Goal: Task Accomplishment & Management: Manage account settings

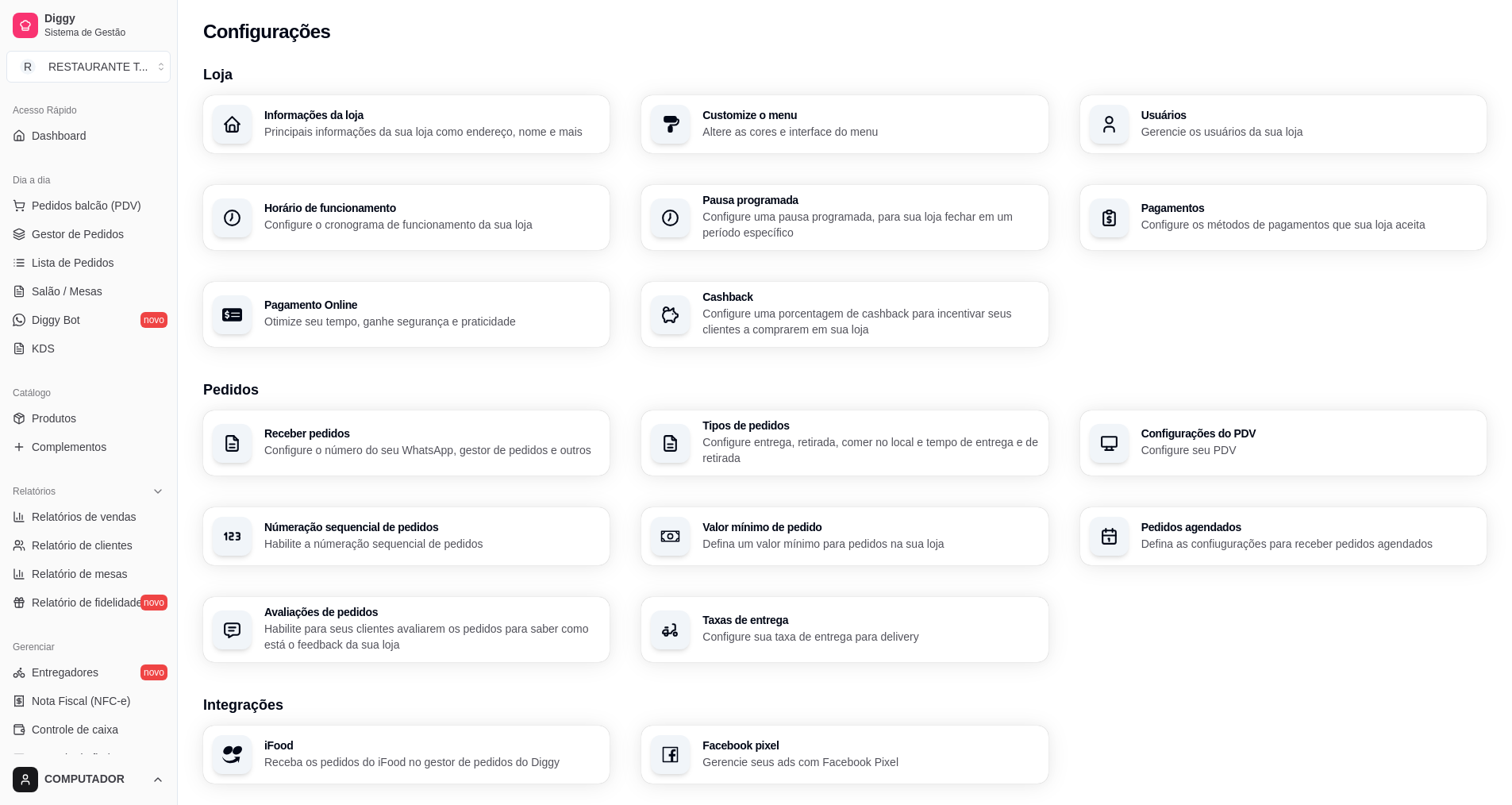
scroll to position [100, 0]
click at [90, 224] on link "Gestor de Pedidos" at bounding box center [89, 237] width 164 height 26
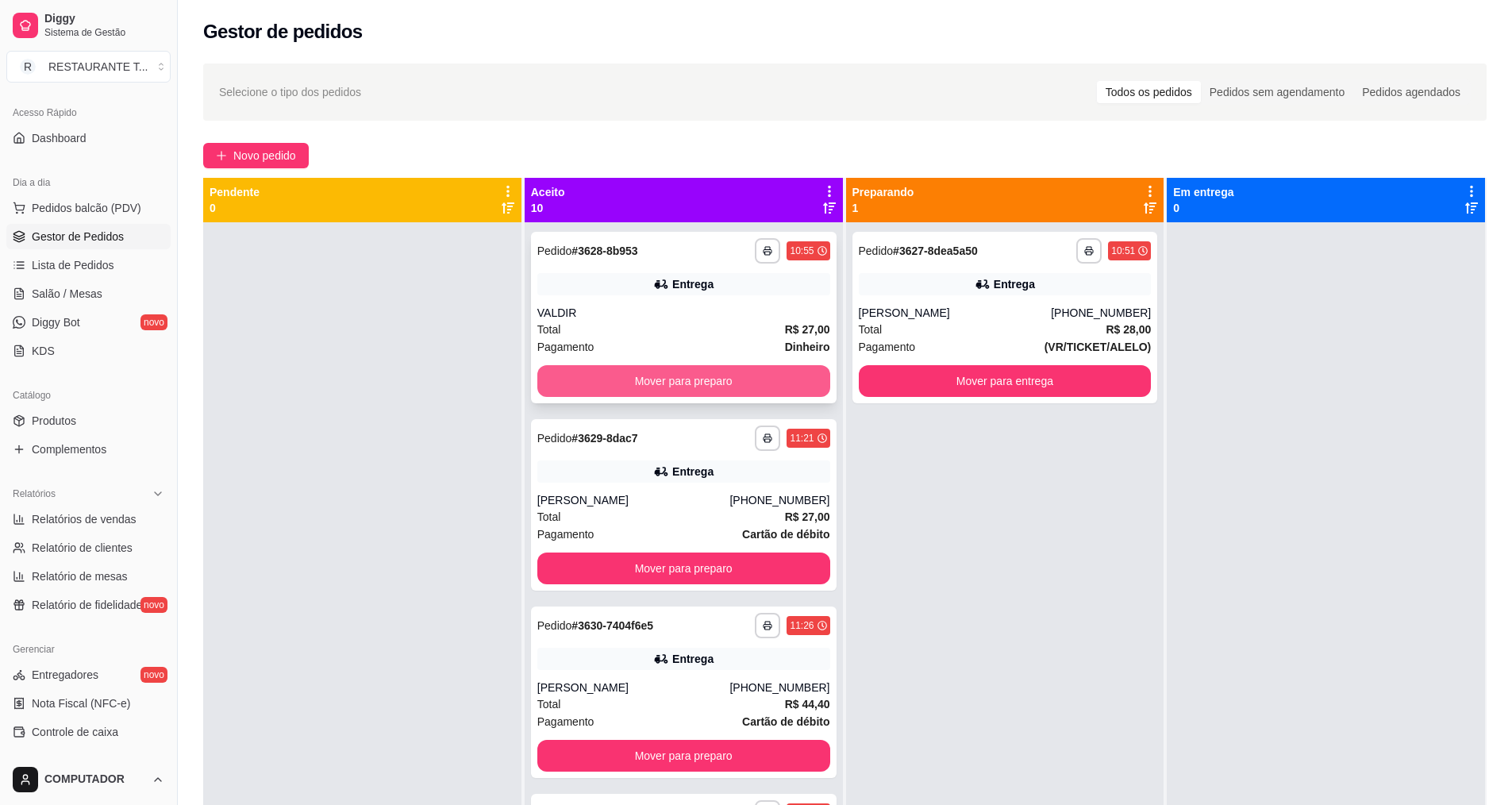
click at [689, 374] on button "Mover para preparo" at bounding box center [683, 381] width 293 height 32
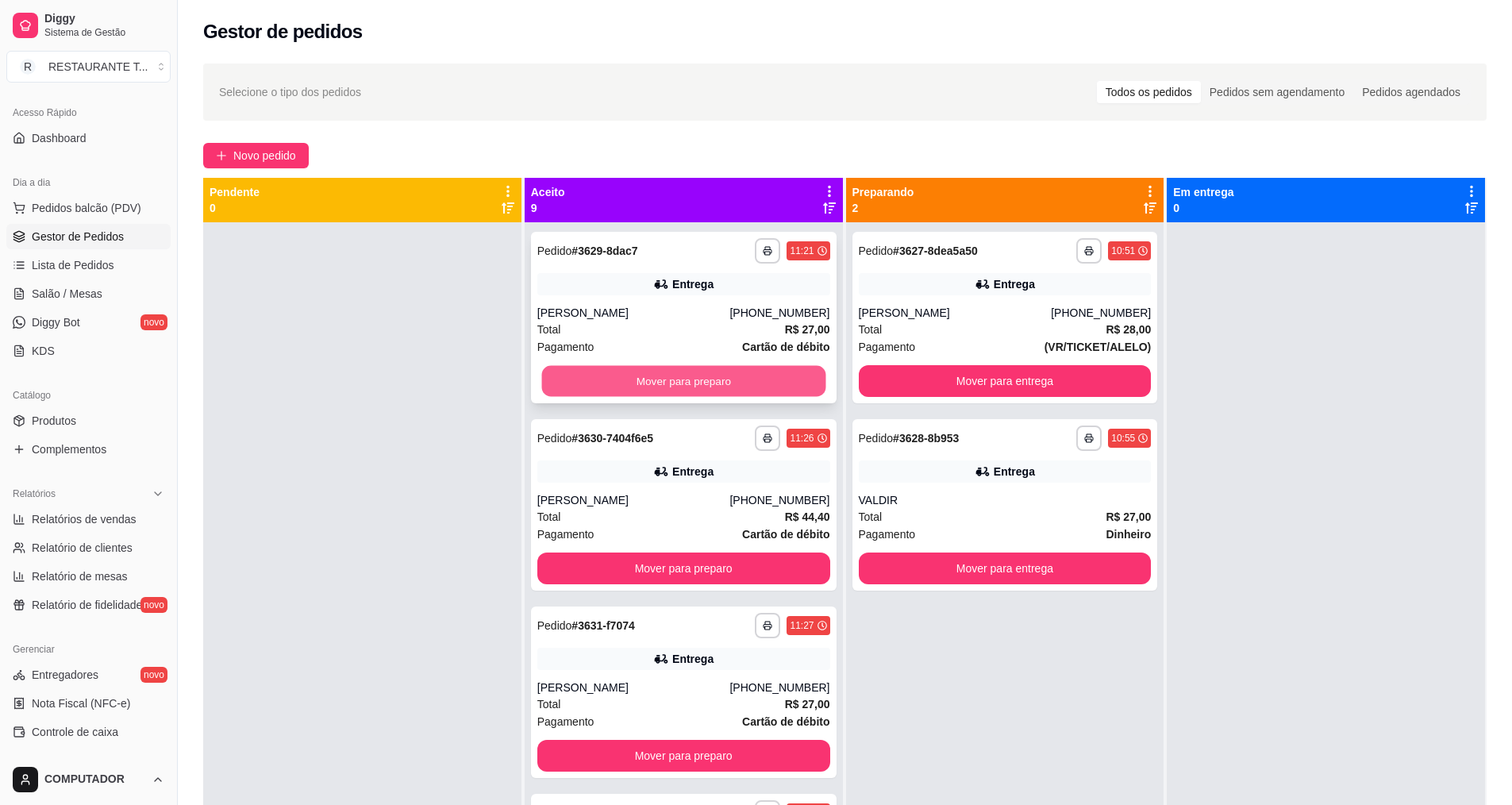
click at [689, 373] on button "Mover para preparo" at bounding box center [683, 381] width 284 height 31
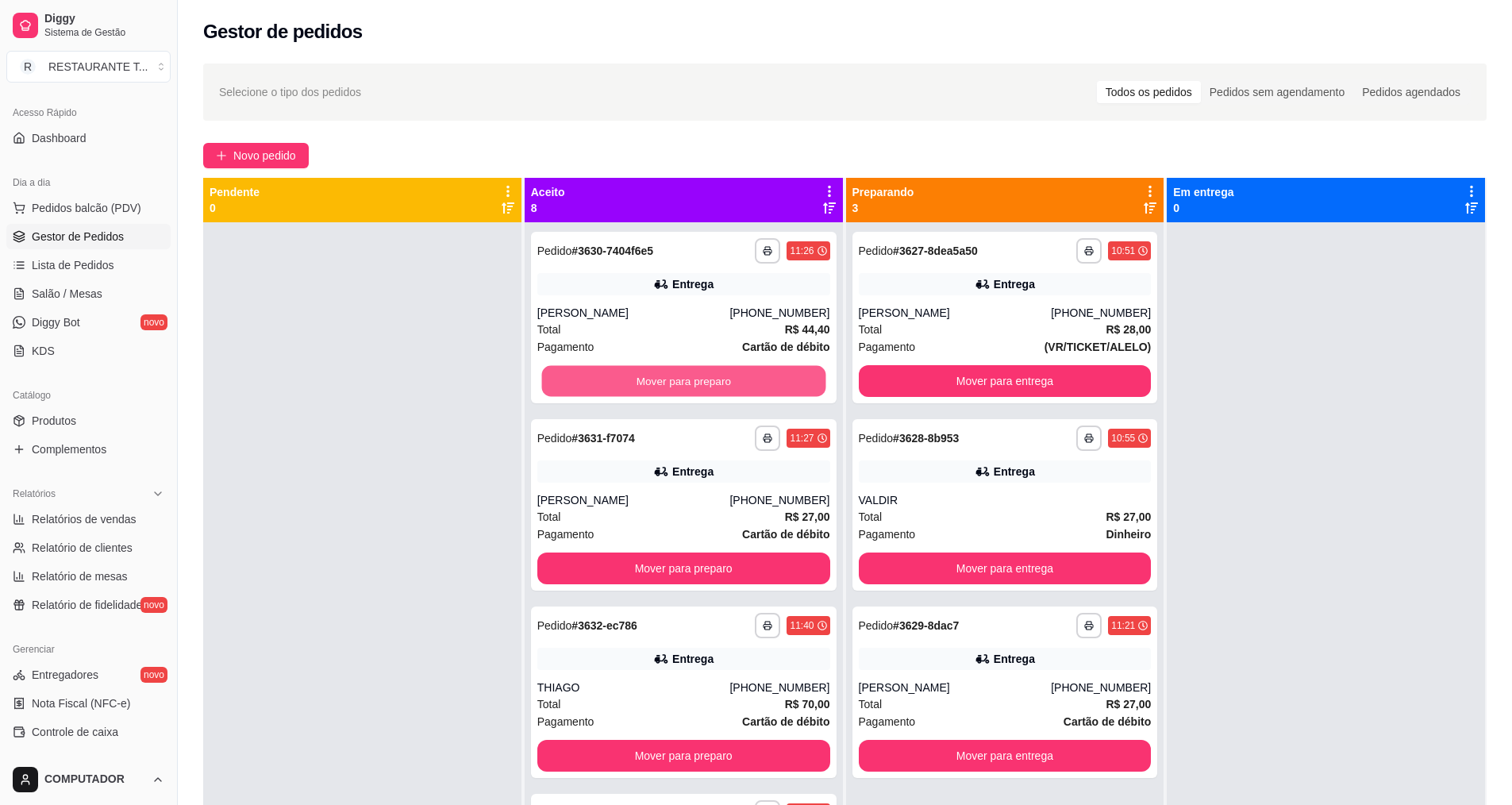
click at [689, 373] on button "Mover para preparo" at bounding box center [683, 381] width 284 height 31
click at [689, 553] on button "Mover para preparo" at bounding box center [683, 568] width 293 height 32
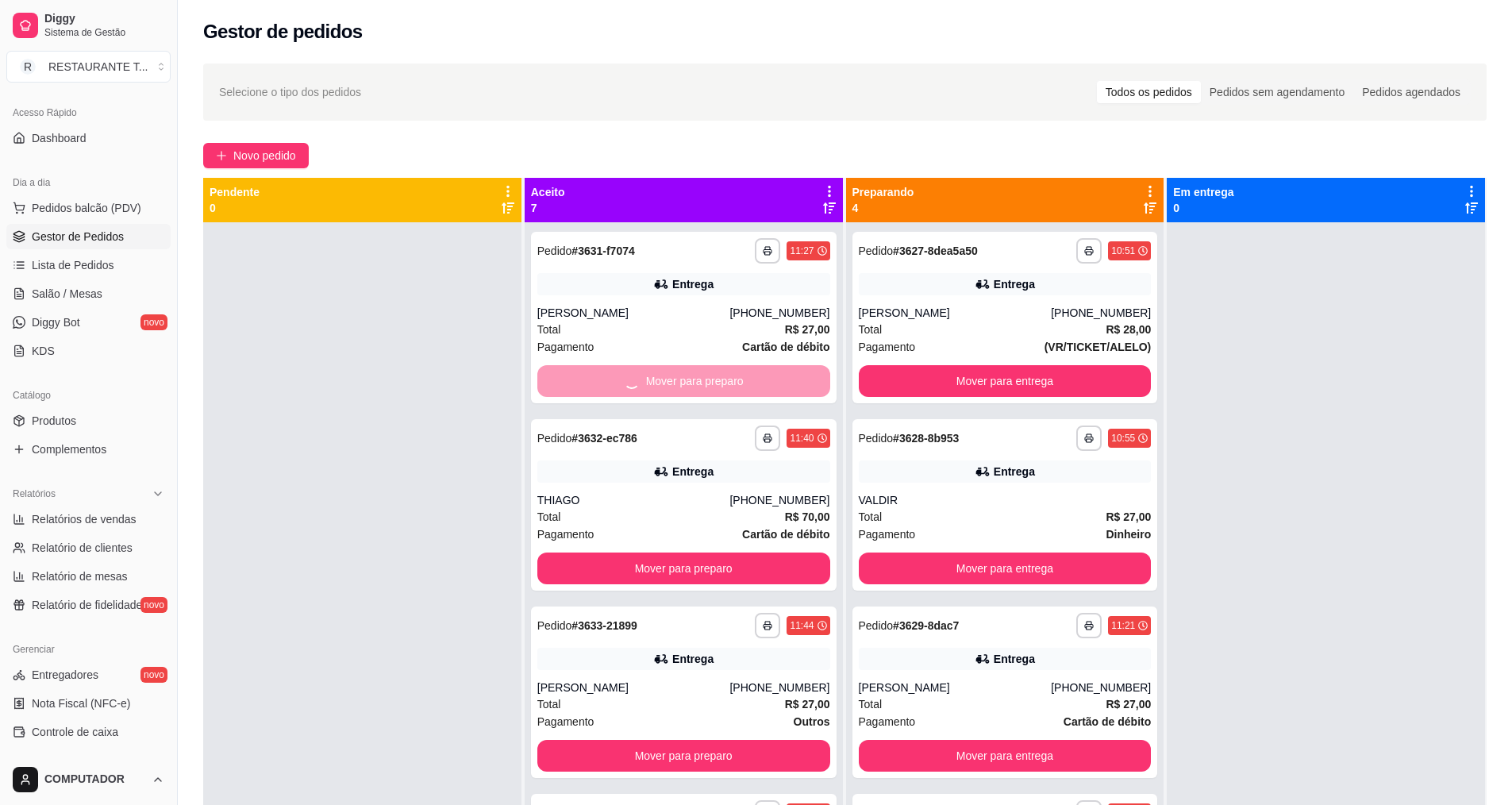
click at [689, 553] on button "Mover para preparo" at bounding box center [683, 568] width 293 height 32
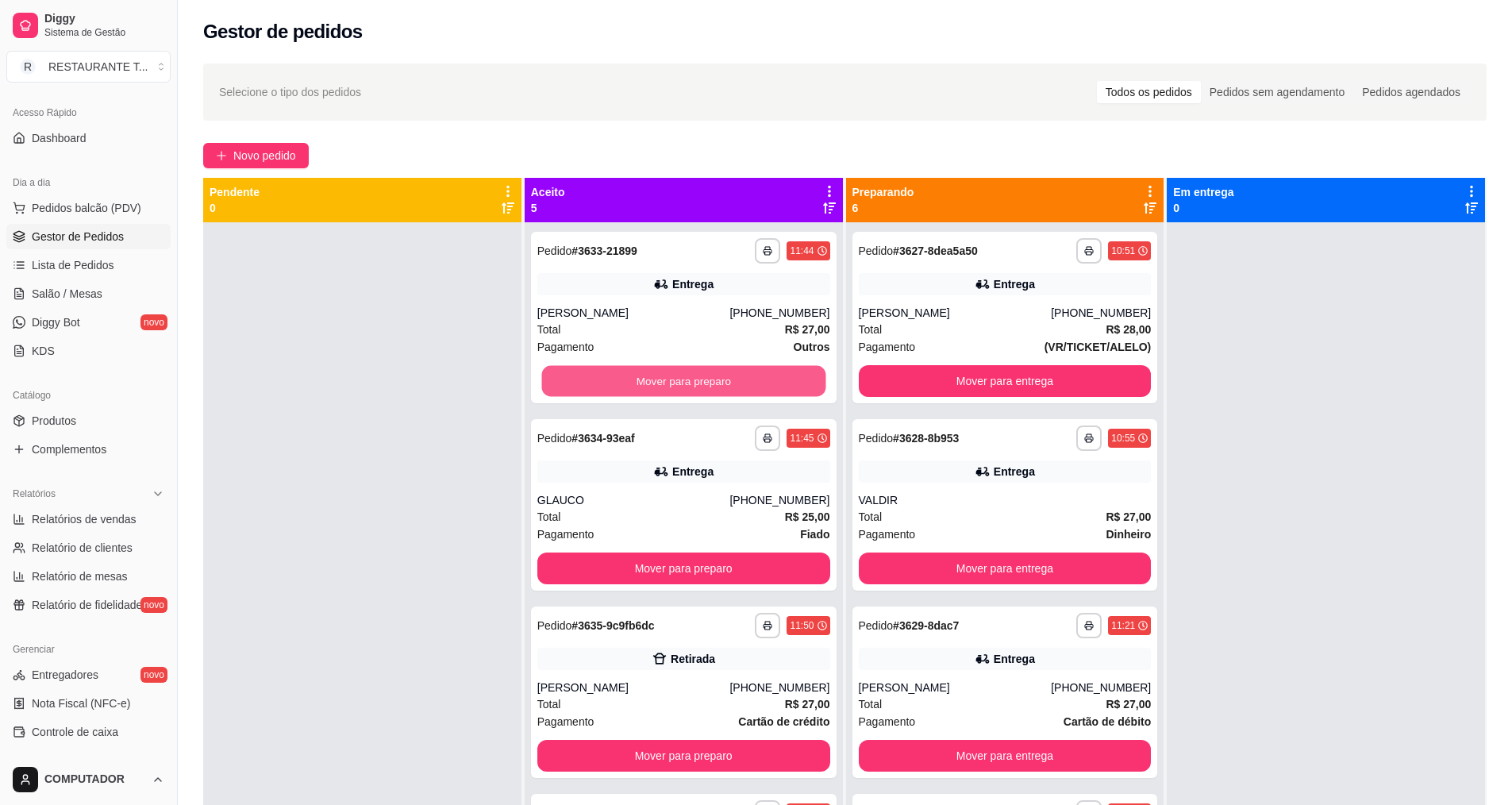
click at [689, 373] on button "Mover para preparo" at bounding box center [683, 381] width 284 height 31
click at [689, 373] on button "Mover para preparo" at bounding box center [683, 381] width 293 height 32
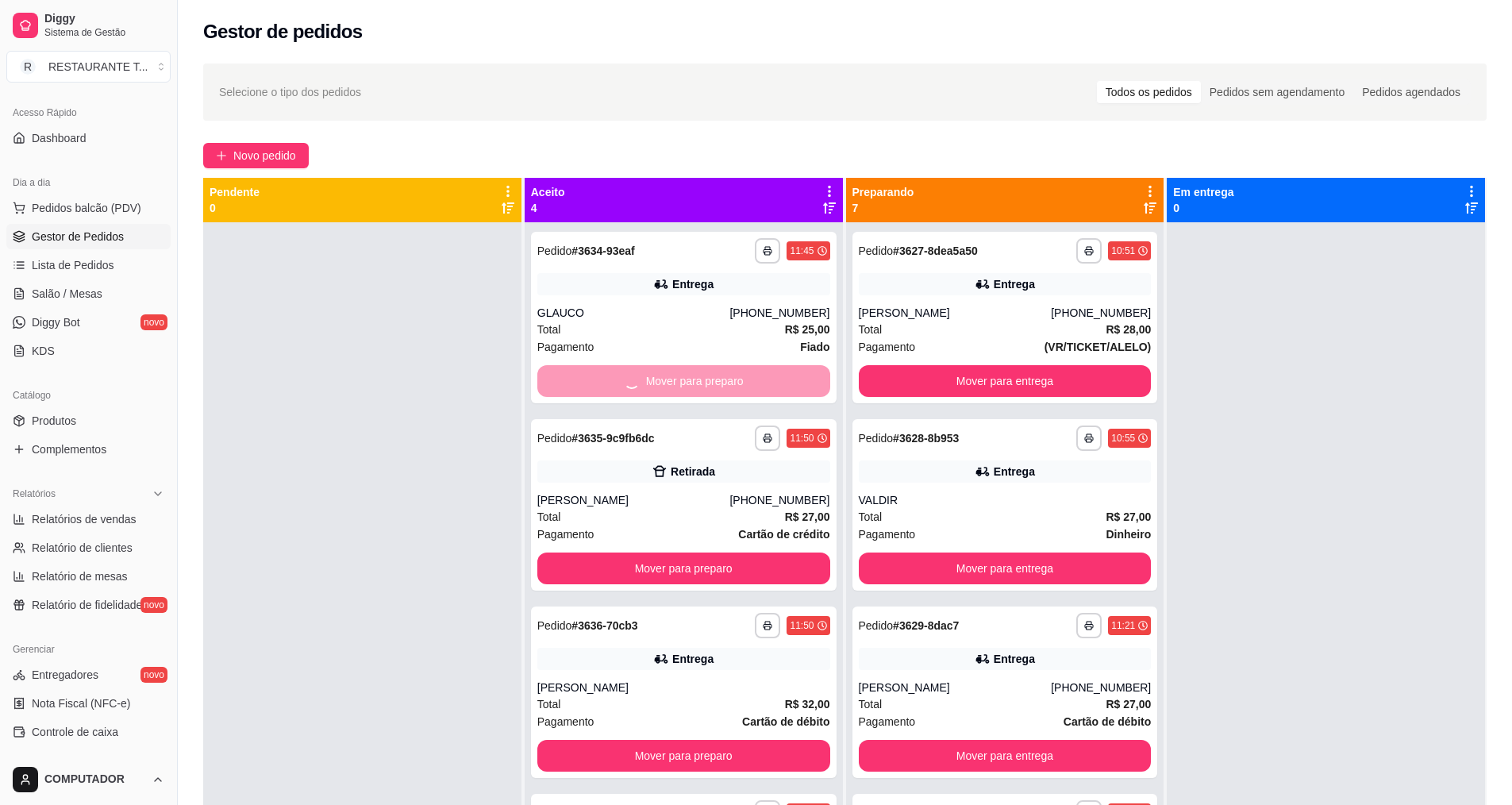
click at [689, 373] on div "Mover para preparo" at bounding box center [683, 381] width 293 height 32
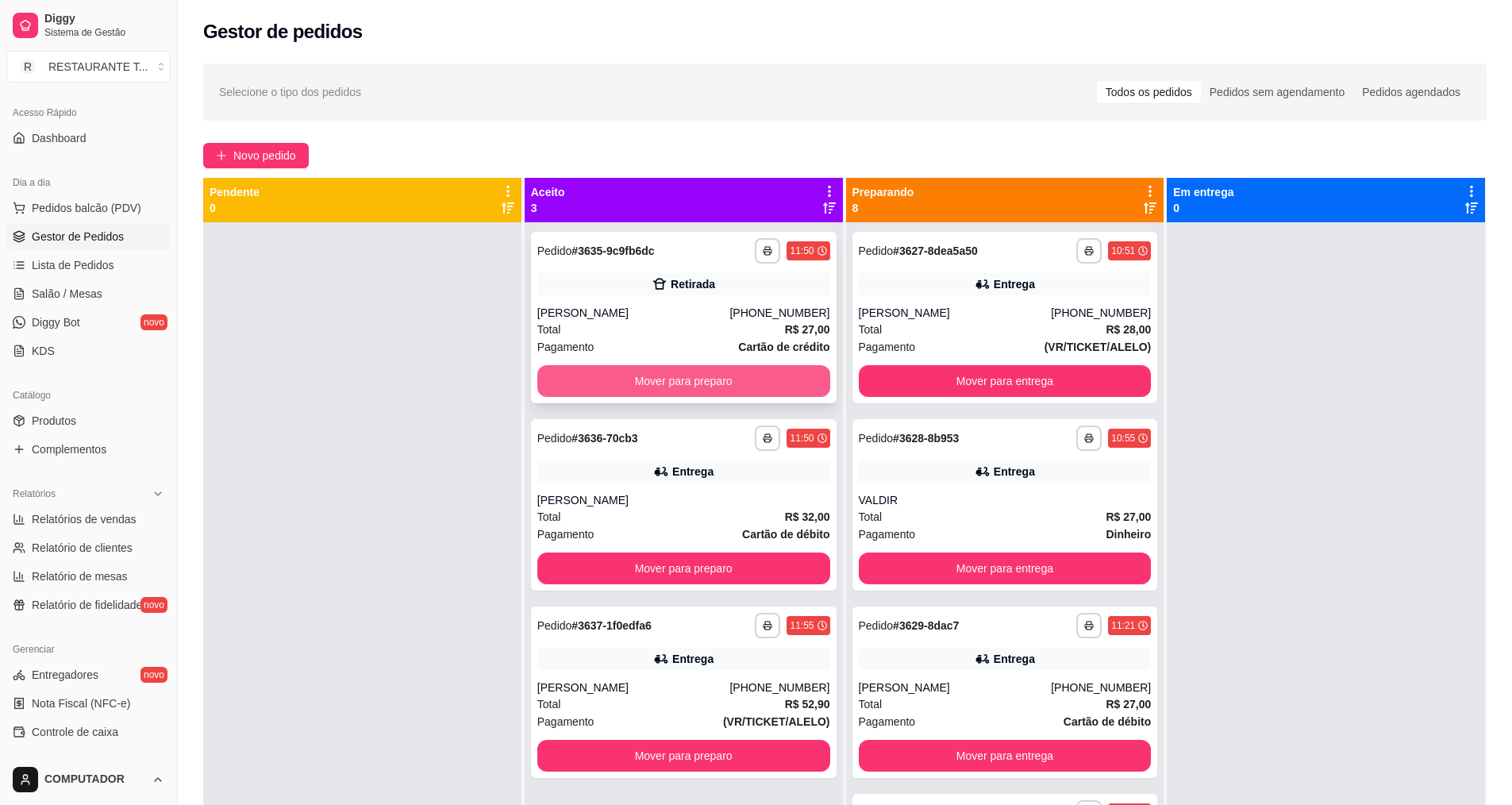
click at [613, 378] on button "Mover para preparo" at bounding box center [683, 381] width 293 height 32
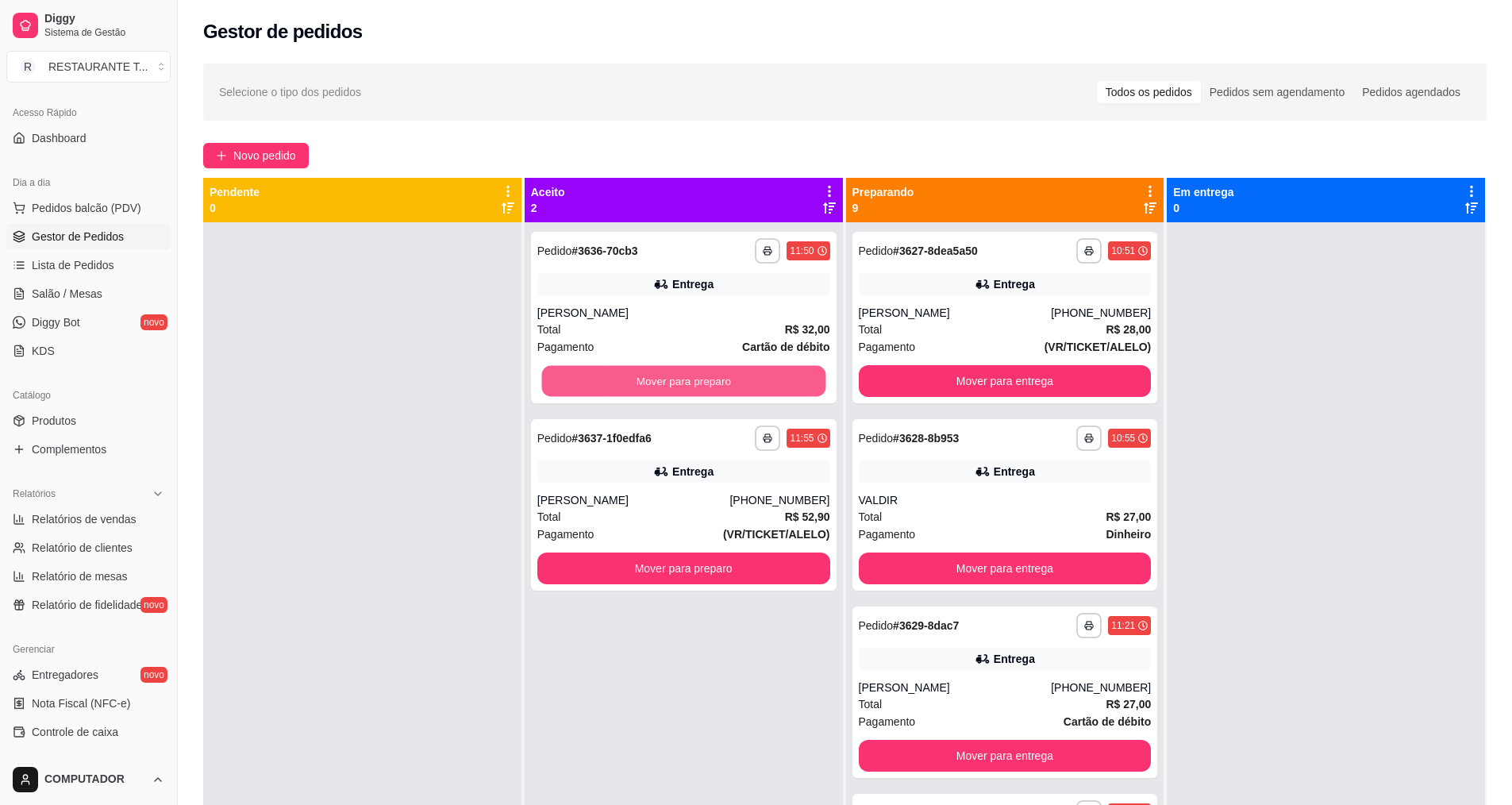
click at [613, 378] on button "Mover para preparo" at bounding box center [683, 381] width 284 height 31
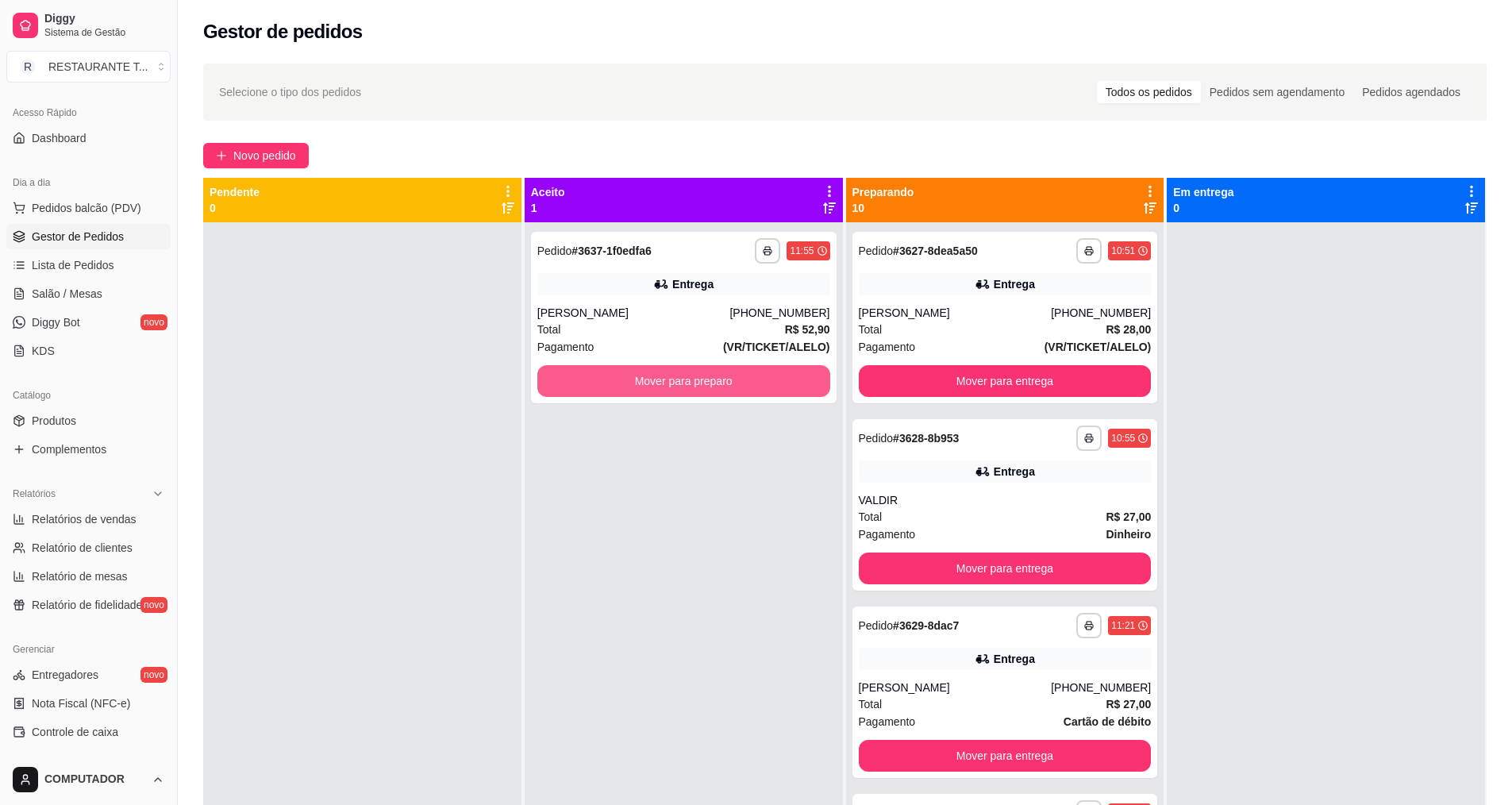
click at [613, 378] on button "Mover para preparo" at bounding box center [683, 381] width 293 height 32
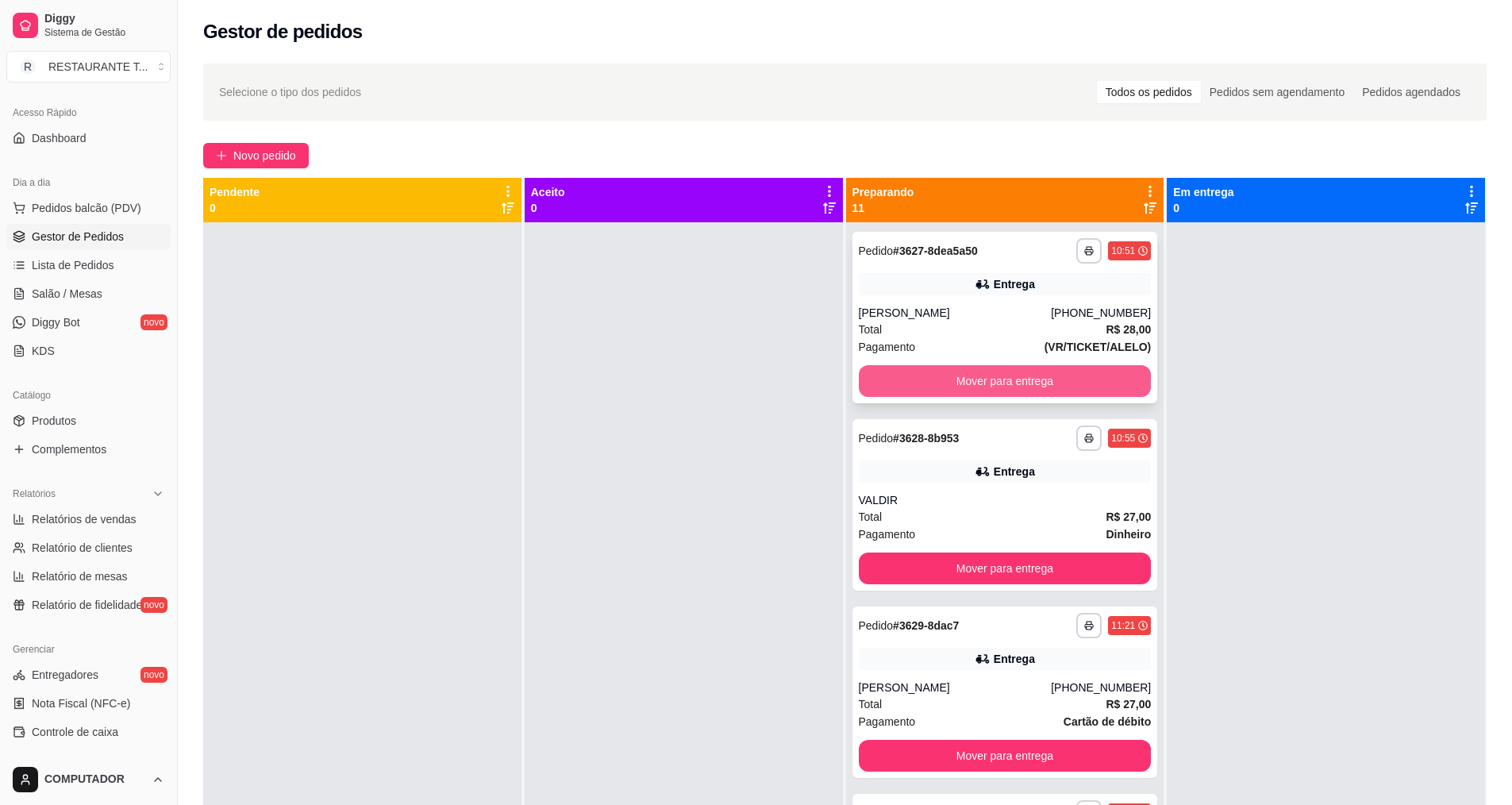
click at [959, 367] on button "Mover para entrega" at bounding box center [1005, 381] width 293 height 32
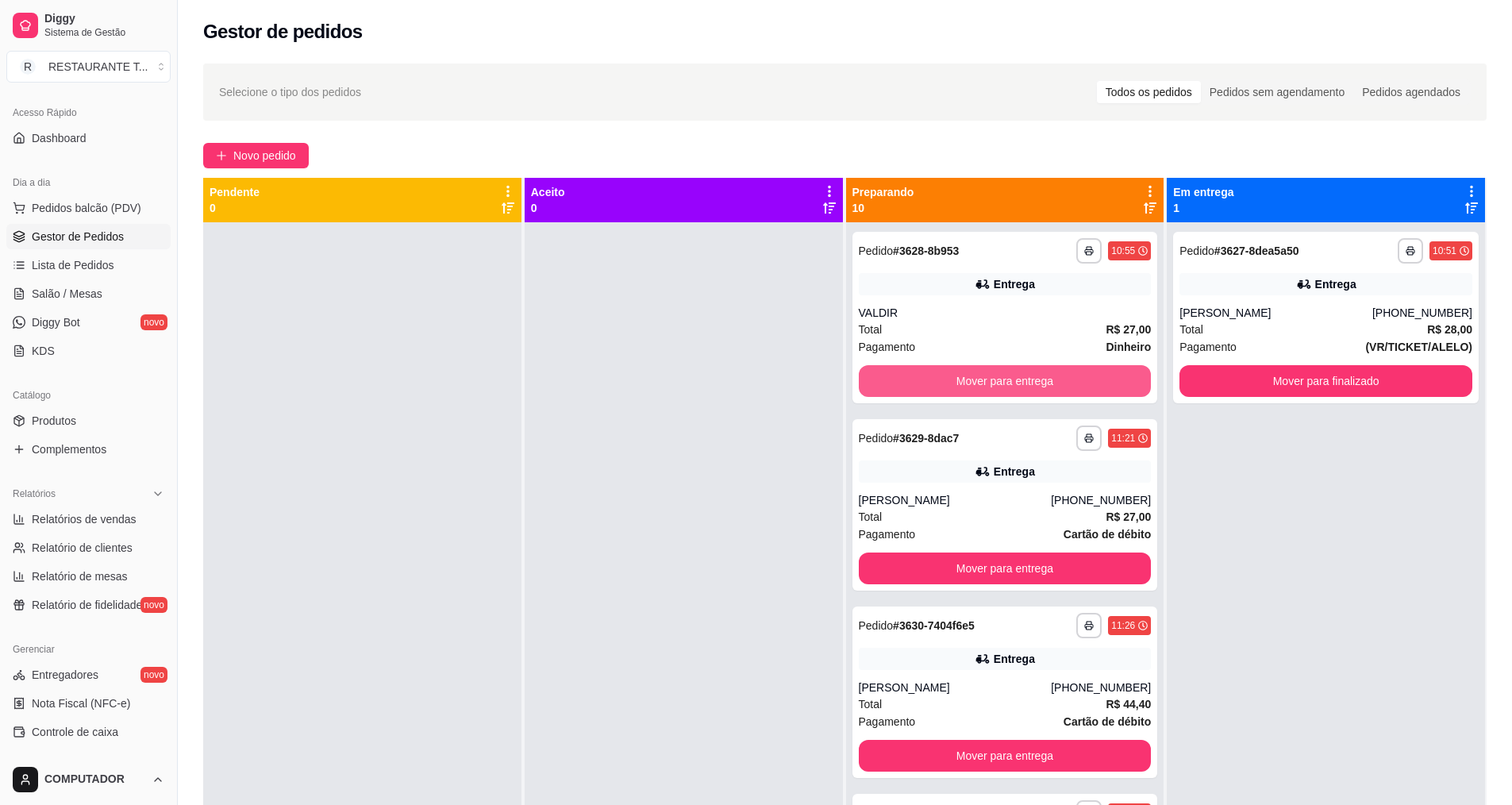
click at [959, 367] on button "Mover para entrega" at bounding box center [1005, 381] width 293 height 32
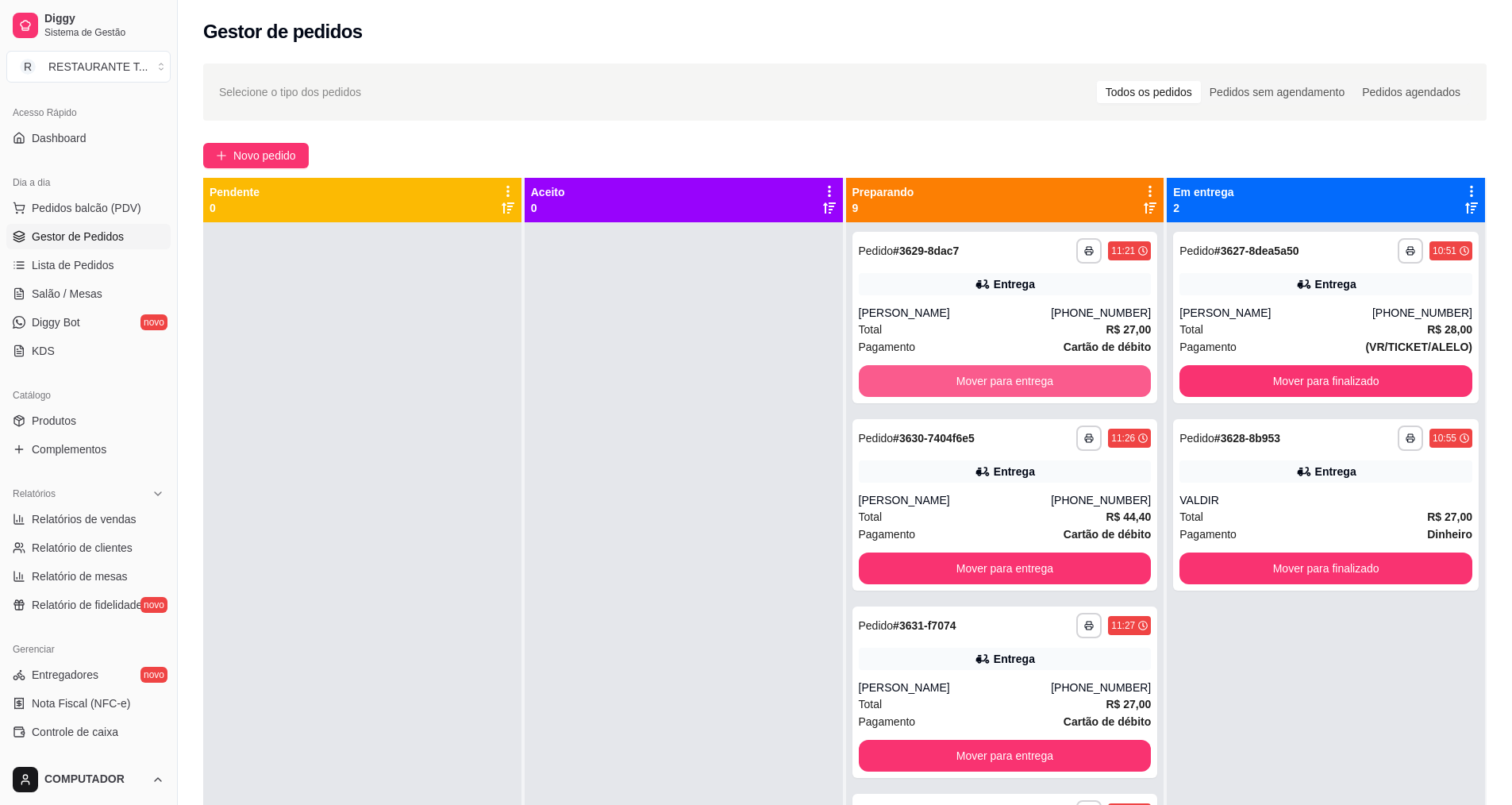
click at [959, 367] on button "Mover para entrega" at bounding box center [1005, 381] width 293 height 32
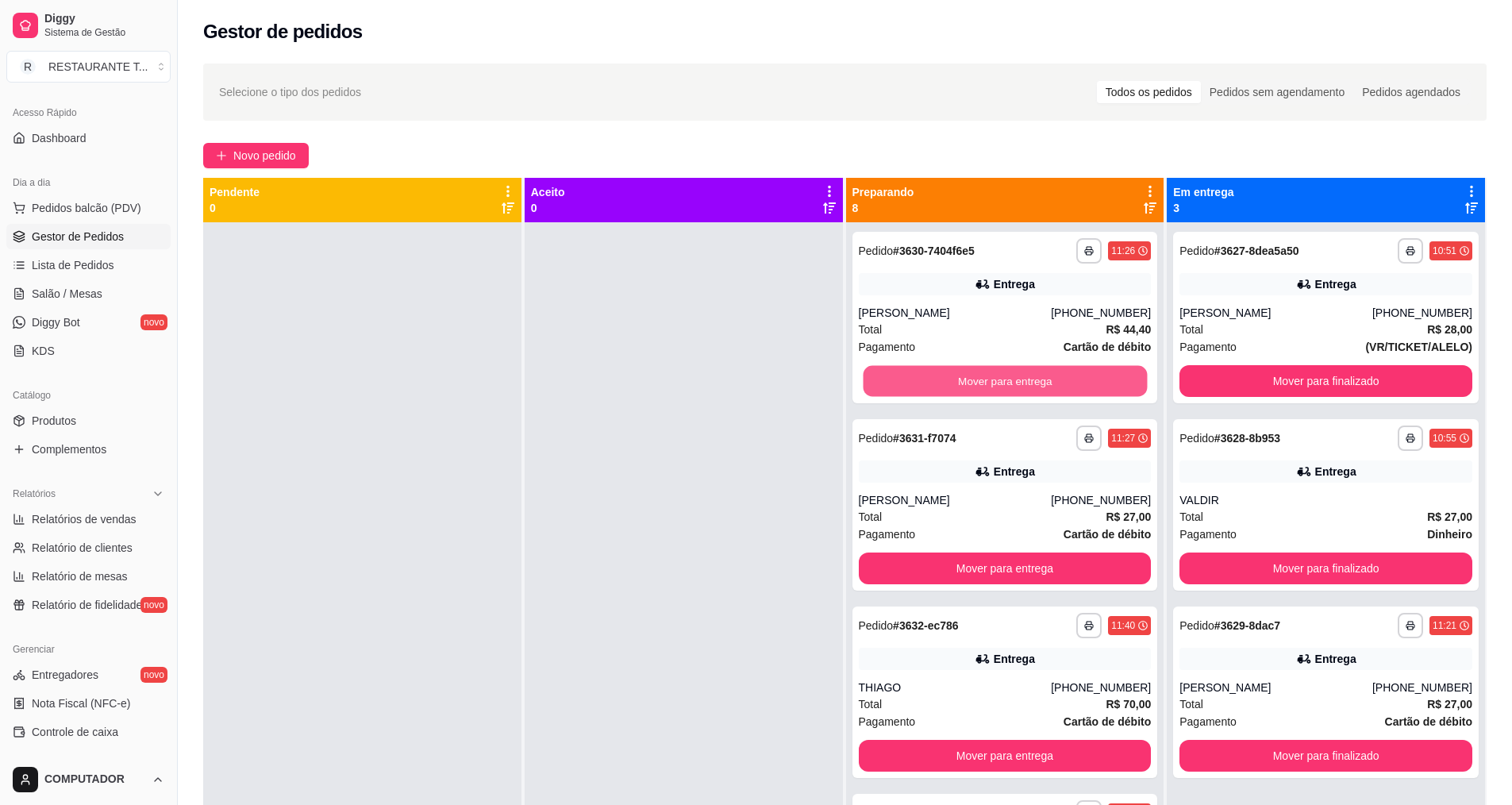
click at [959, 367] on button "Mover para entrega" at bounding box center [1005, 381] width 284 height 31
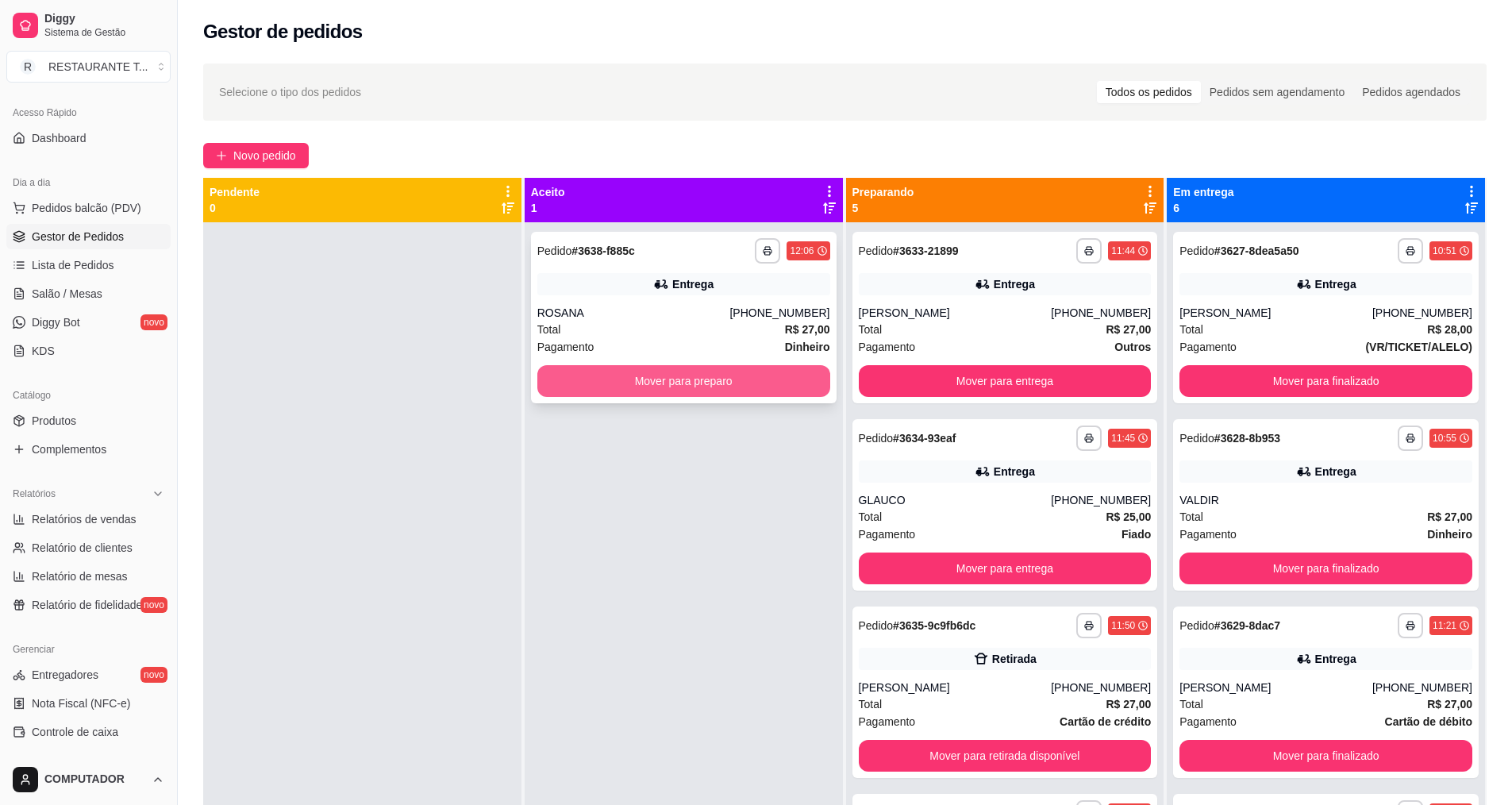
click at [637, 369] on button "Mover para preparo" at bounding box center [683, 381] width 293 height 32
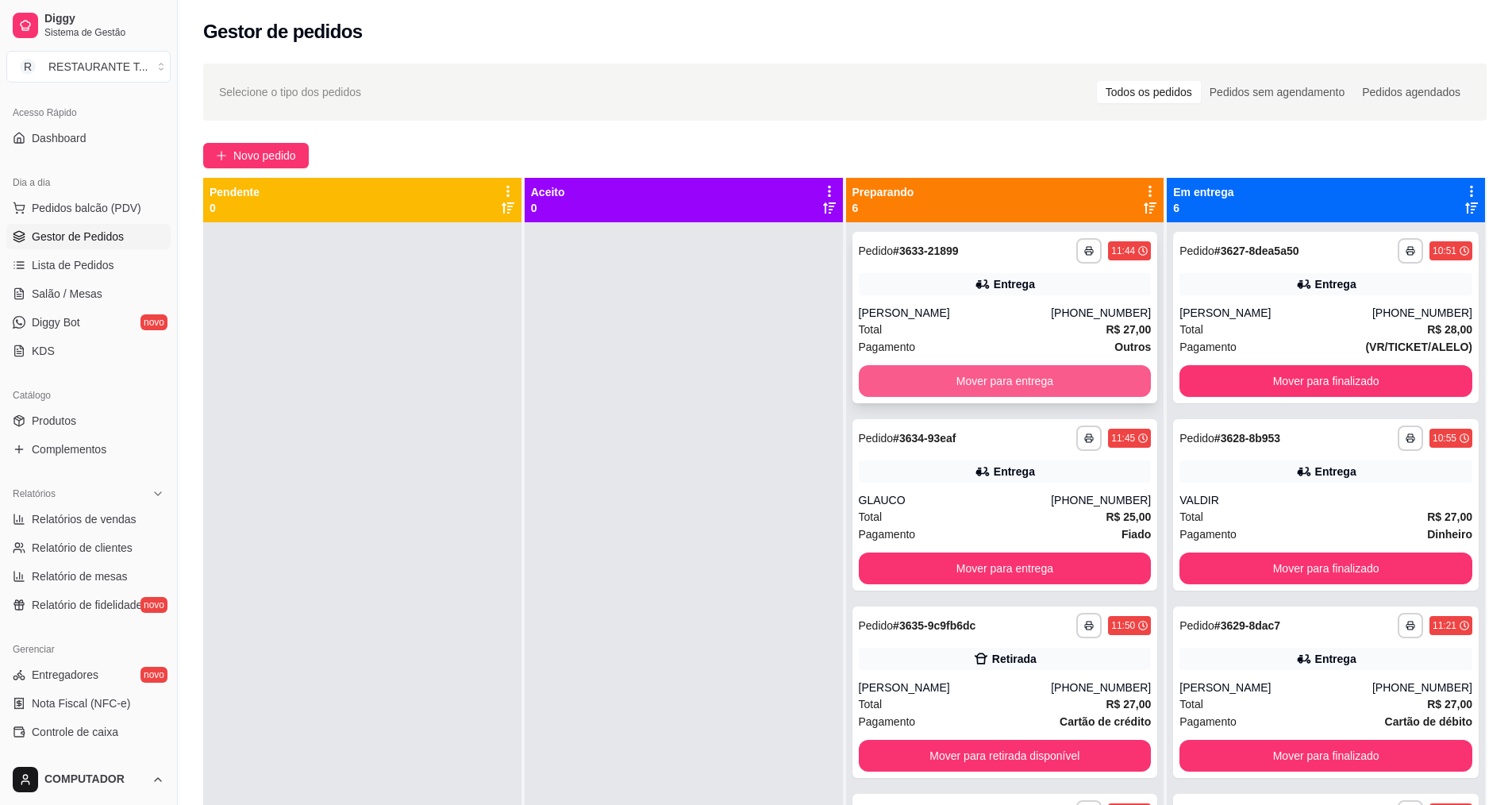
click at [1013, 382] on button "Mover para entrega" at bounding box center [1005, 381] width 293 height 32
click at [1013, 381] on button "Mover para entrega" at bounding box center [1005, 381] width 293 height 32
click at [1017, 391] on button "Mover para retirada disponível" at bounding box center [1005, 381] width 293 height 32
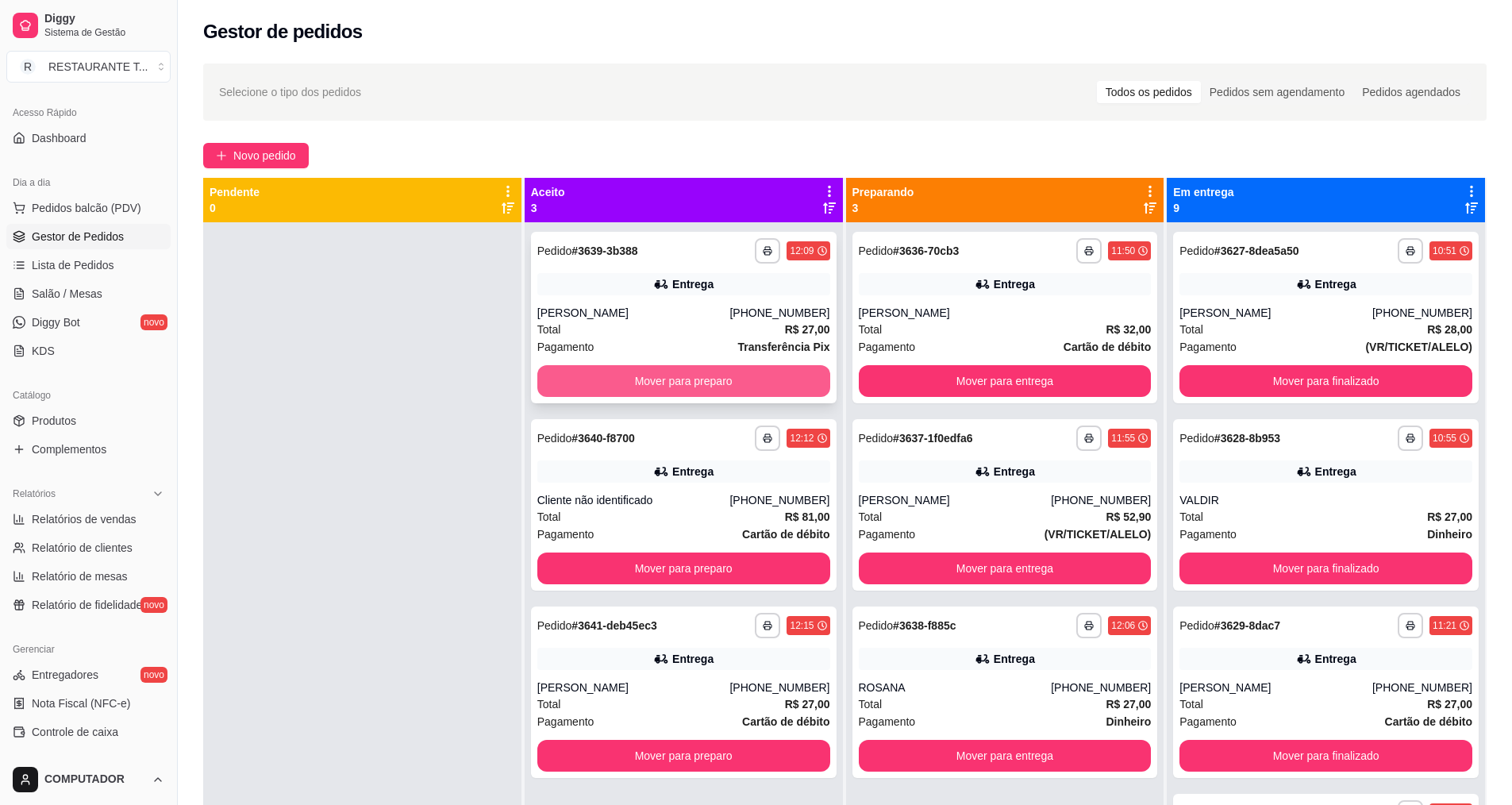
click at [673, 376] on button "Mover para preparo" at bounding box center [683, 381] width 293 height 32
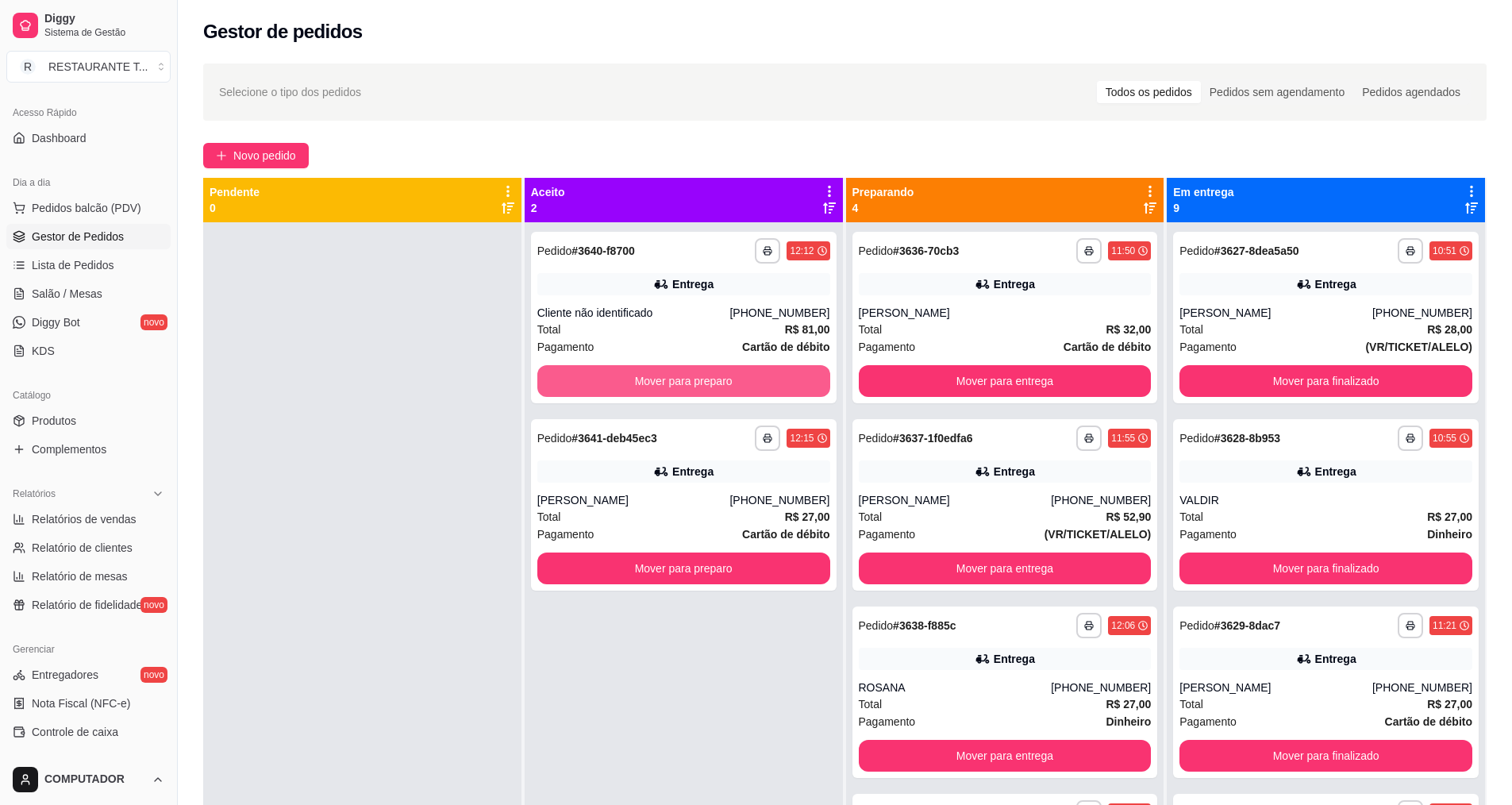
click at [673, 376] on button "Mover para preparo" at bounding box center [683, 381] width 293 height 32
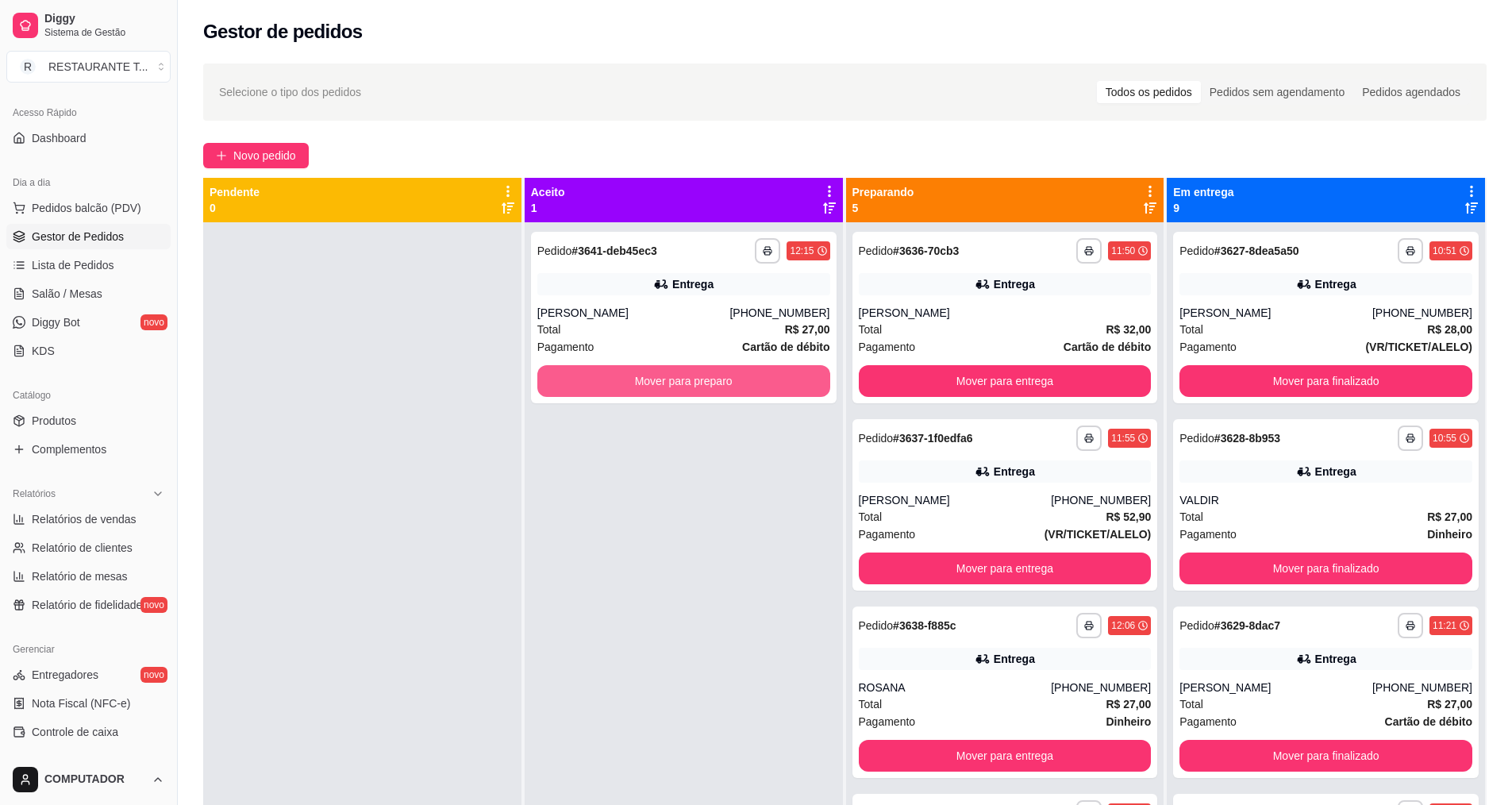
click at [673, 376] on button "Mover para preparo" at bounding box center [683, 381] width 293 height 32
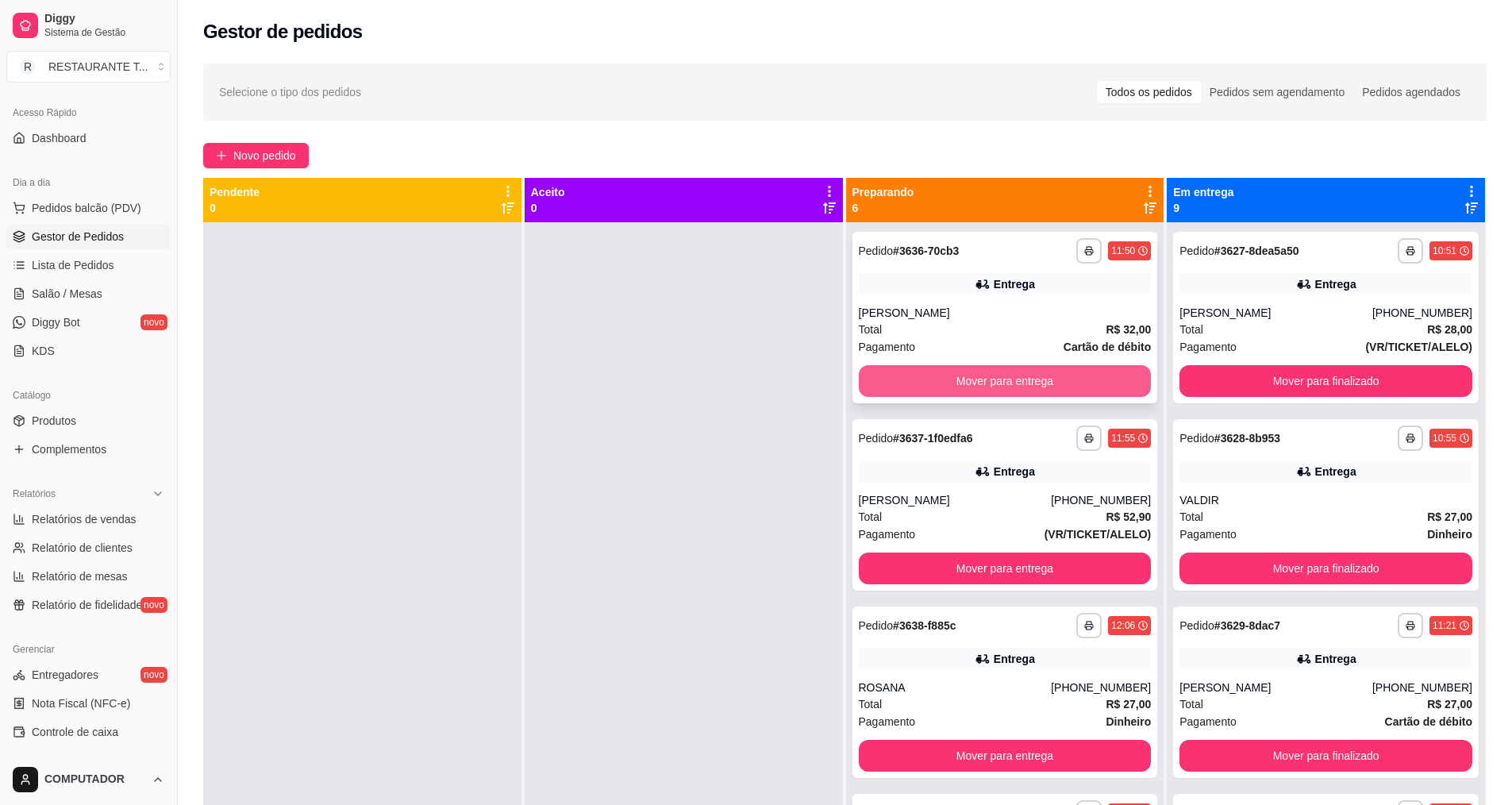
click at [1016, 383] on button "Mover para entrega" at bounding box center [1005, 381] width 293 height 32
click at [973, 381] on button "Mover para entrega" at bounding box center [1005, 381] width 293 height 32
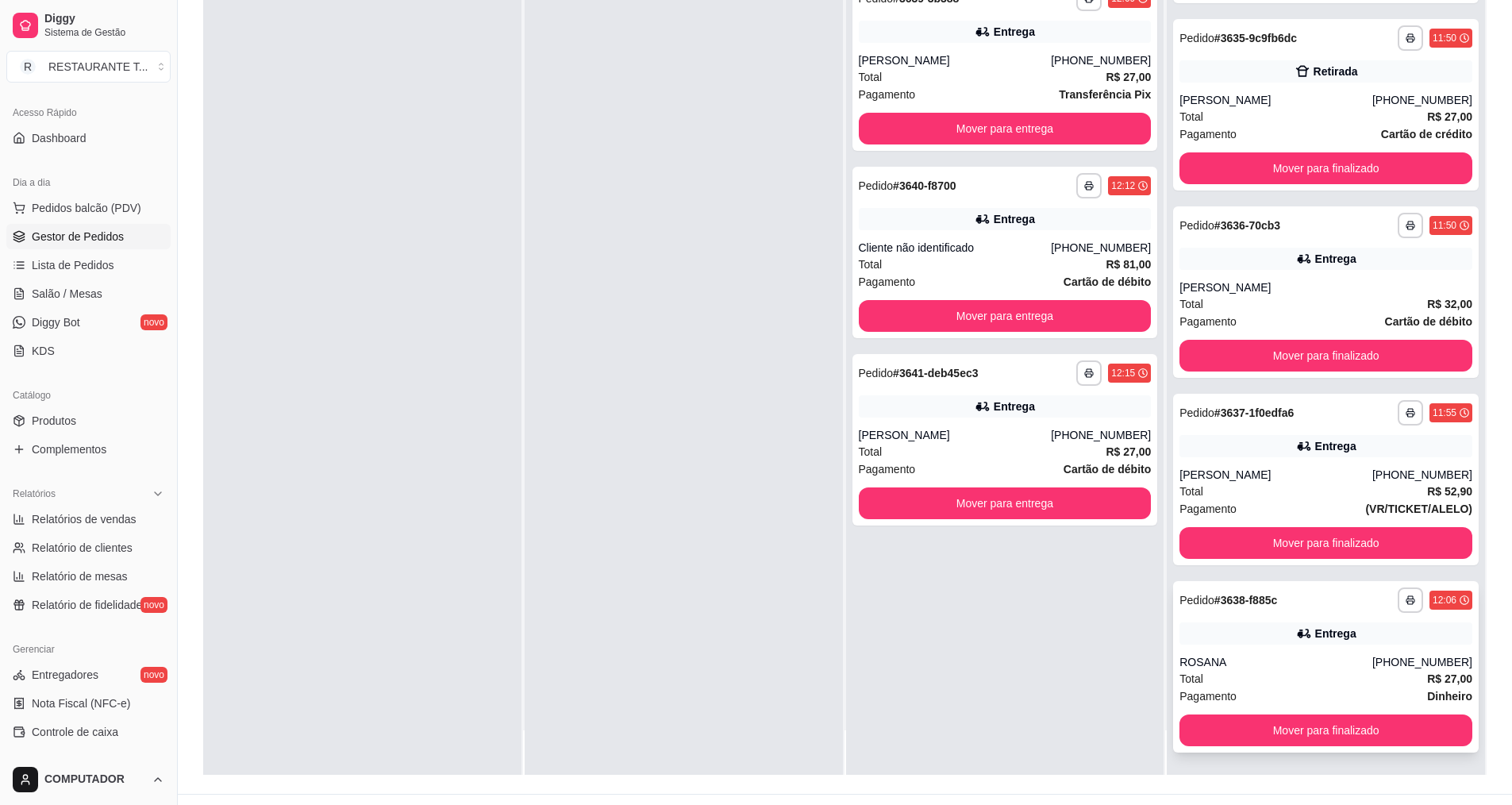
scroll to position [242, 0]
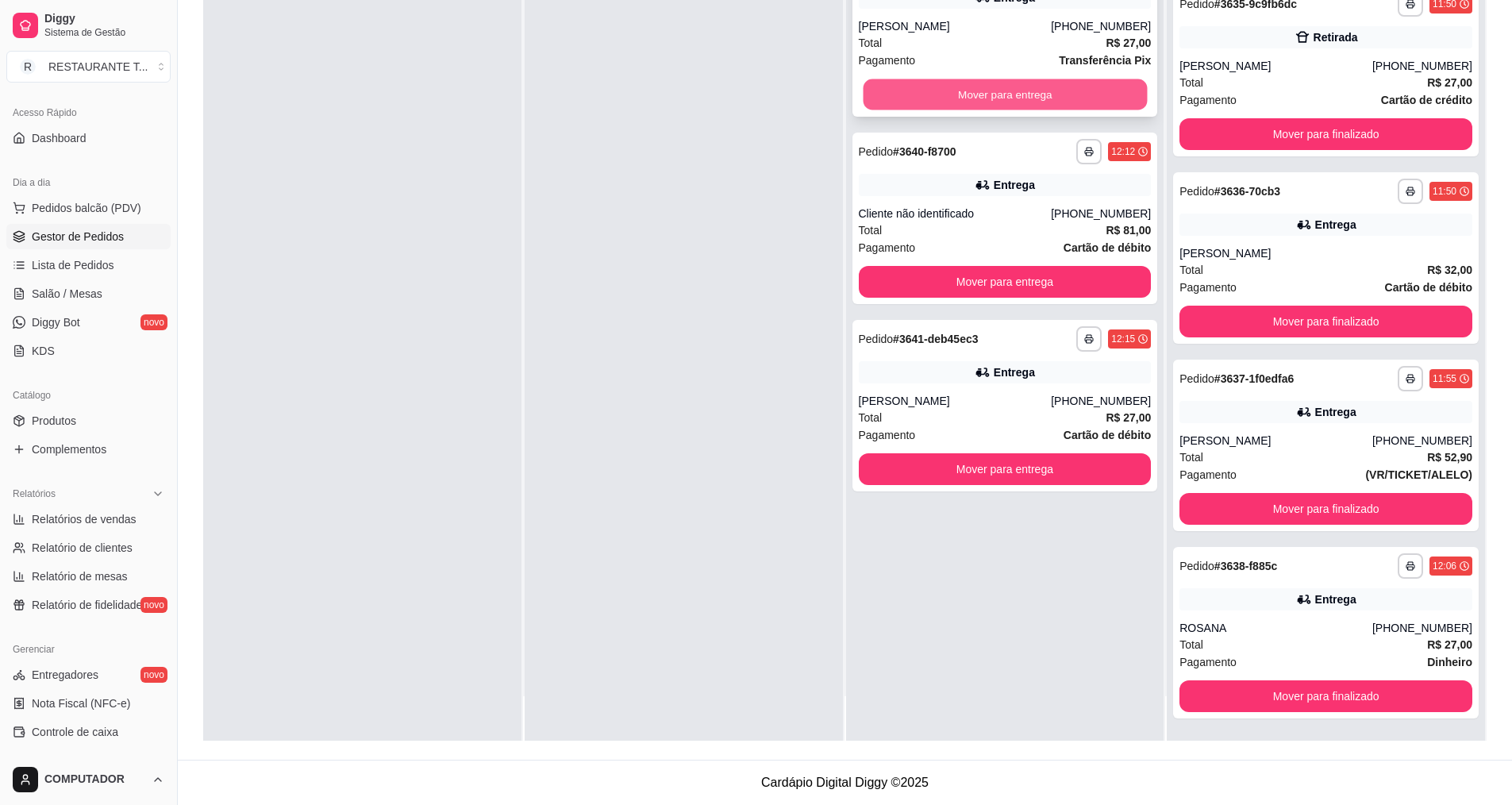
click at [1017, 94] on button "Mover para entrega" at bounding box center [1005, 95] width 284 height 31
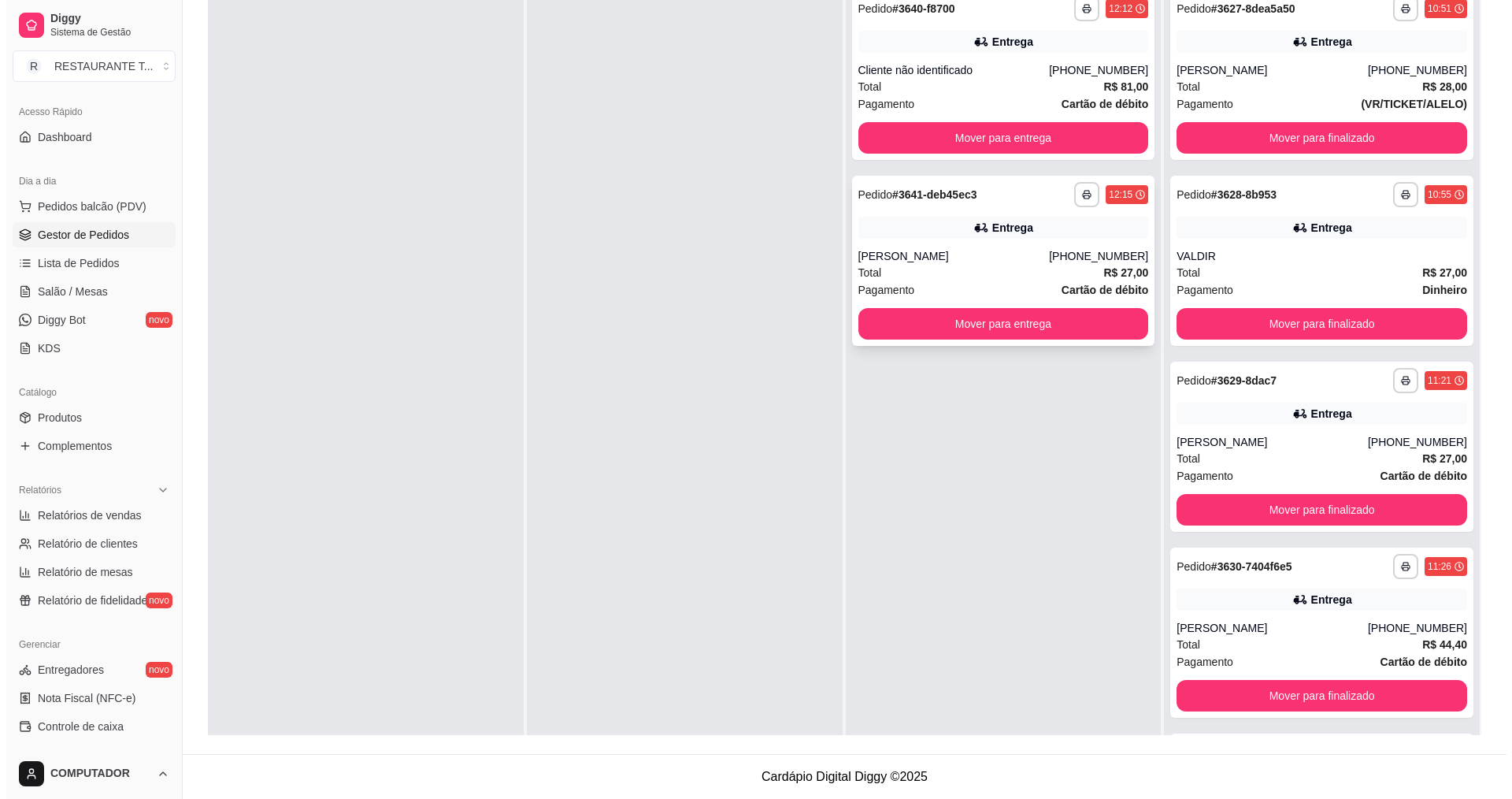
scroll to position [0, 0]
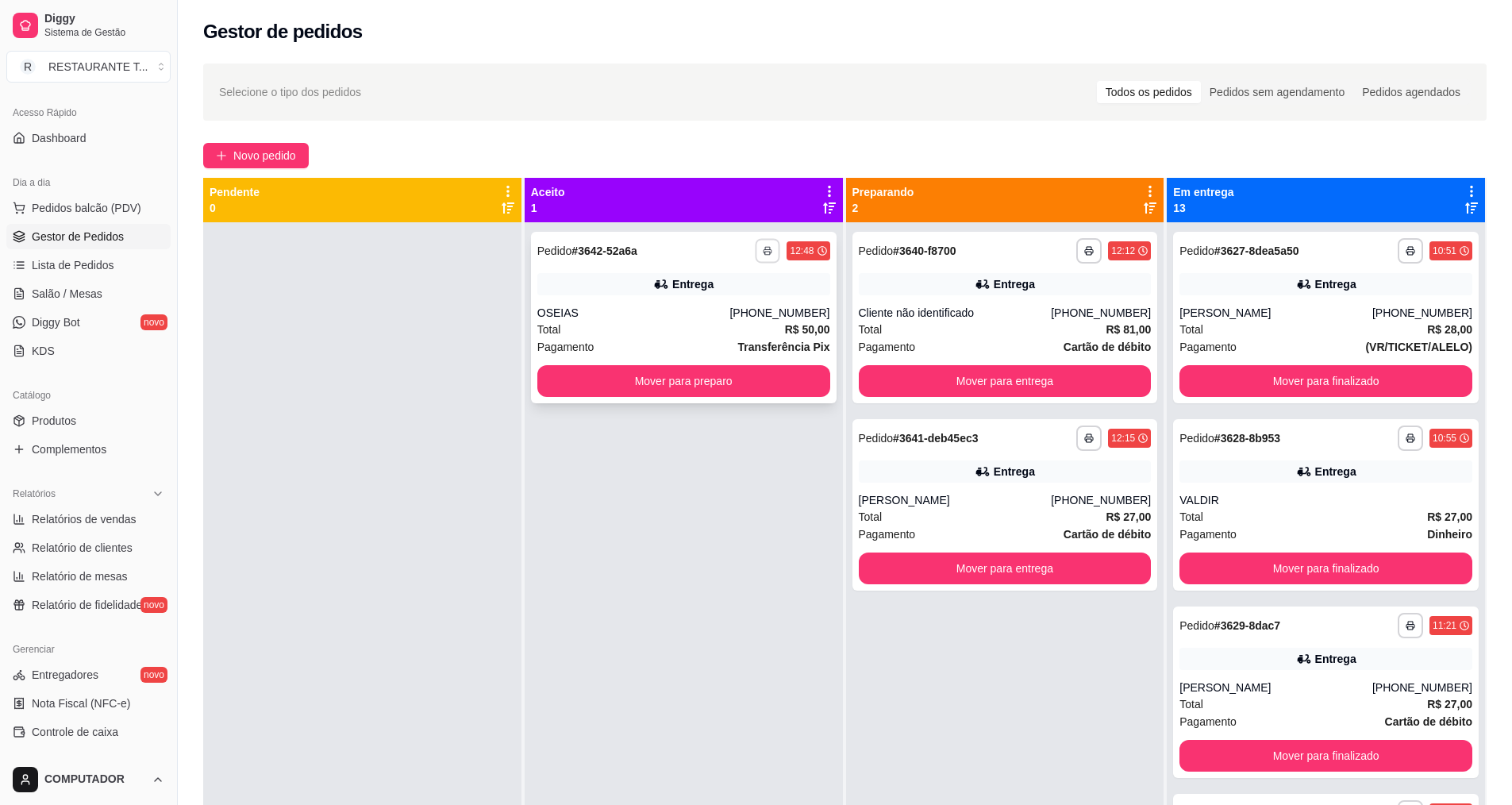
click at [771, 243] on button "button" at bounding box center [768, 251] width 25 height 25
click at [739, 300] on button "IMPRESSORA" at bounding box center [720, 306] width 115 height 26
click at [715, 378] on button "Mover para preparo" at bounding box center [683, 381] width 293 height 32
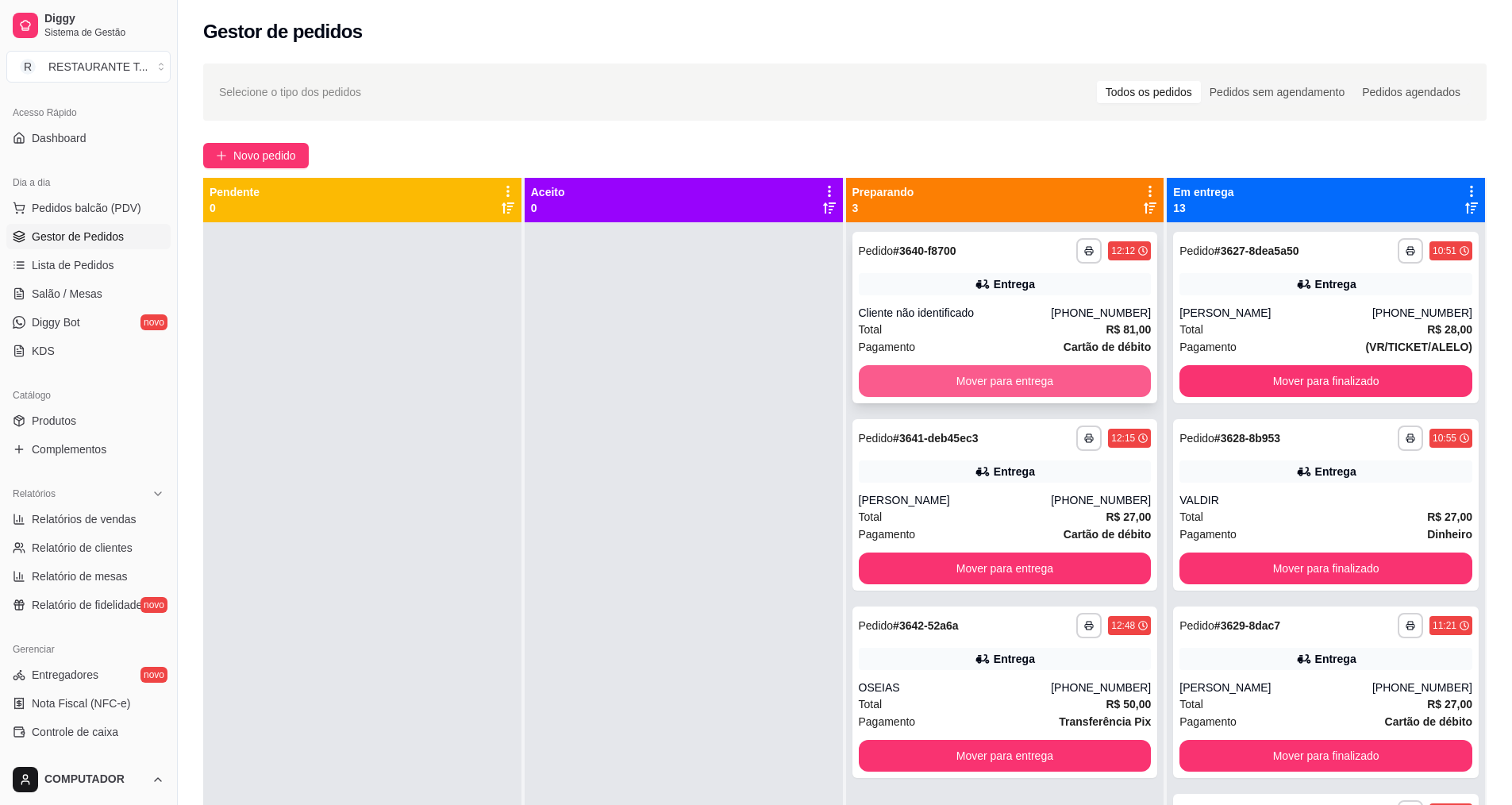
click at [983, 380] on button "Mover para entrega" at bounding box center [1005, 381] width 293 height 32
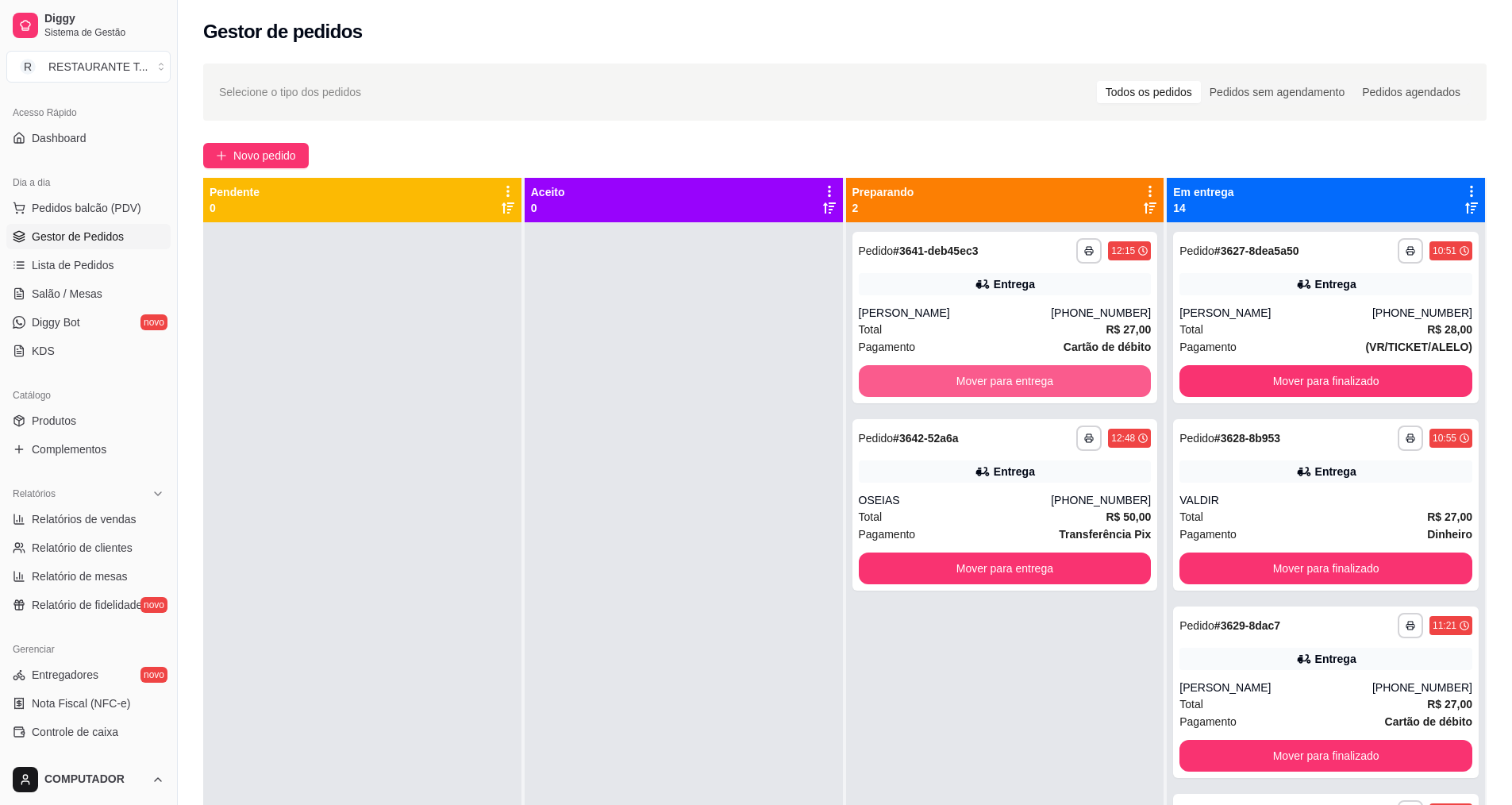
click at [983, 380] on button "Mover para entrega" at bounding box center [1005, 381] width 293 height 32
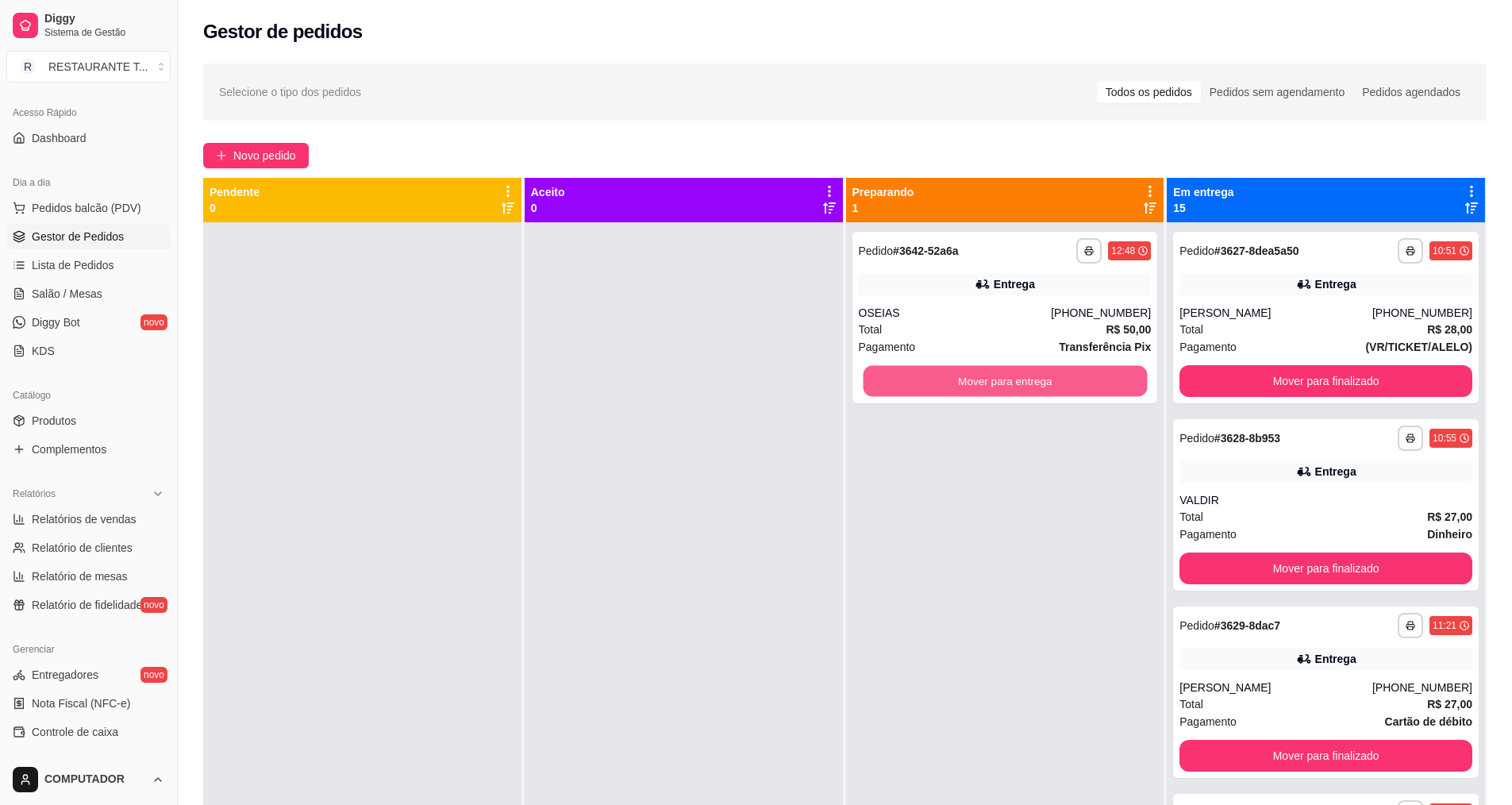
click at [983, 380] on button "Mover para entrega" at bounding box center [1005, 381] width 284 height 31
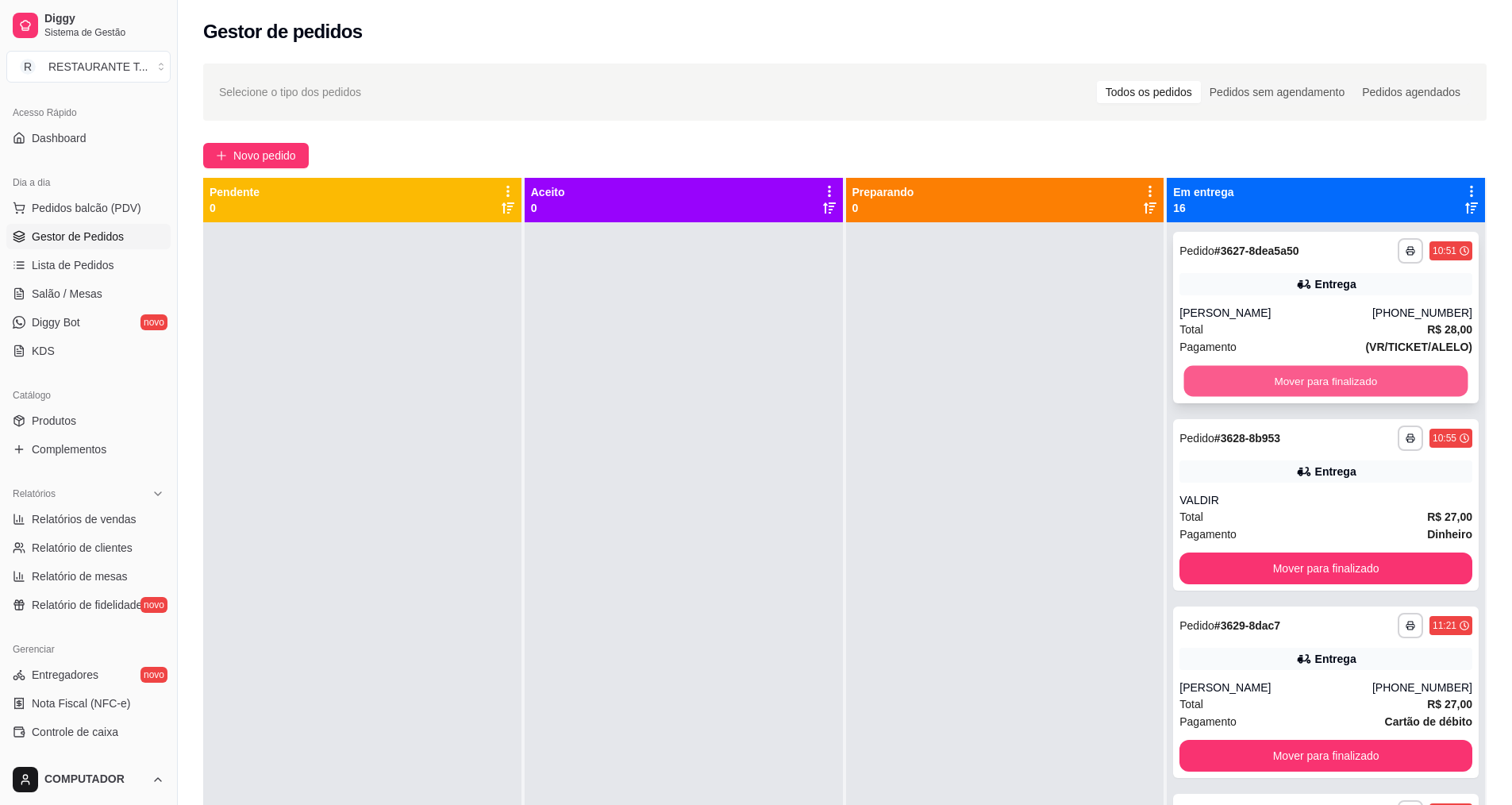
click at [1281, 371] on button "Mover para finalizado" at bounding box center [1326, 381] width 284 height 31
click at [1281, 371] on button "Mover para finalizado" at bounding box center [1325, 381] width 293 height 32
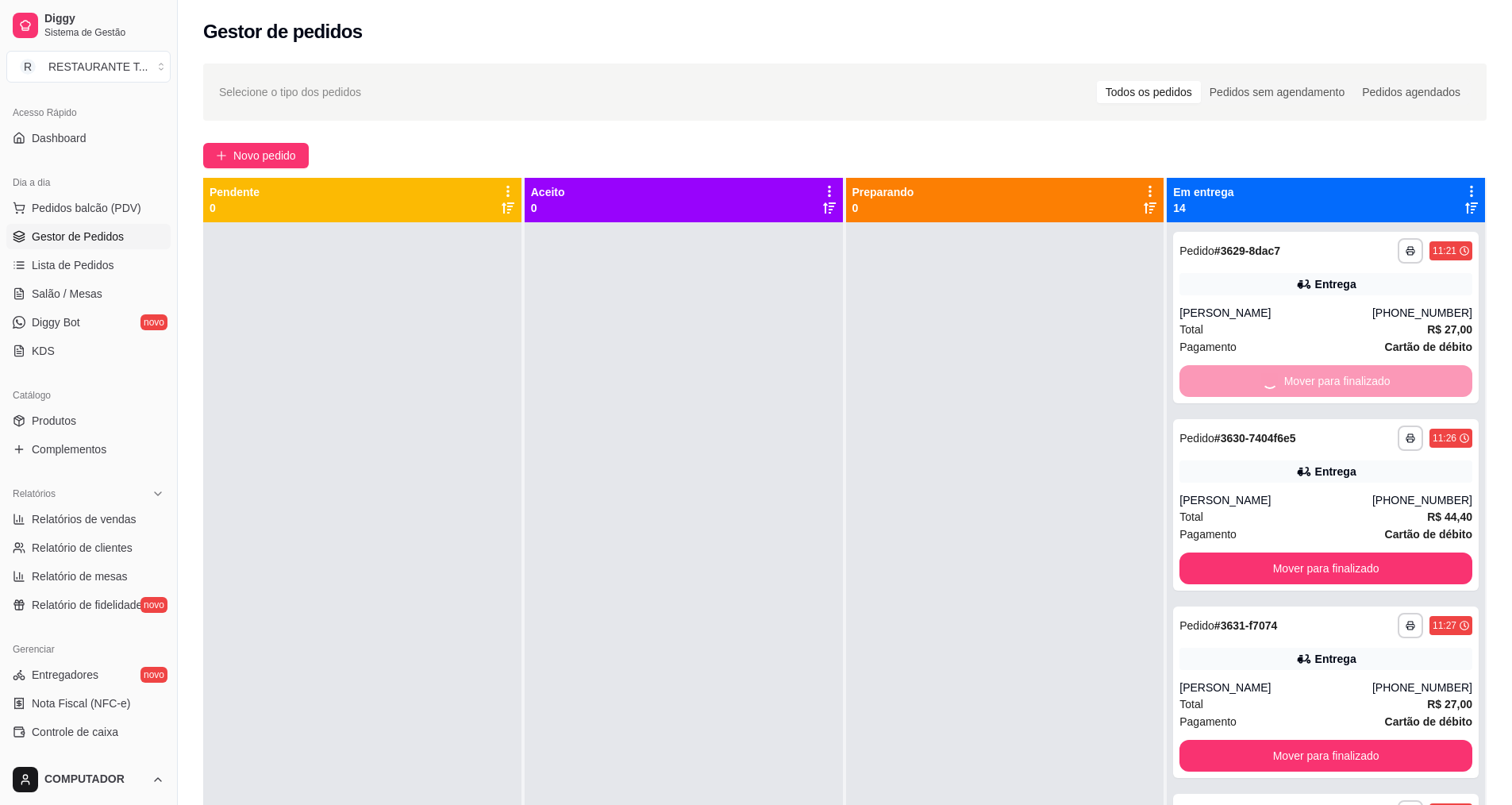
click at [1281, 553] on button "Mover para finalizado" at bounding box center [1325, 568] width 293 height 32
click at [1281, 371] on button "Mover para finalizado" at bounding box center [1326, 381] width 284 height 31
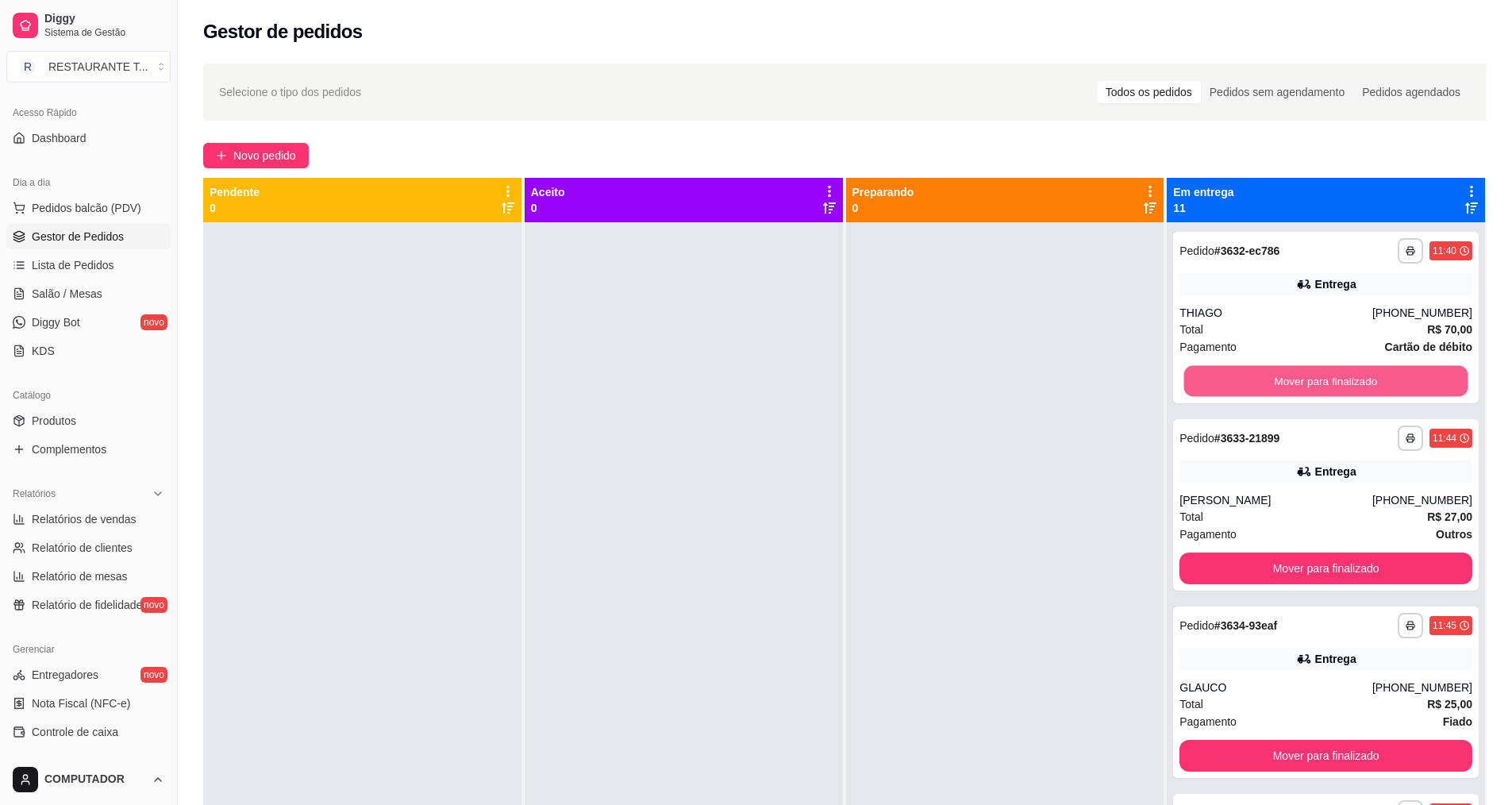
click at [1281, 371] on button "Mover para finalizado" at bounding box center [1326, 381] width 284 height 31
click at [1281, 370] on button "Mover para finalizado" at bounding box center [1326, 381] width 284 height 31
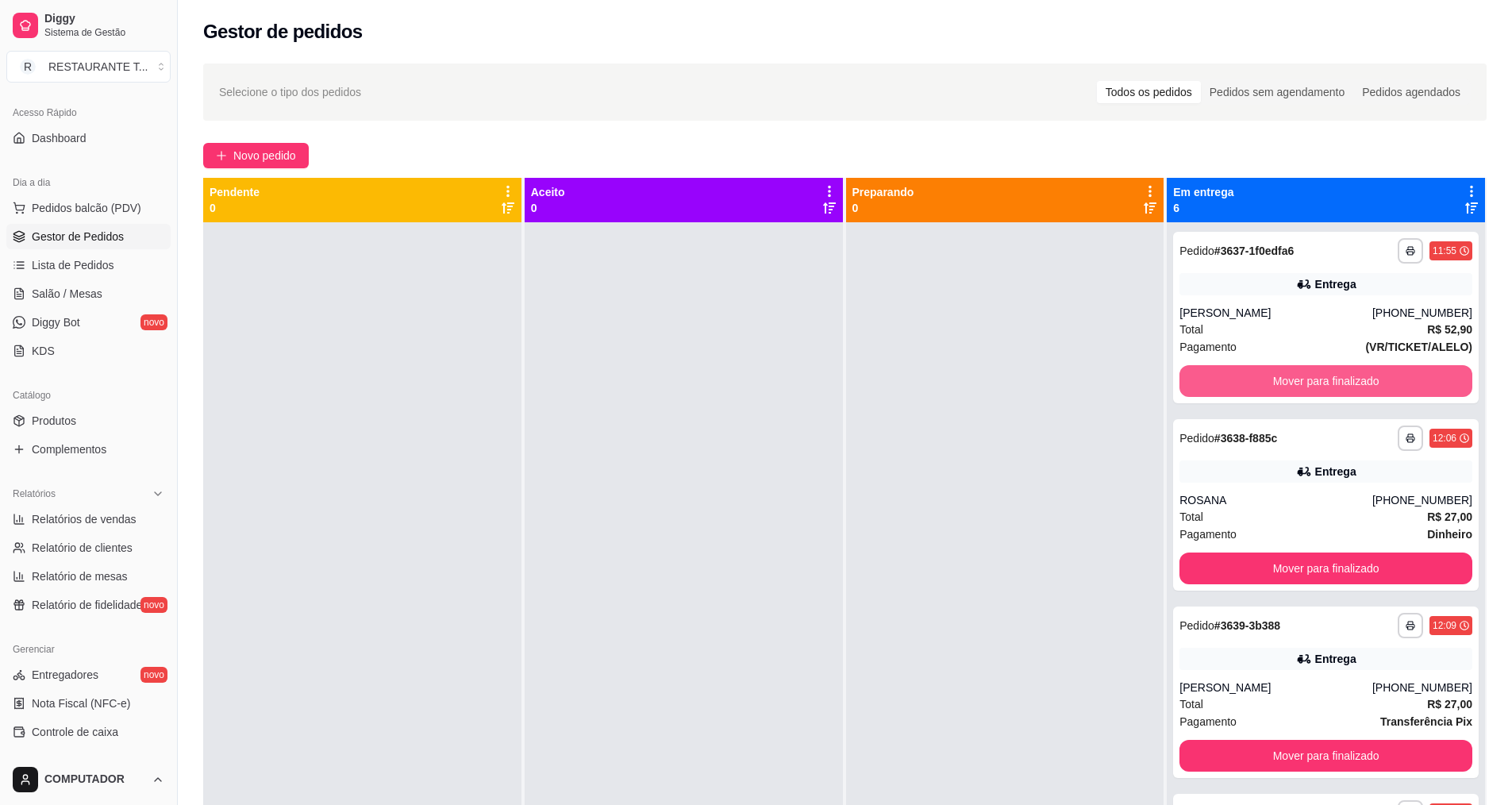
click at [1281, 370] on button "Mover para finalizado" at bounding box center [1325, 381] width 293 height 32
click at [1281, 370] on button "Mover para finalizado" at bounding box center [1326, 381] width 284 height 31
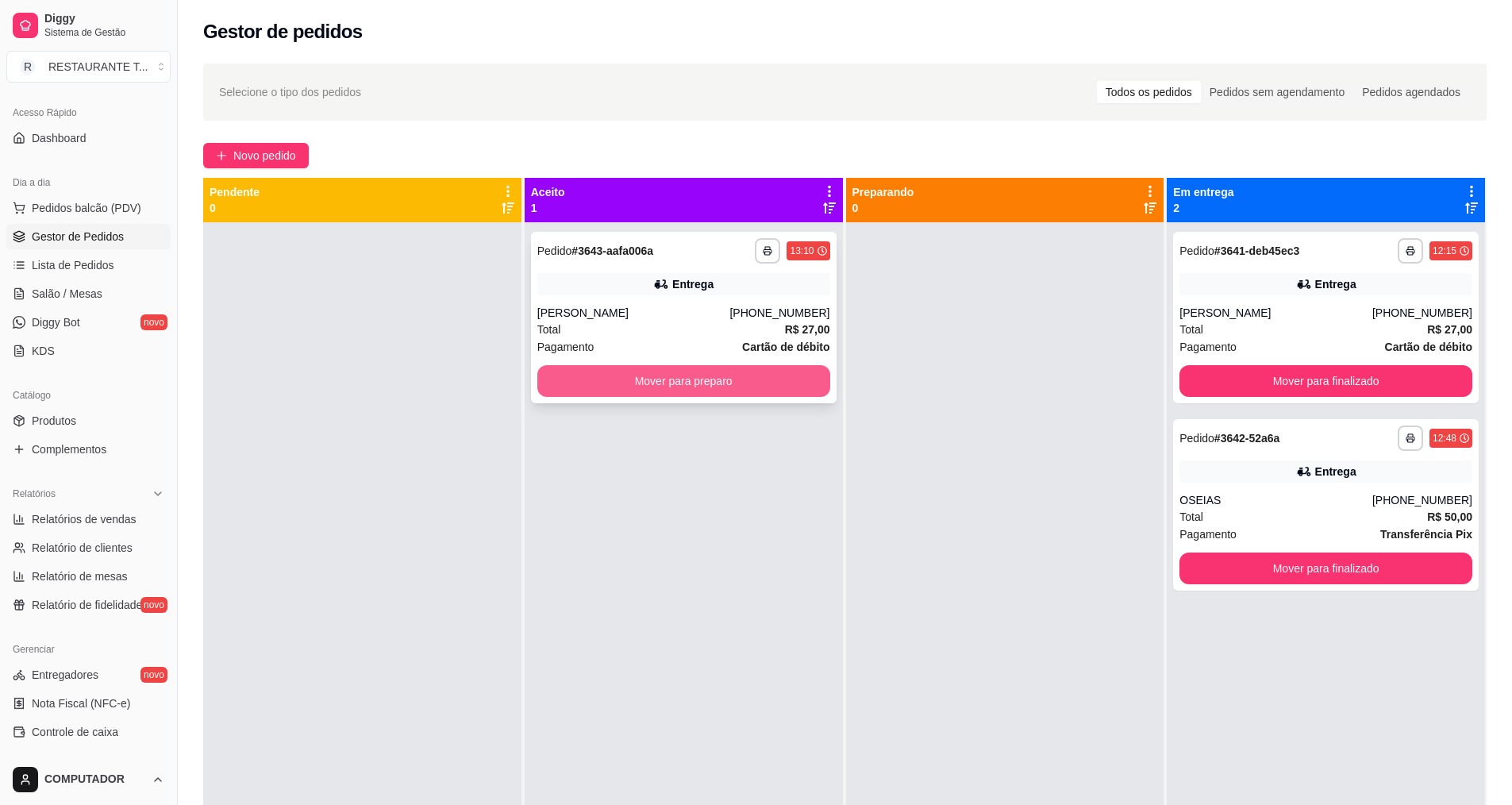
click at [718, 381] on button "Mover para preparo" at bounding box center [683, 381] width 293 height 32
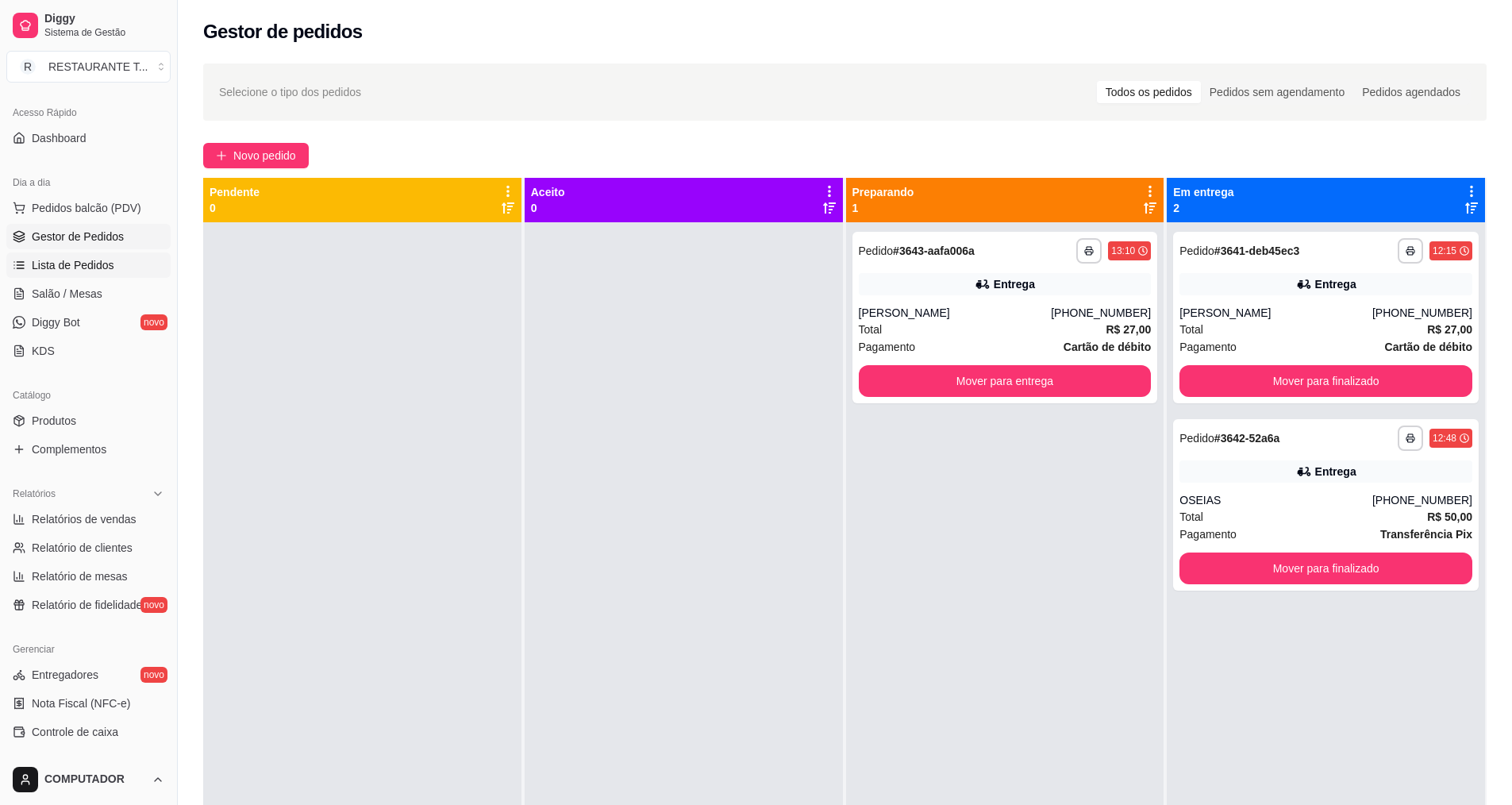
click at [88, 268] on span "Lista de Pedidos" at bounding box center [72, 265] width 82 height 16
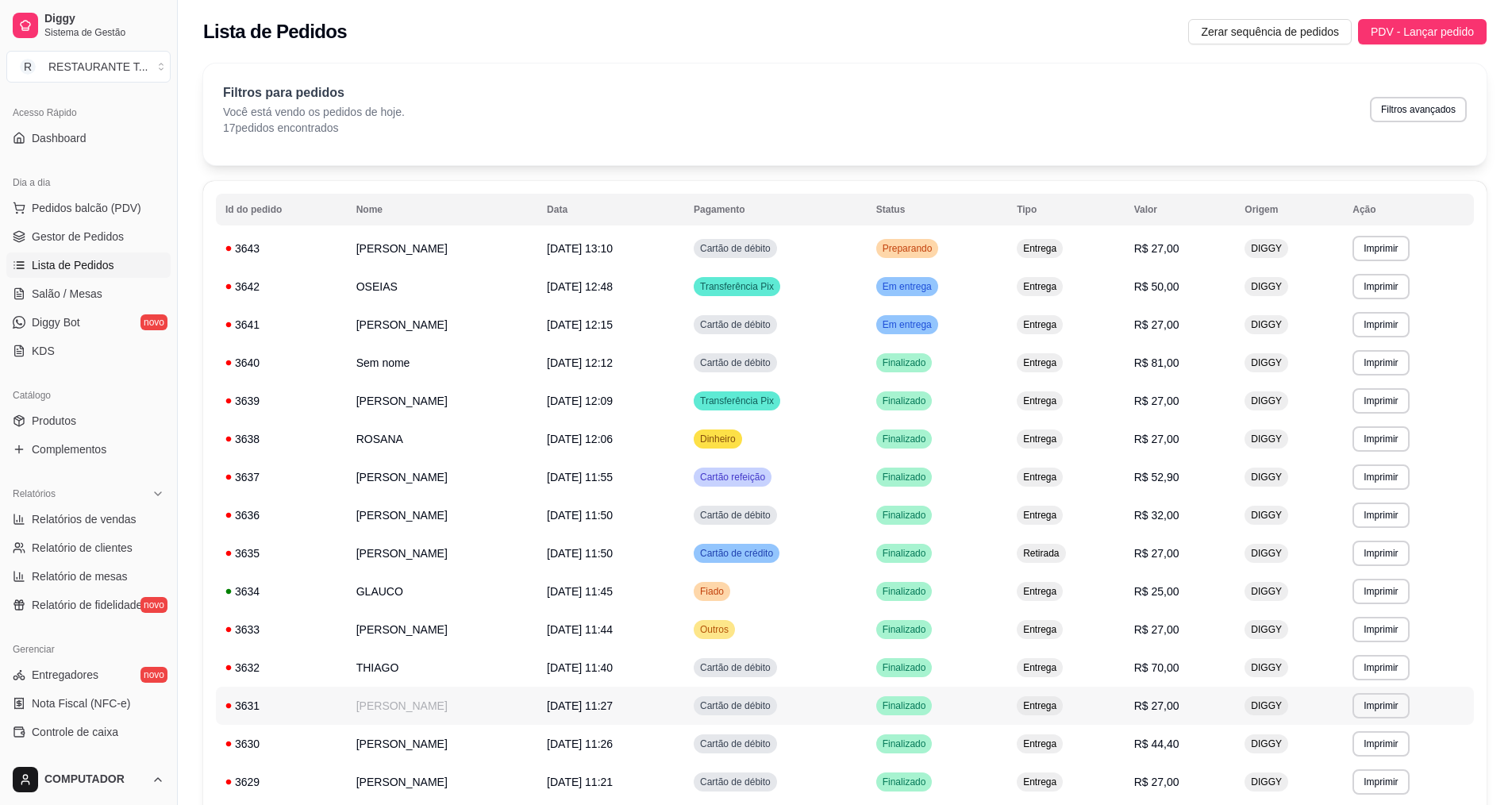
click at [480, 676] on td "THIAGO" at bounding box center [442, 667] width 191 height 38
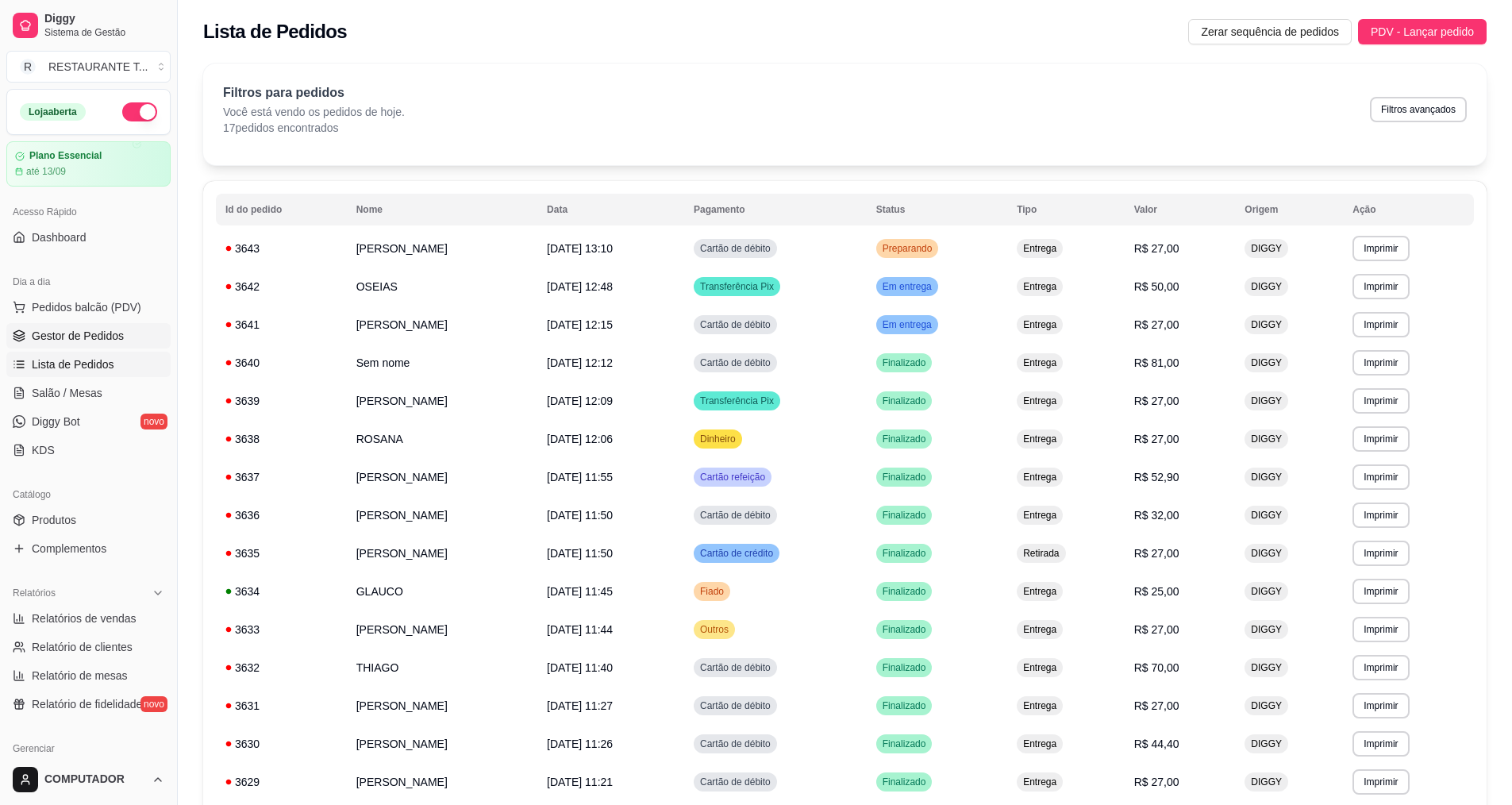
click at [98, 327] on link "Gestor de Pedidos" at bounding box center [89, 335] width 164 height 26
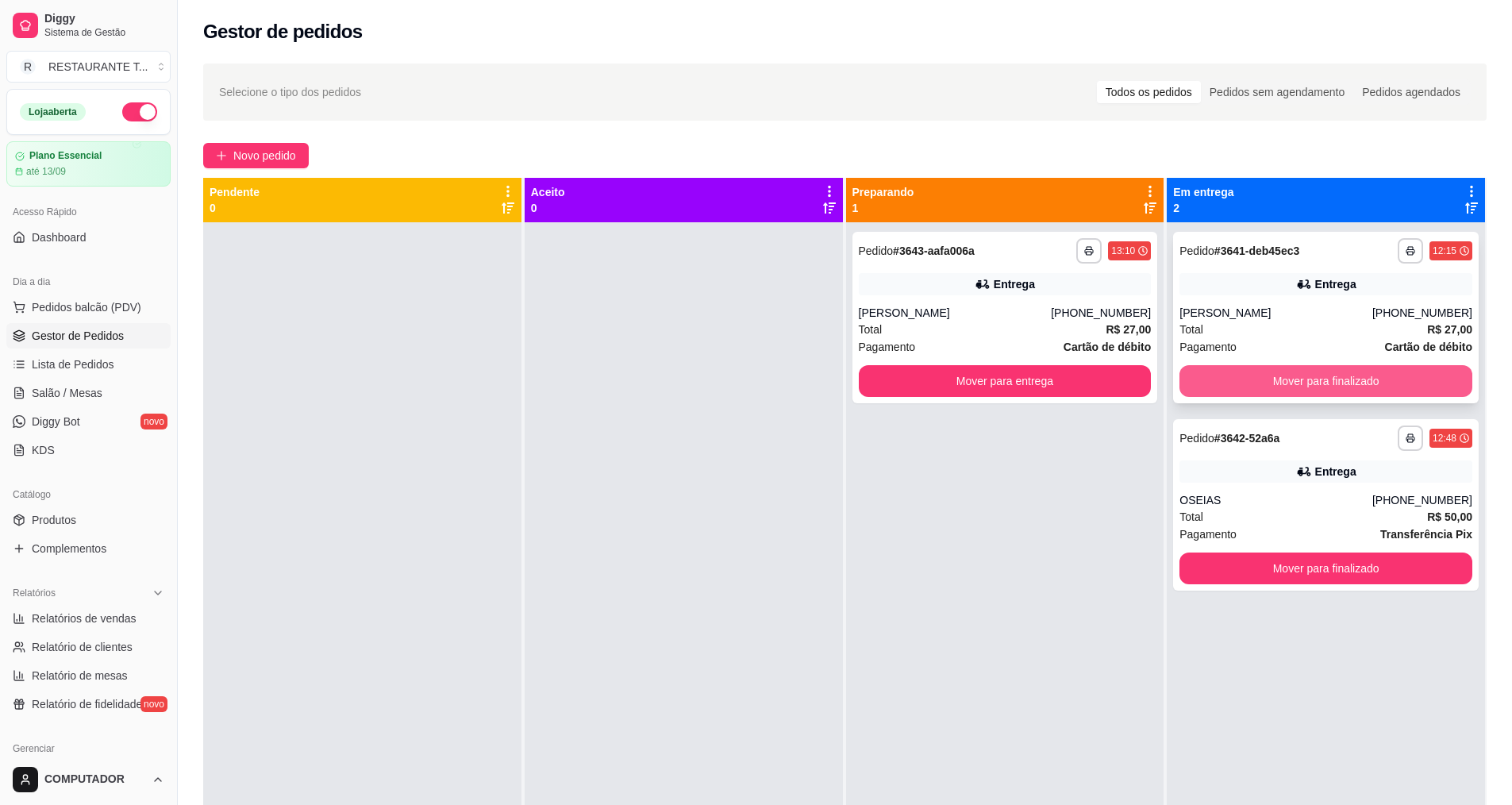
click at [1338, 373] on button "Mover para finalizado" at bounding box center [1325, 381] width 293 height 32
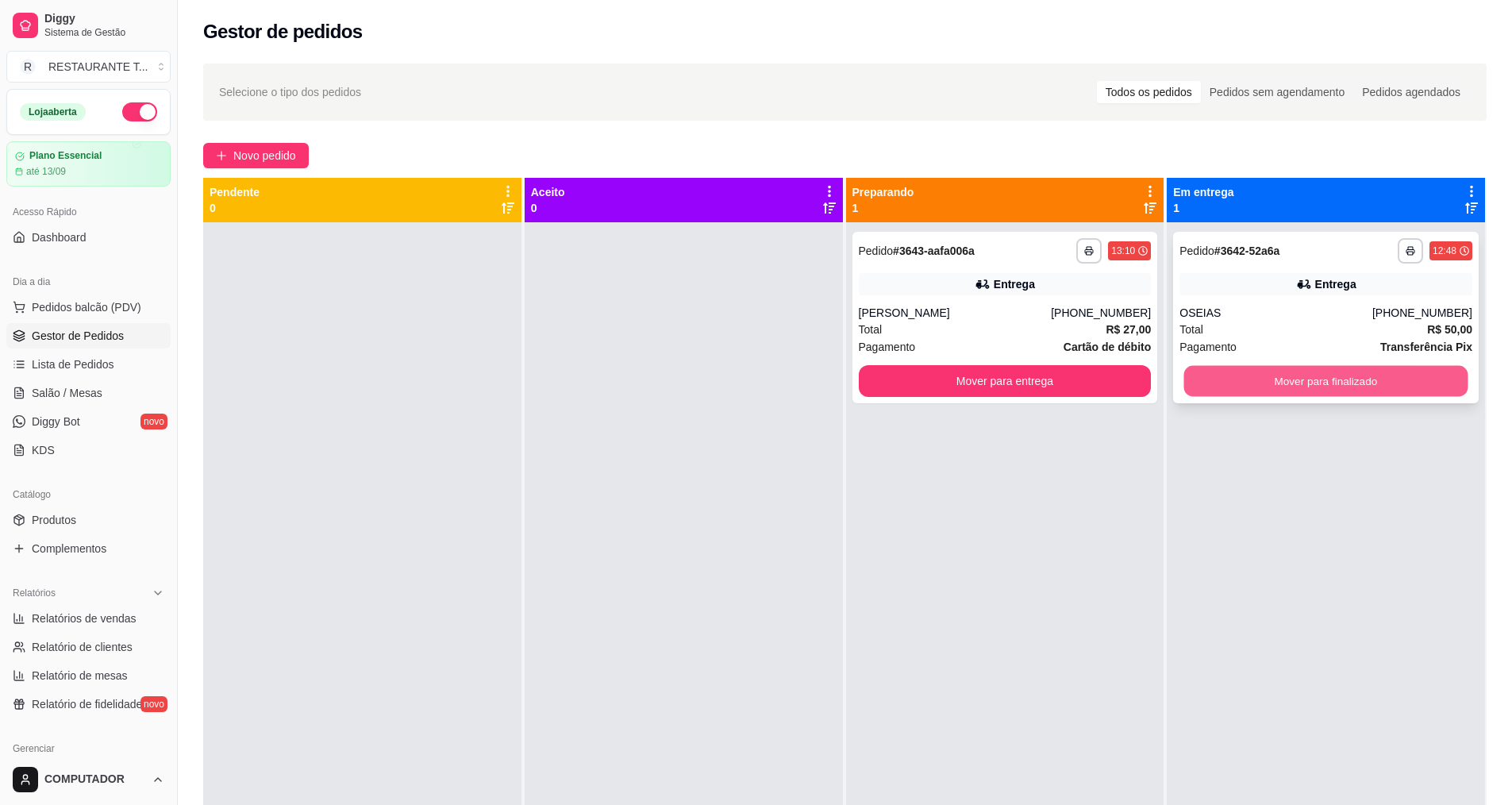
click at [1251, 383] on button "Mover para finalizado" at bounding box center [1326, 381] width 284 height 31
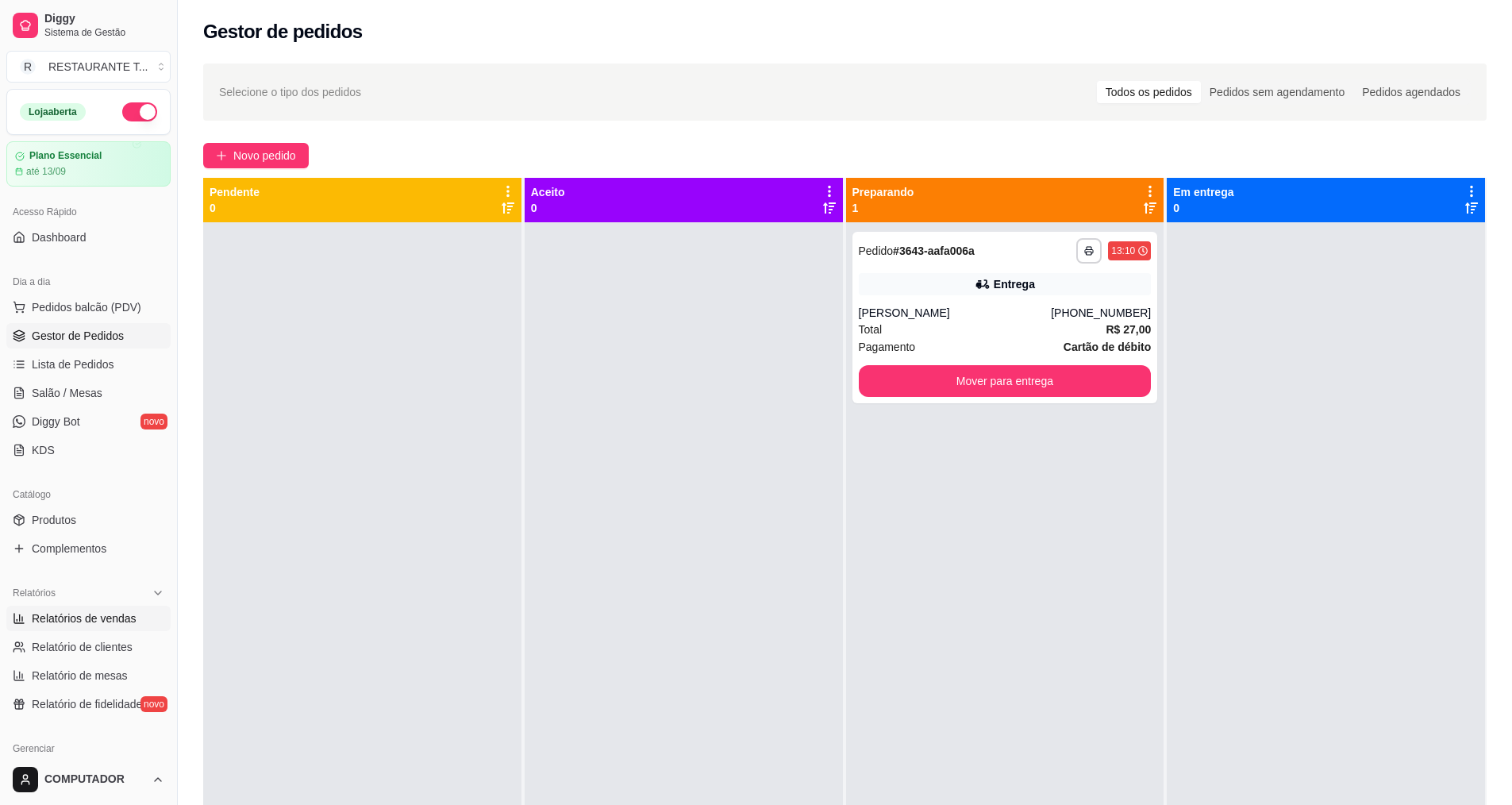
click at [96, 611] on span "Relatórios de vendas" at bounding box center [84, 617] width 105 height 16
select select "ALL"
select select "0"
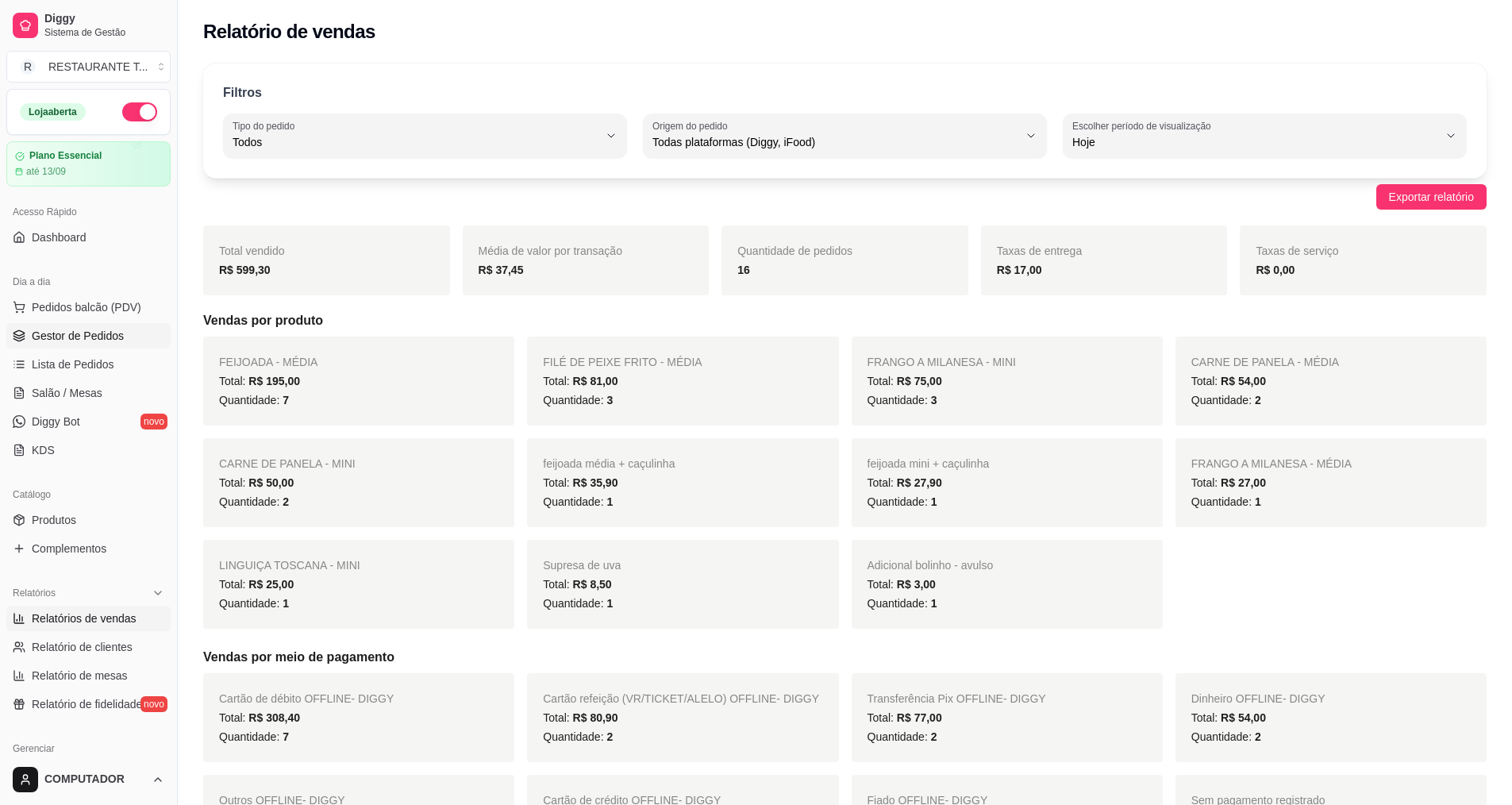
click at [76, 335] on span "Gestor de Pedidos" at bounding box center [77, 335] width 92 height 16
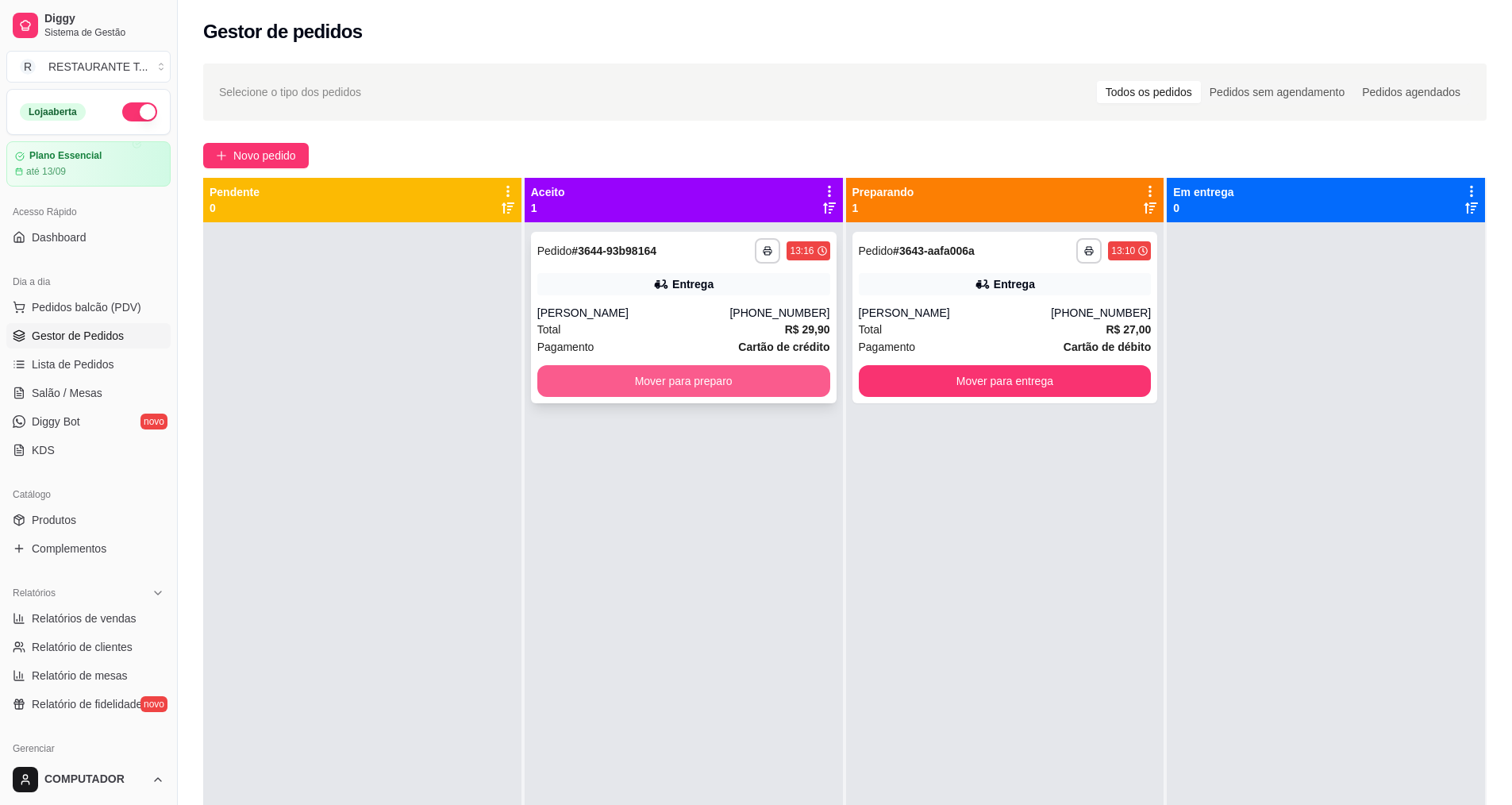
click at [593, 392] on button "Mover para preparo" at bounding box center [683, 381] width 293 height 32
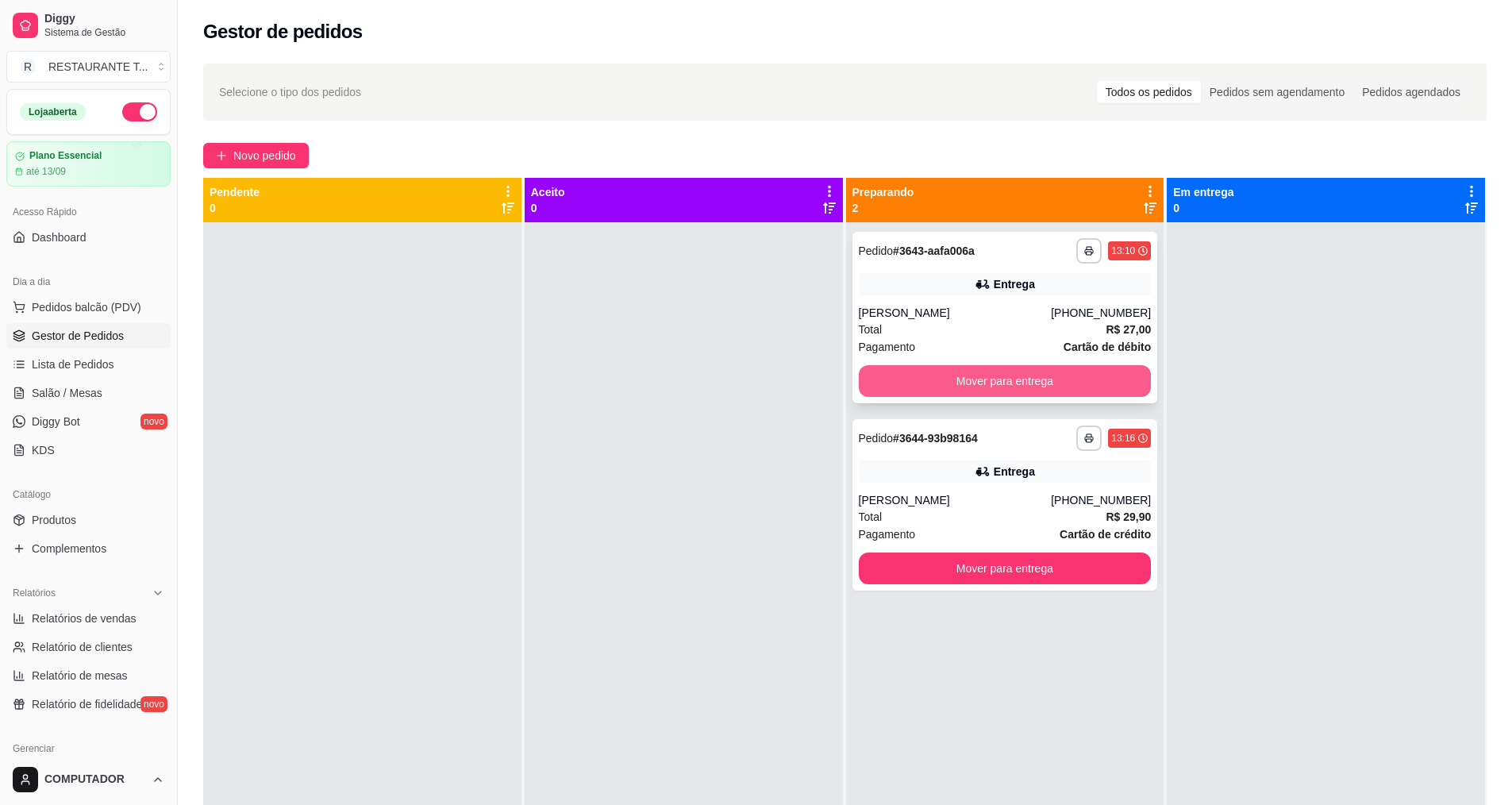
click at [1019, 384] on button "Mover para entrega" at bounding box center [1005, 381] width 293 height 32
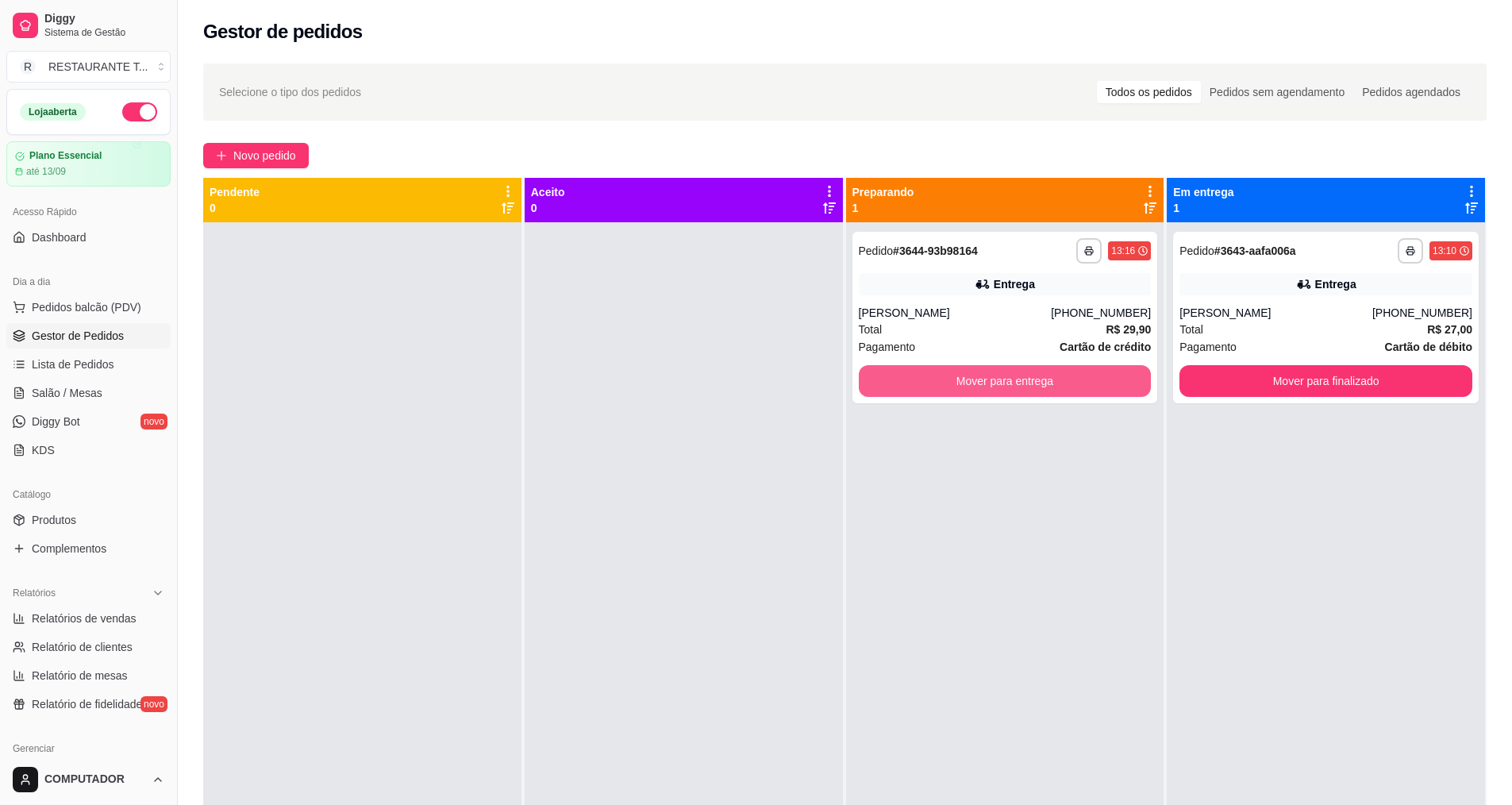
click at [1019, 384] on button "Mover para entrega" at bounding box center [1005, 381] width 293 height 32
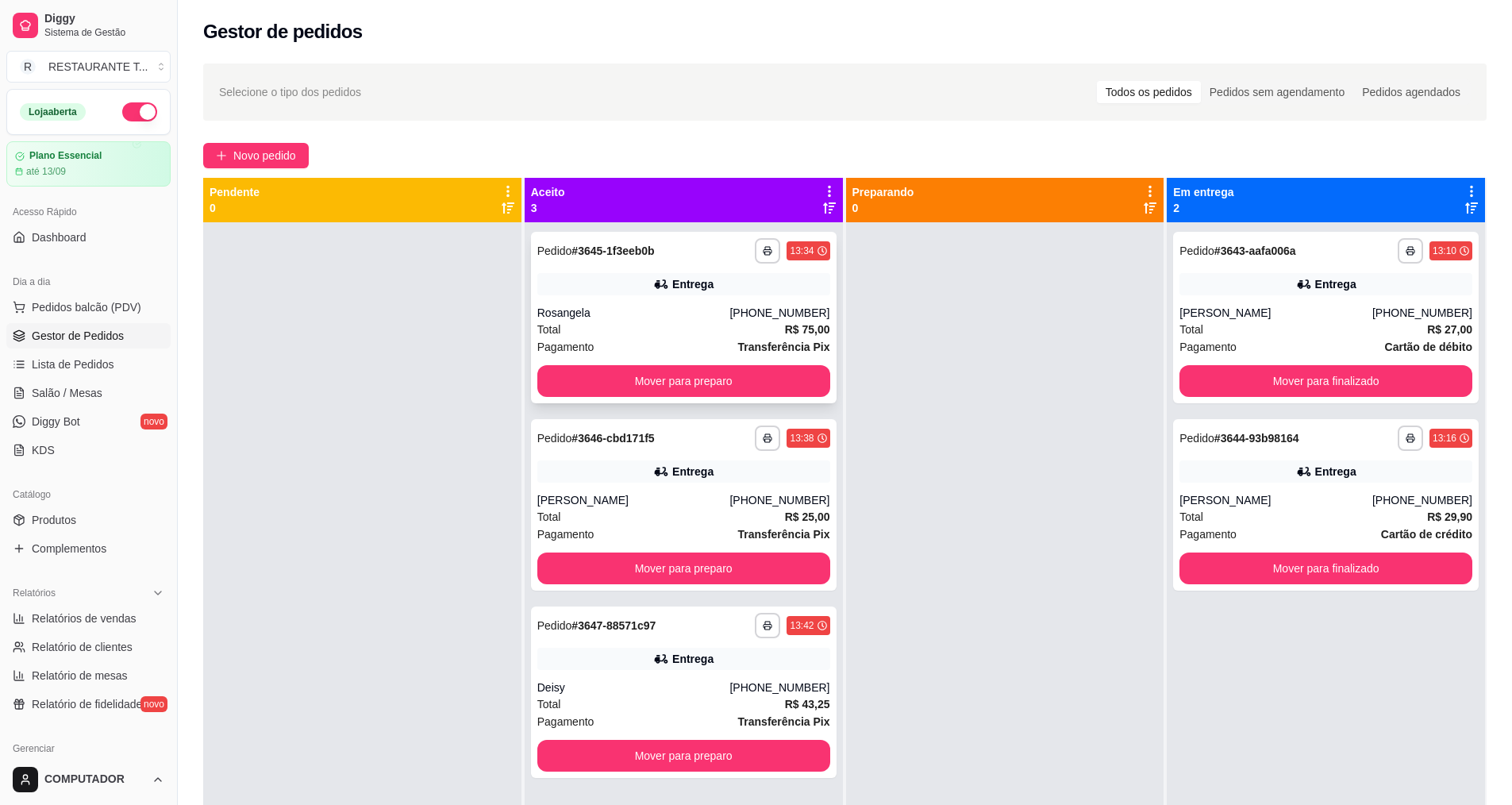
click at [700, 379] on button "Mover para preparo" at bounding box center [683, 381] width 293 height 32
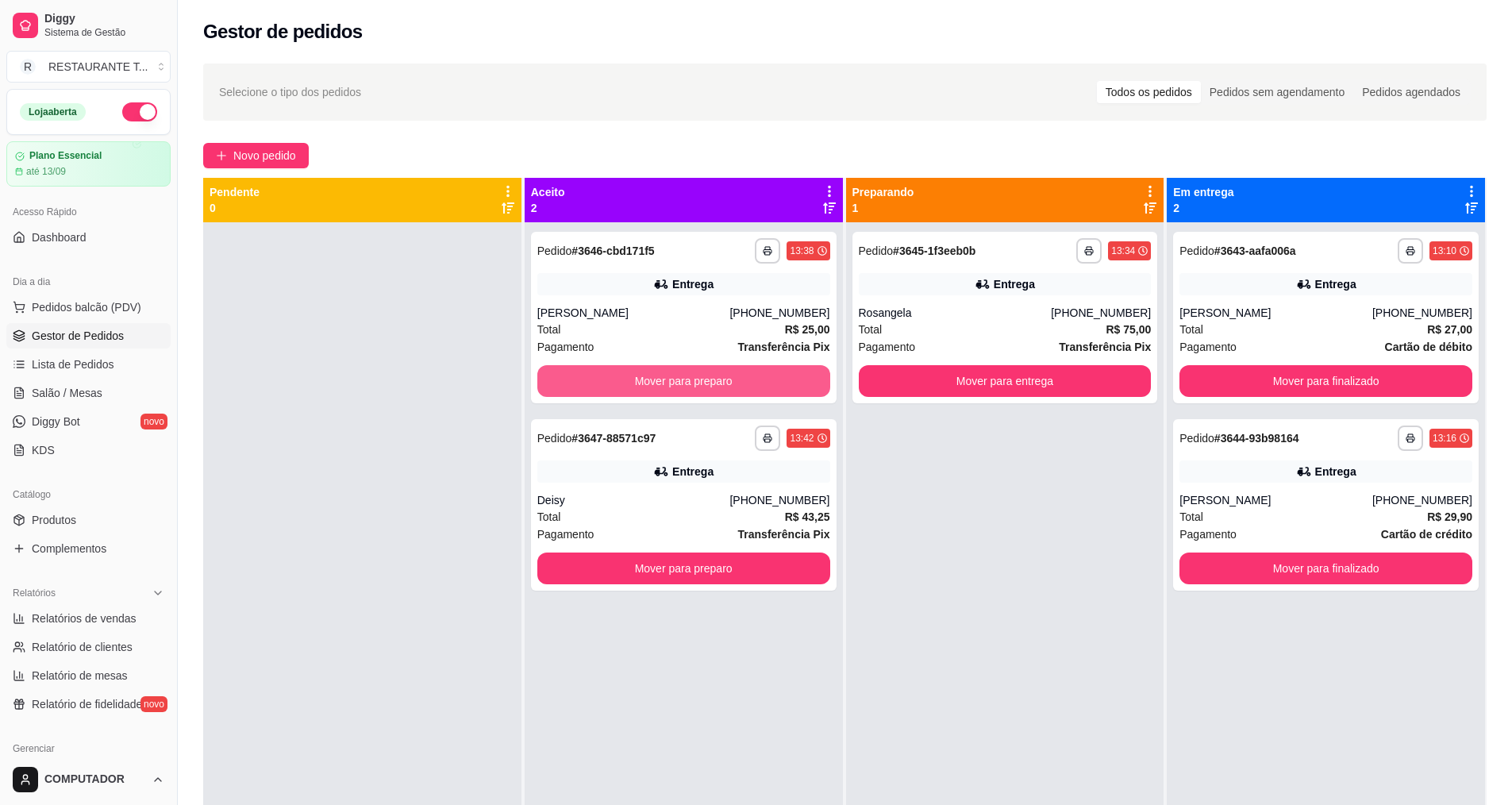
click at [700, 379] on button "Mover para preparo" at bounding box center [683, 381] width 293 height 32
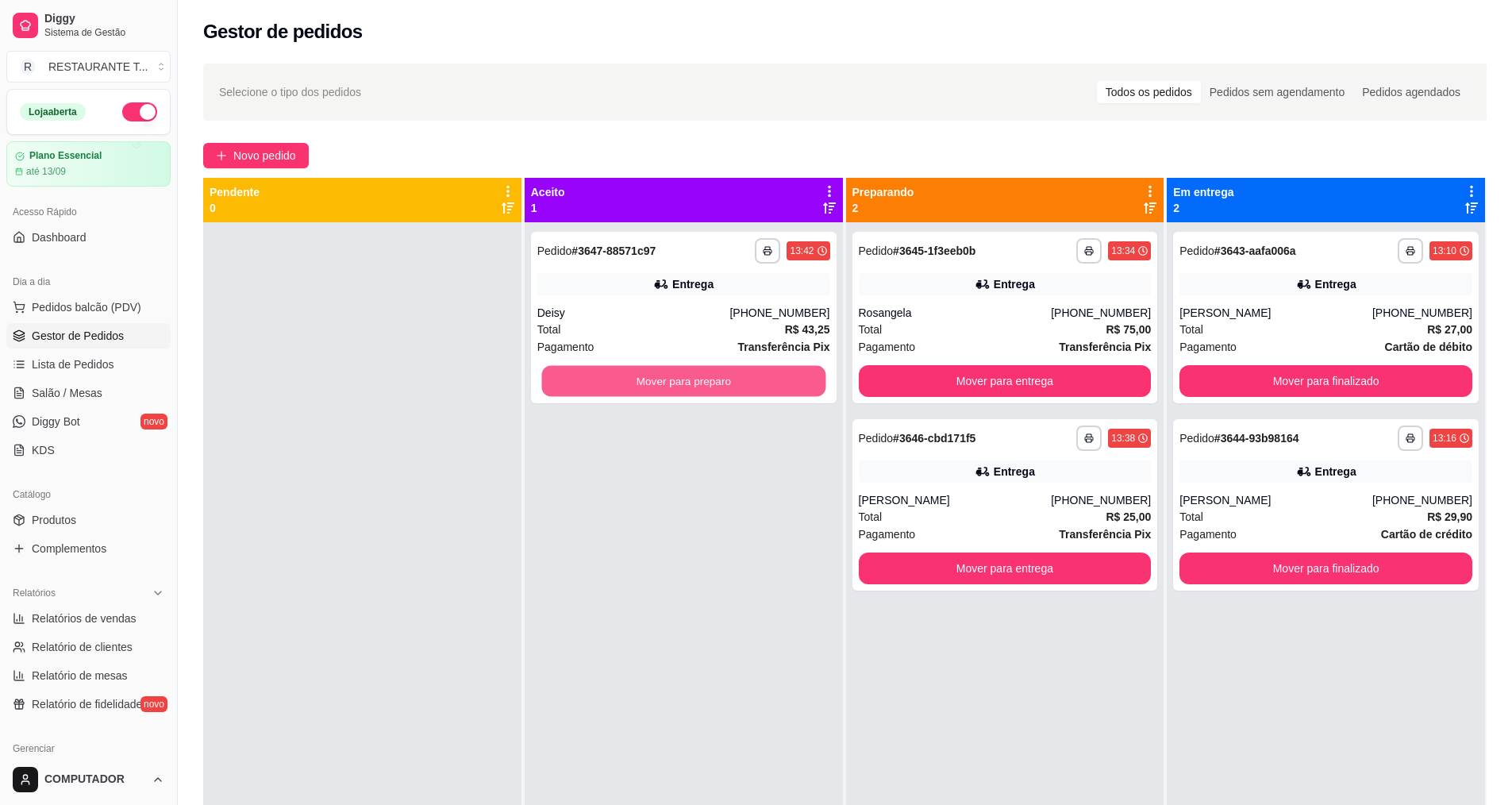
click at [700, 379] on button "Mover para preparo" at bounding box center [683, 381] width 284 height 31
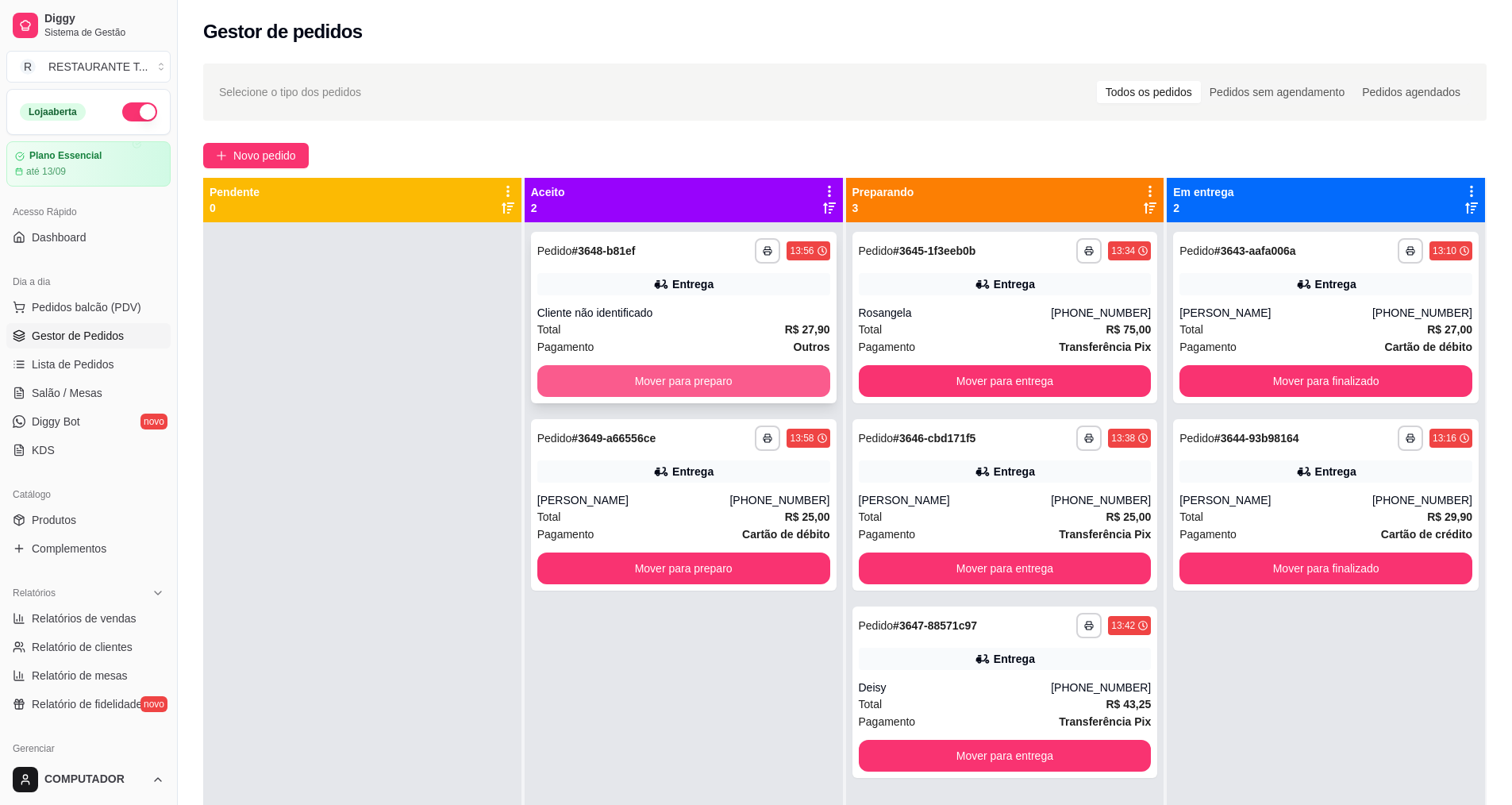
click at [680, 390] on button "Mover para preparo" at bounding box center [683, 381] width 293 height 32
click at [680, 553] on button "Mover para preparo" at bounding box center [683, 568] width 293 height 32
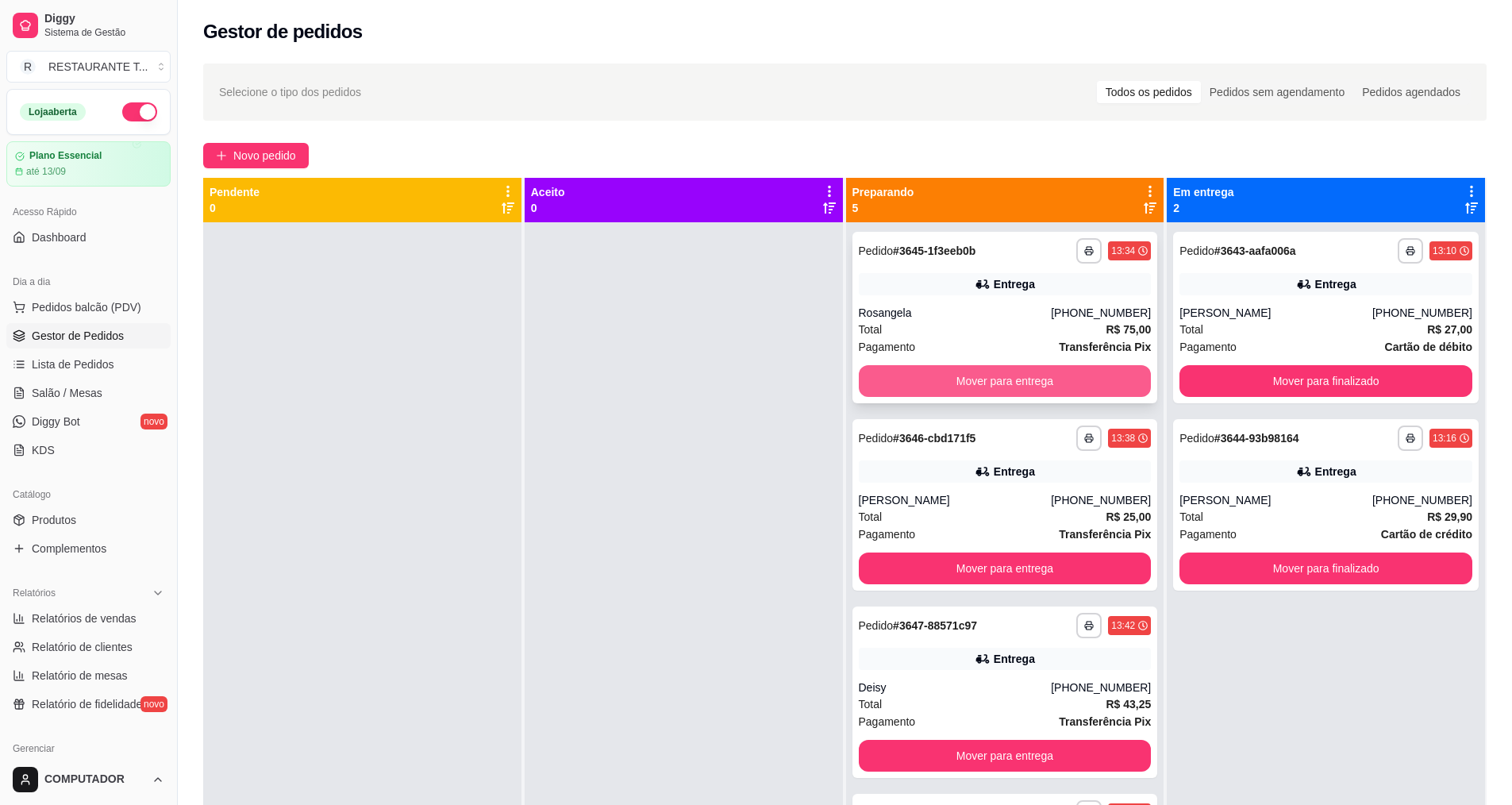
click at [986, 390] on button "Mover para entrega" at bounding box center [1005, 381] width 293 height 32
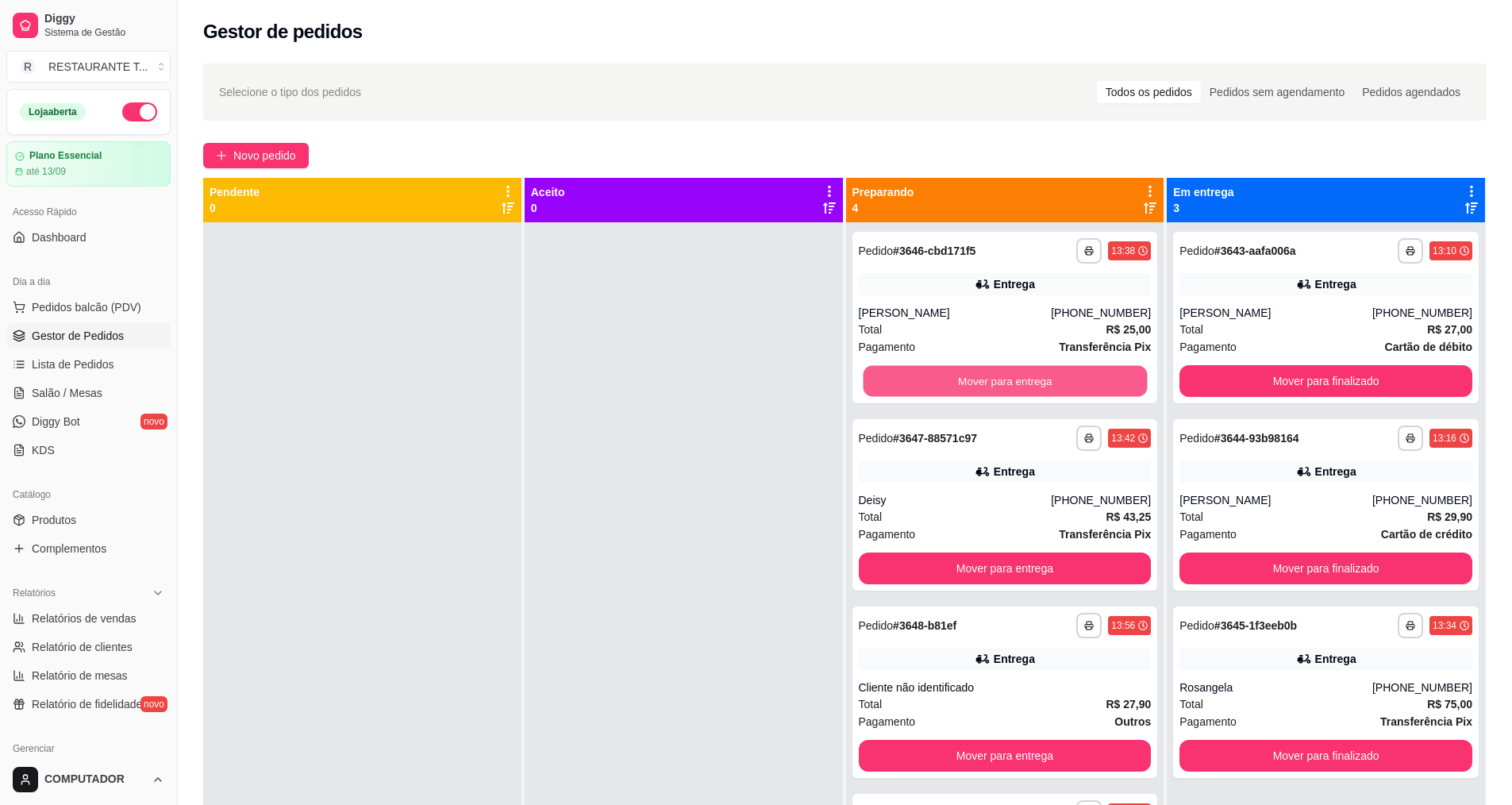
click at [986, 390] on button "Mover para entrega" at bounding box center [1005, 381] width 284 height 31
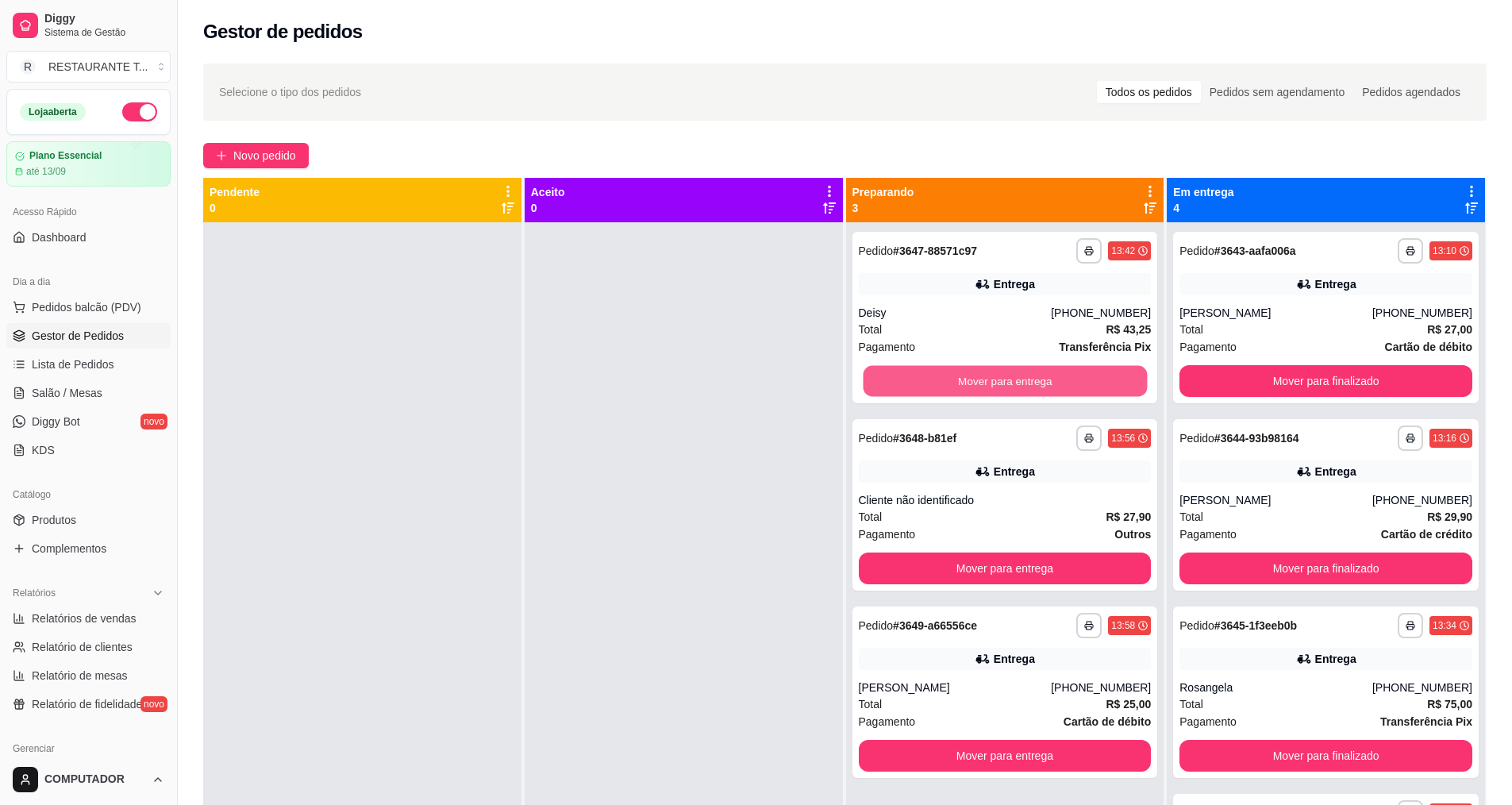
click at [986, 390] on button "Mover para entrega" at bounding box center [1005, 381] width 284 height 31
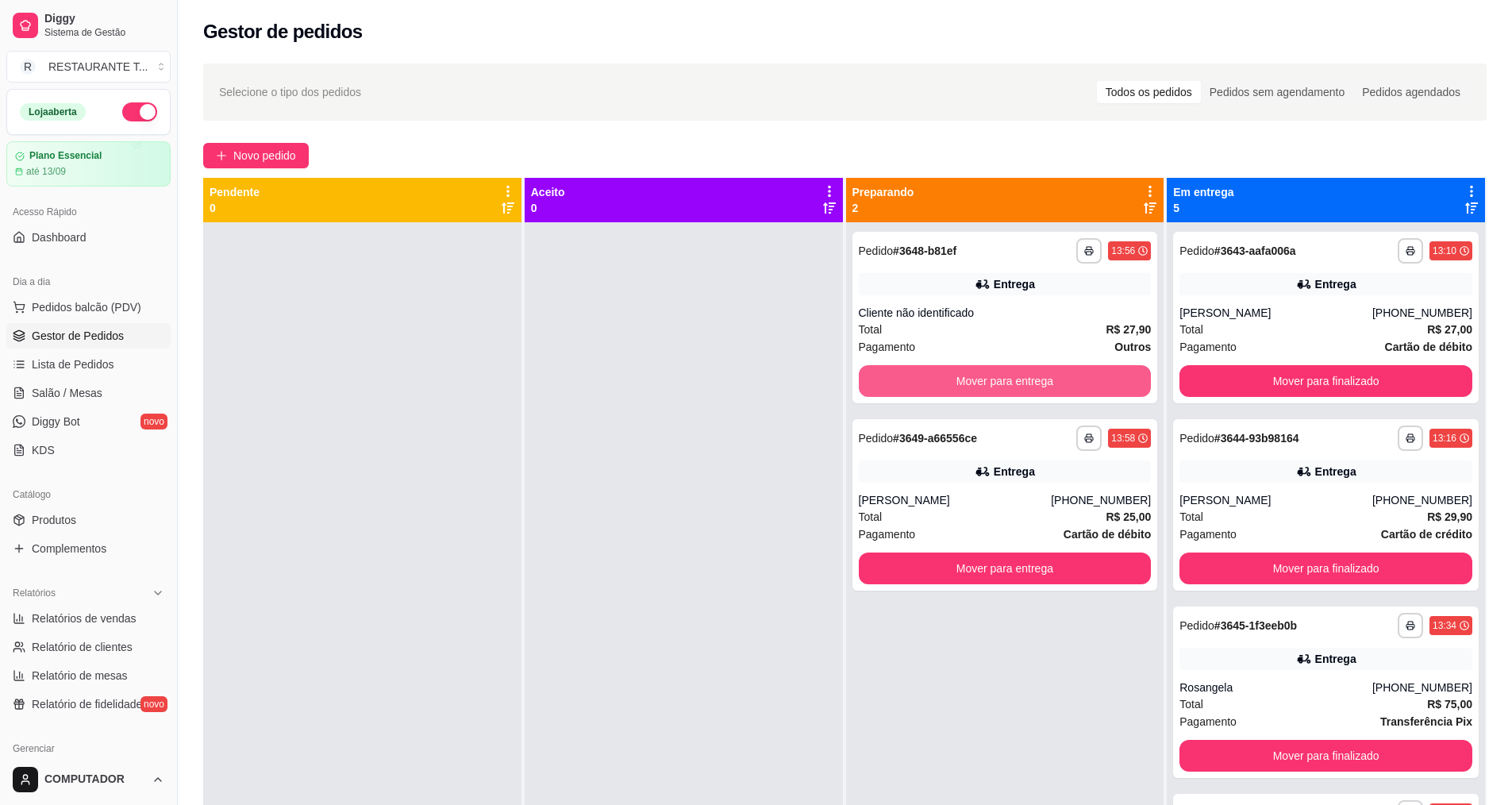
click at [986, 390] on button "Mover para entrega" at bounding box center [1005, 381] width 293 height 32
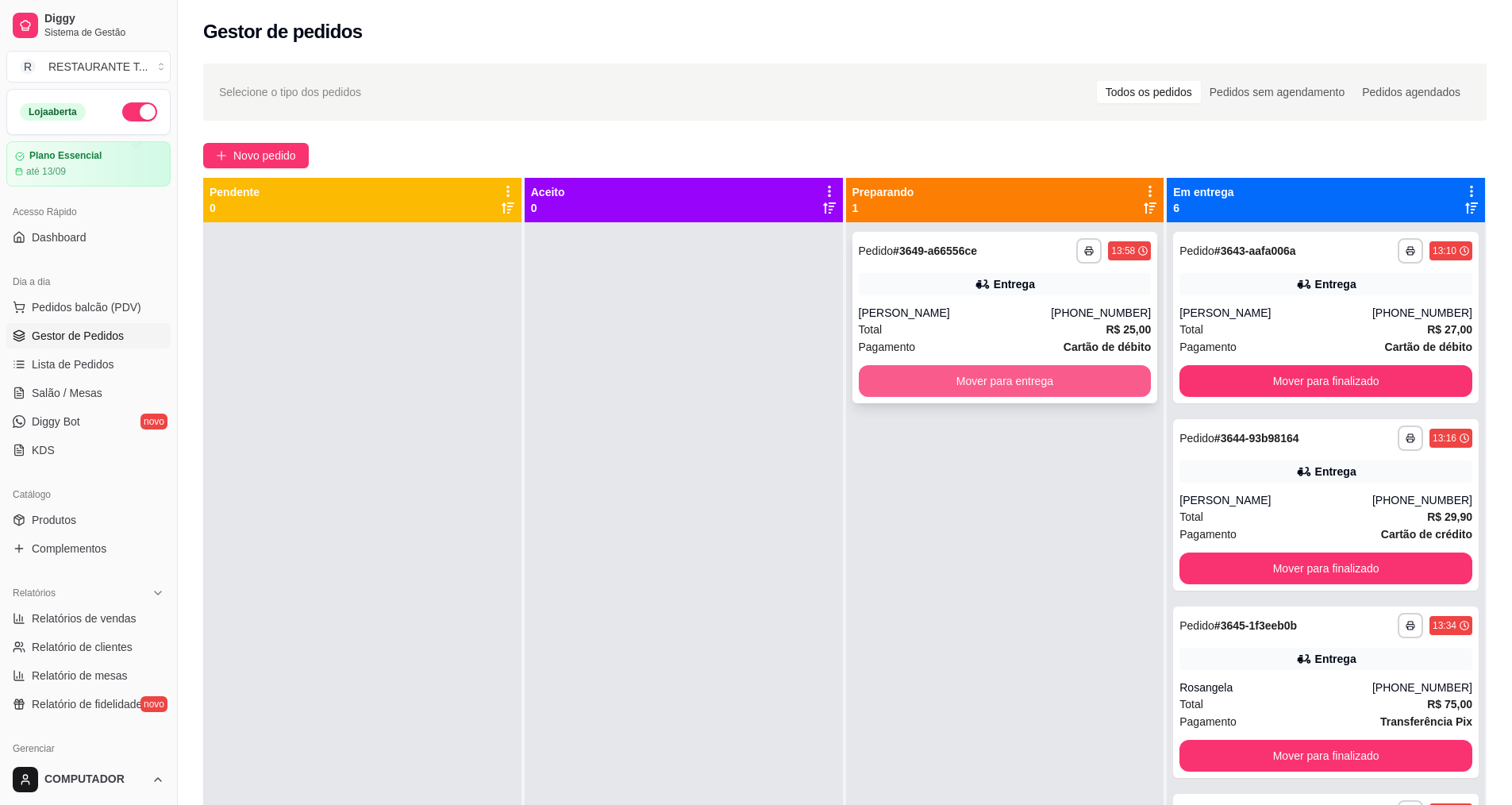
click at [1003, 386] on button "Mover para entrega" at bounding box center [1005, 381] width 293 height 32
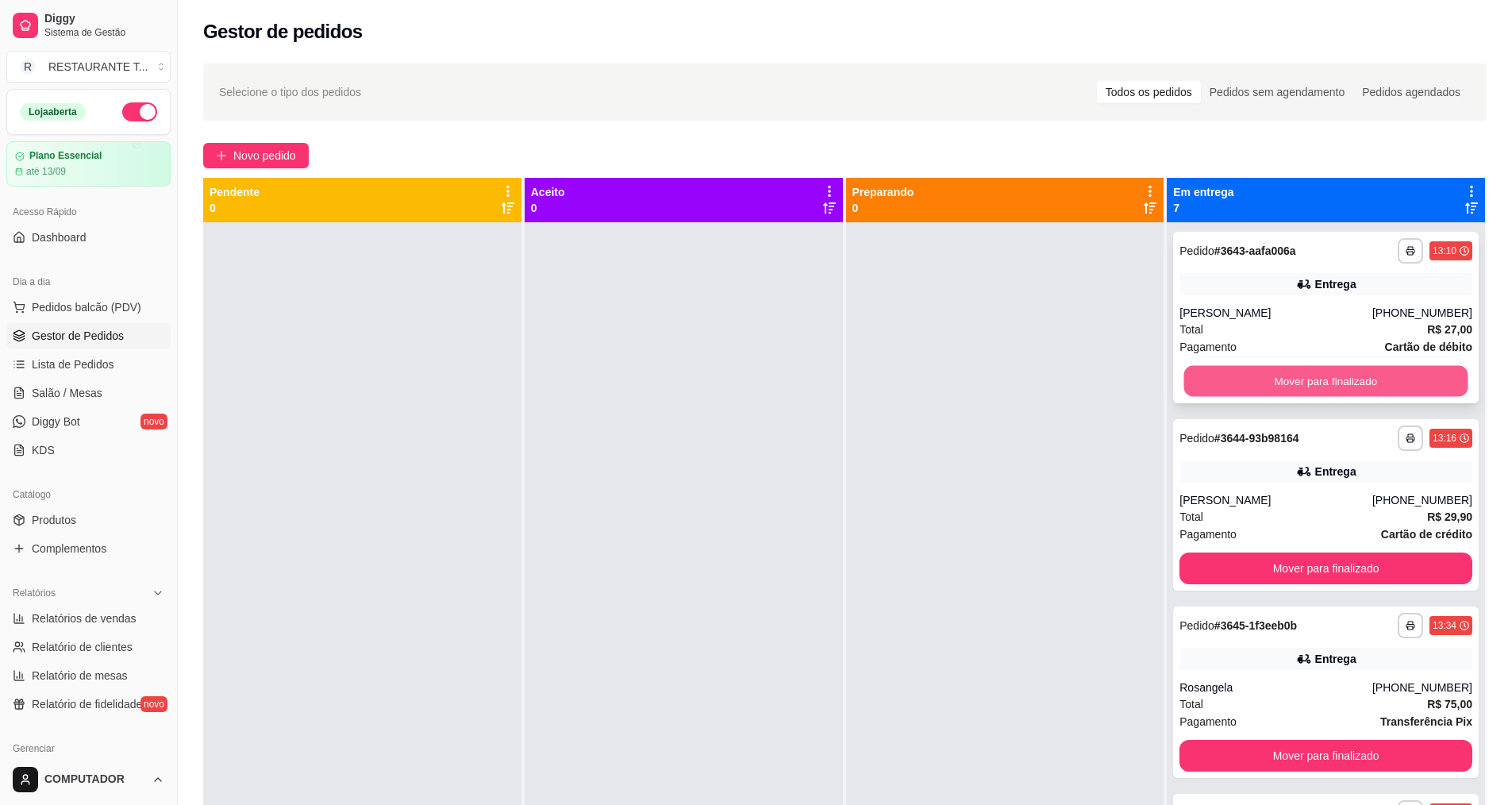
click at [1319, 374] on button "Mover para finalizado" at bounding box center [1326, 381] width 284 height 31
click at [1319, 374] on button "Mover para finalizado" at bounding box center [1325, 381] width 293 height 32
click at [1319, 376] on button "Mover para finalizado" at bounding box center [1326, 381] width 284 height 31
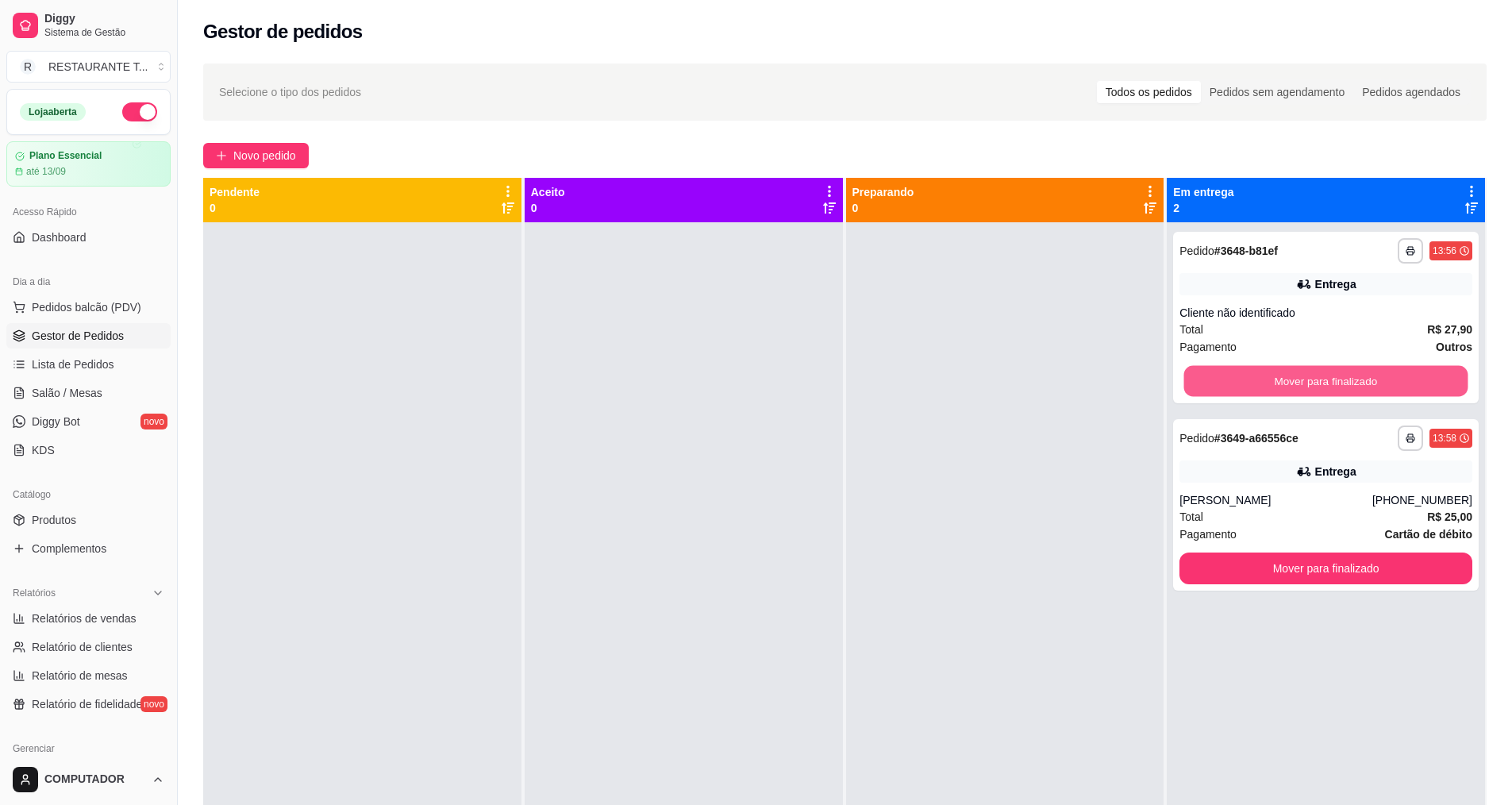
click at [1319, 376] on button "Mover para finalizado" at bounding box center [1326, 381] width 284 height 31
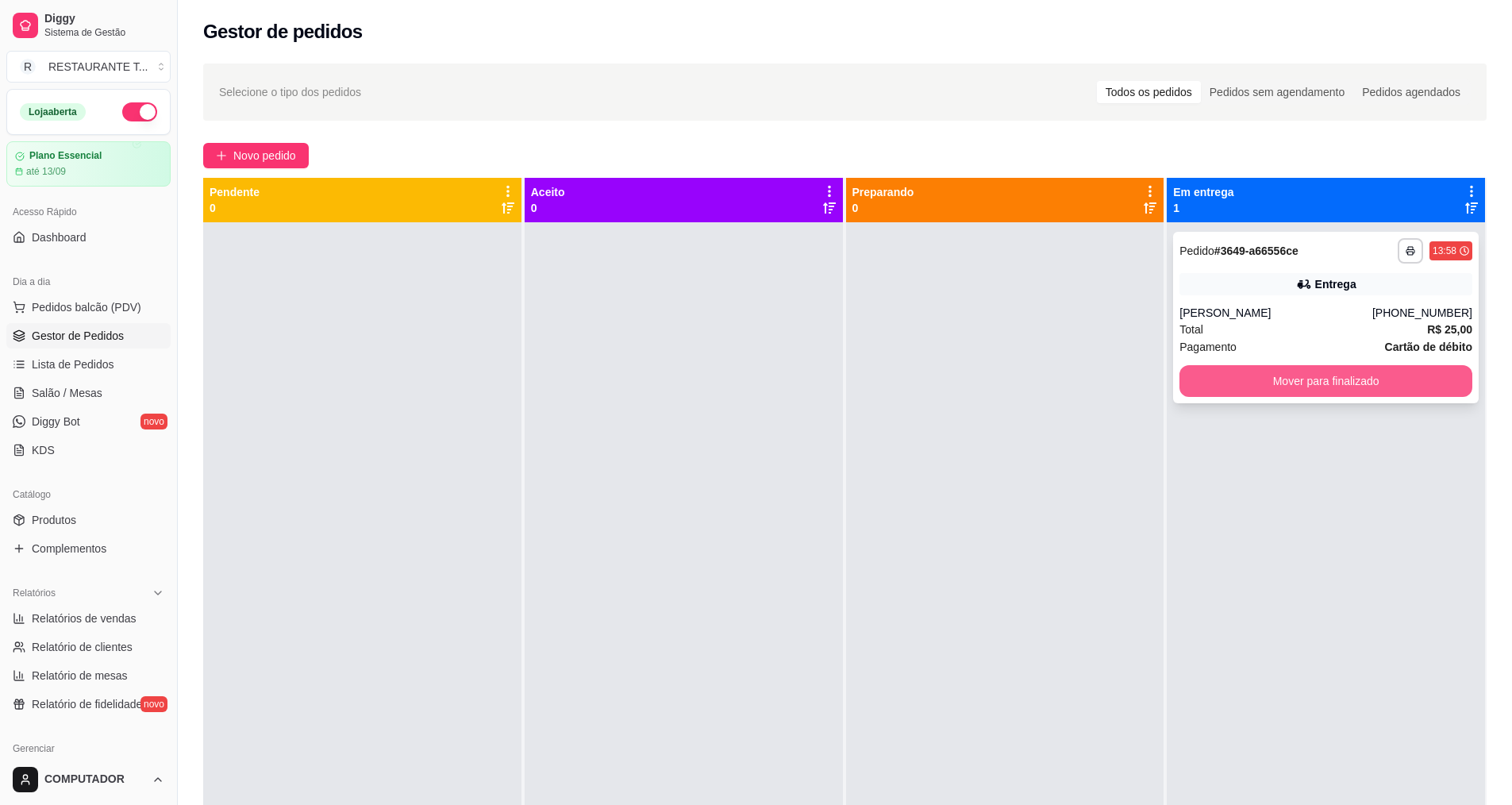
click at [1300, 380] on button "Mover para finalizado" at bounding box center [1325, 381] width 293 height 32
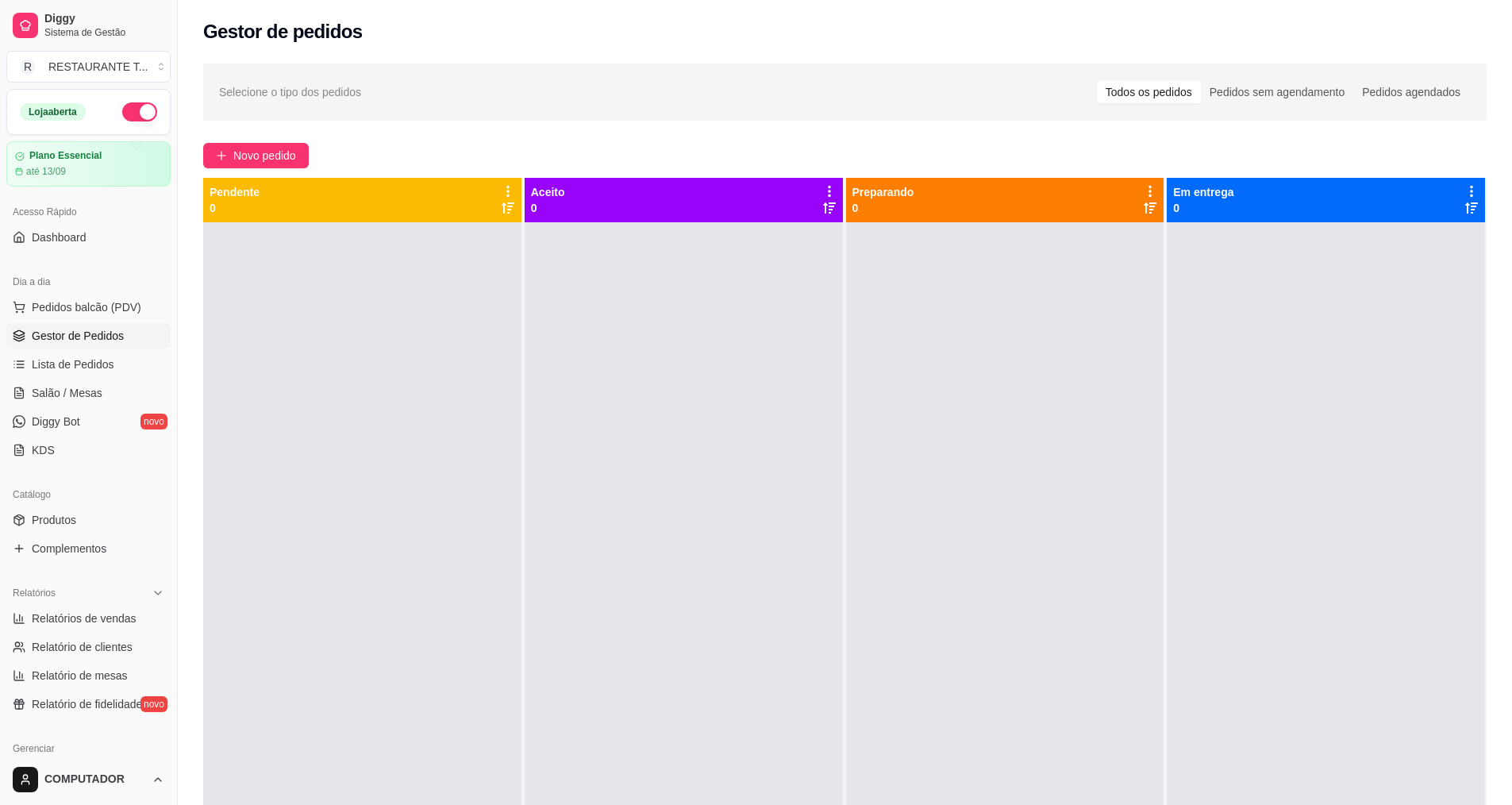
click at [129, 114] on button "button" at bounding box center [139, 111] width 35 height 19
click at [122, 613] on span "Relatórios de vendas" at bounding box center [84, 617] width 105 height 16
select select "ALL"
select select "0"
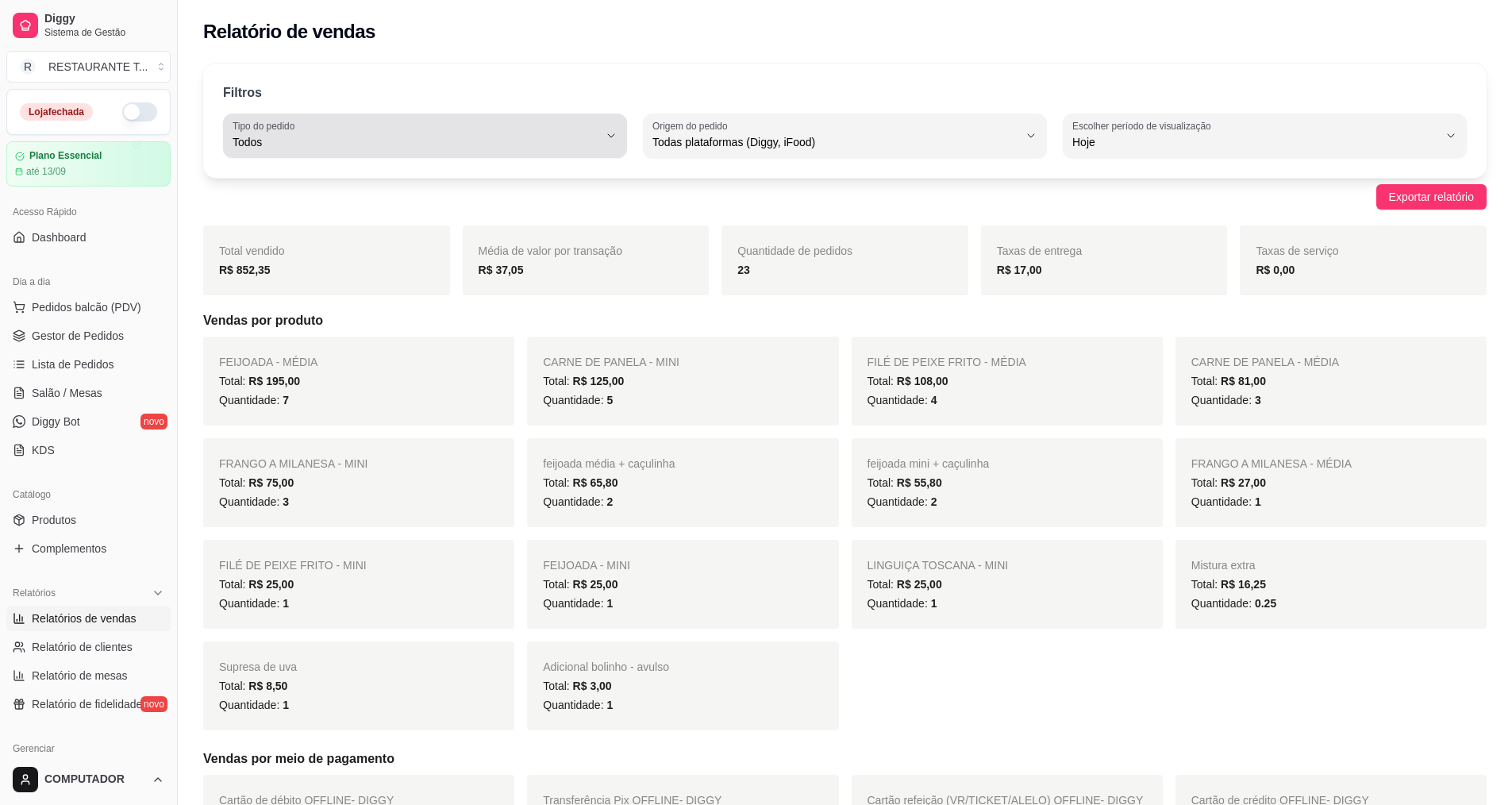
click at [438, 129] on div "Todos" at bounding box center [415, 135] width 366 height 32
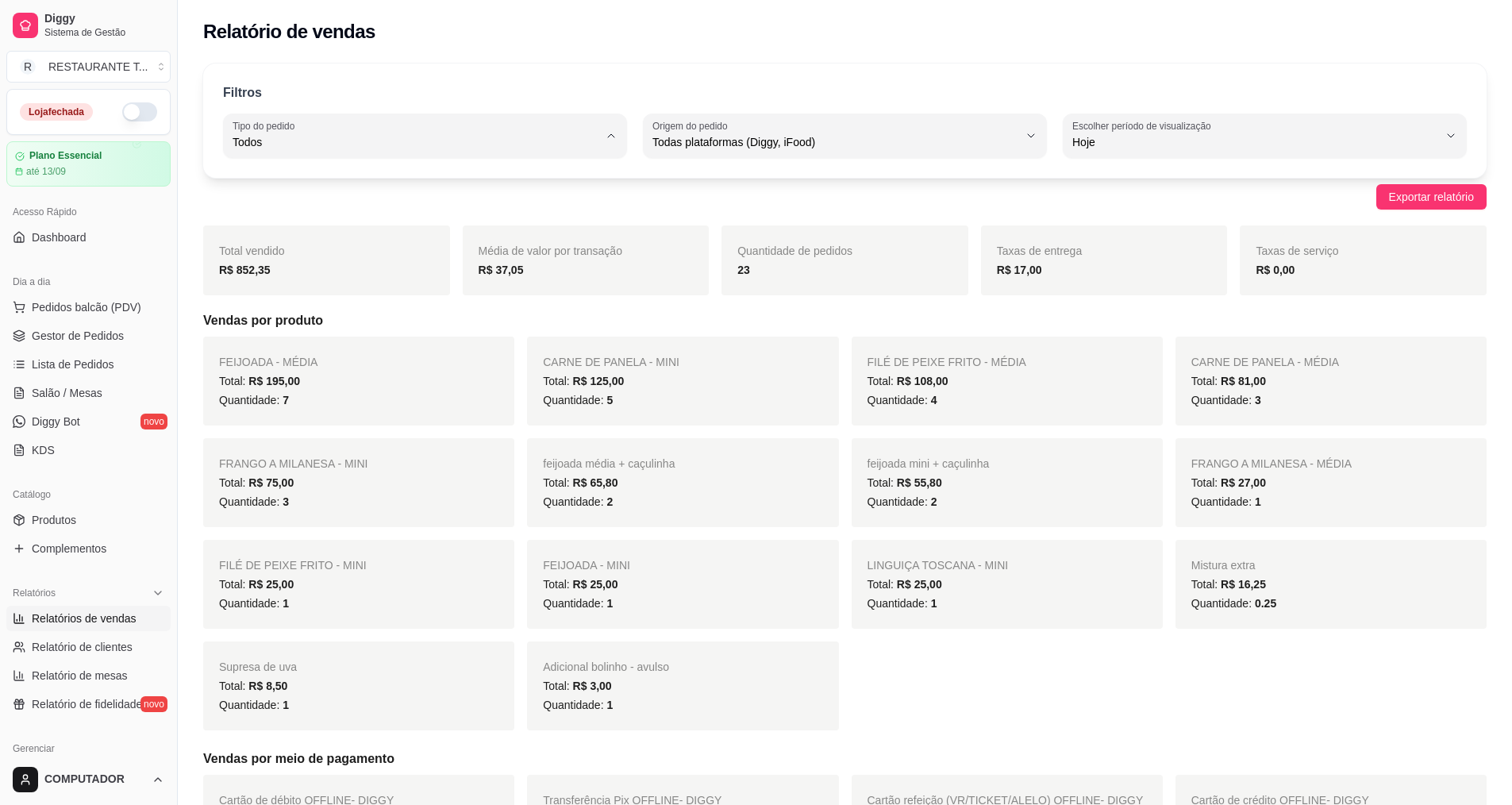
click at [319, 207] on span "Entrega" at bounding box center [418, 206] width 349 height 15
type input "DELIVERY"
select select "DELIVERY"
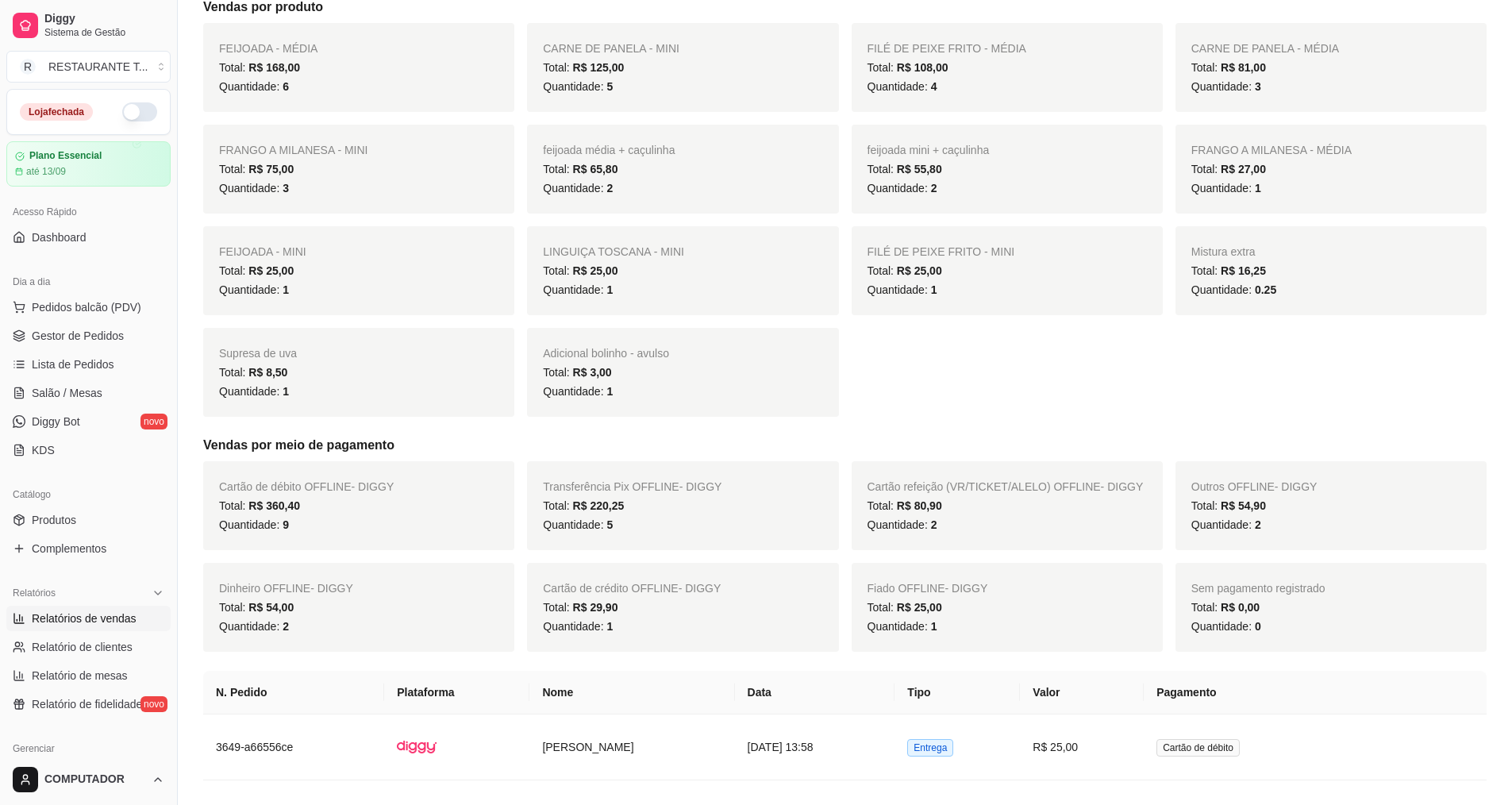
scroll to position [318, 0]
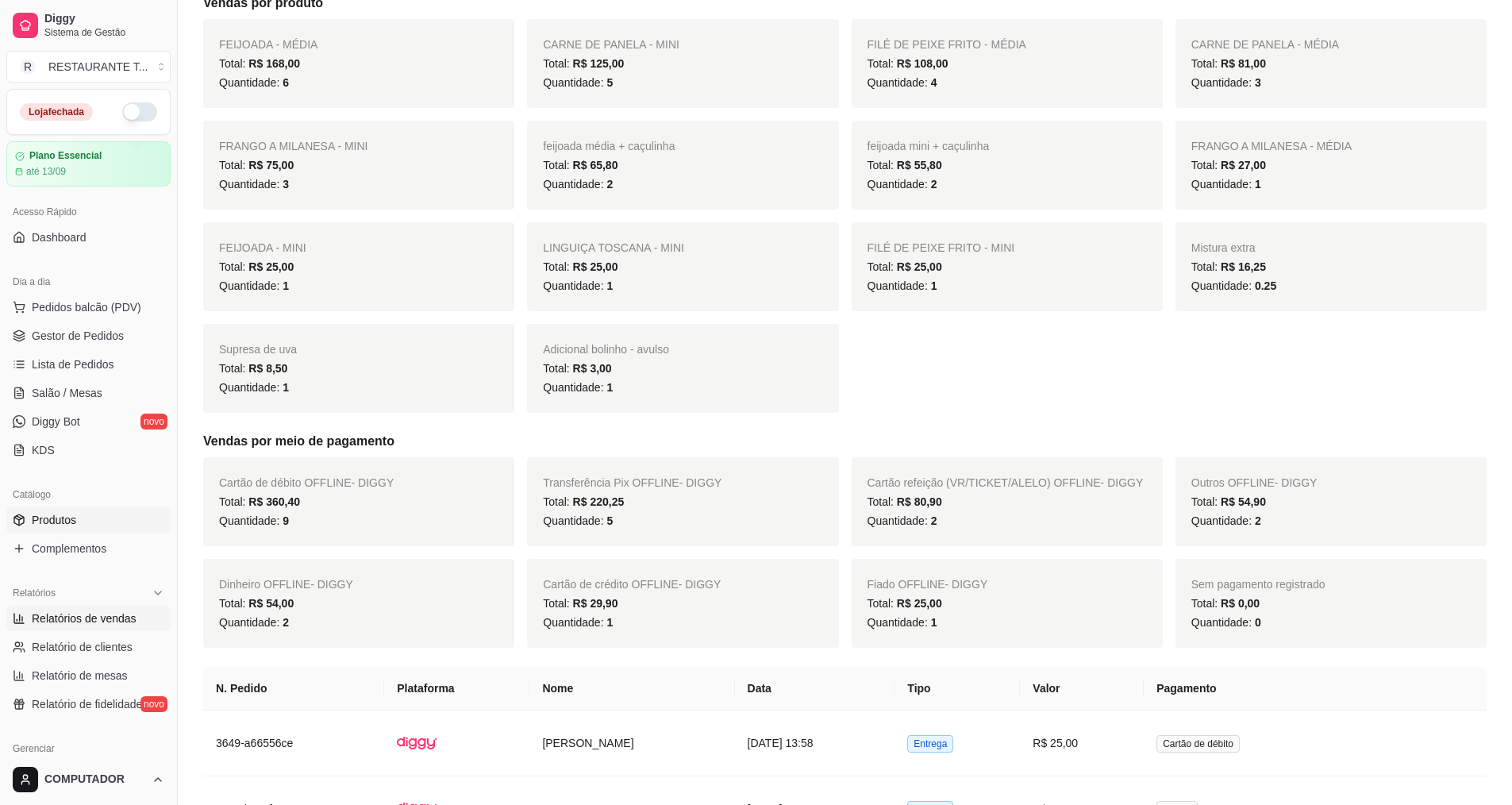
click at [117, 514] on link "Produtos" at bounding box center [89, 520] width 164 height 26
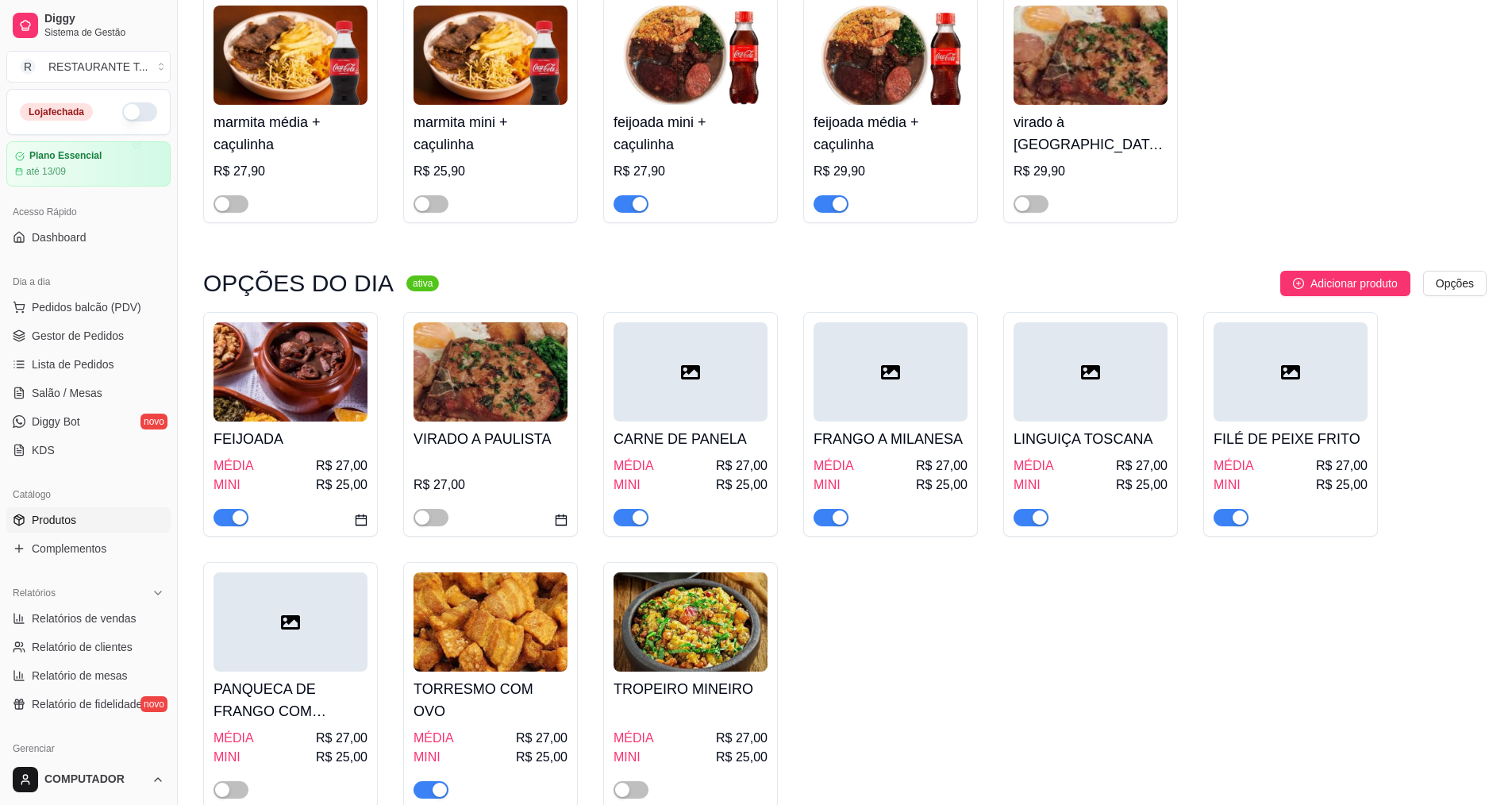
scroll to position [318, 0]
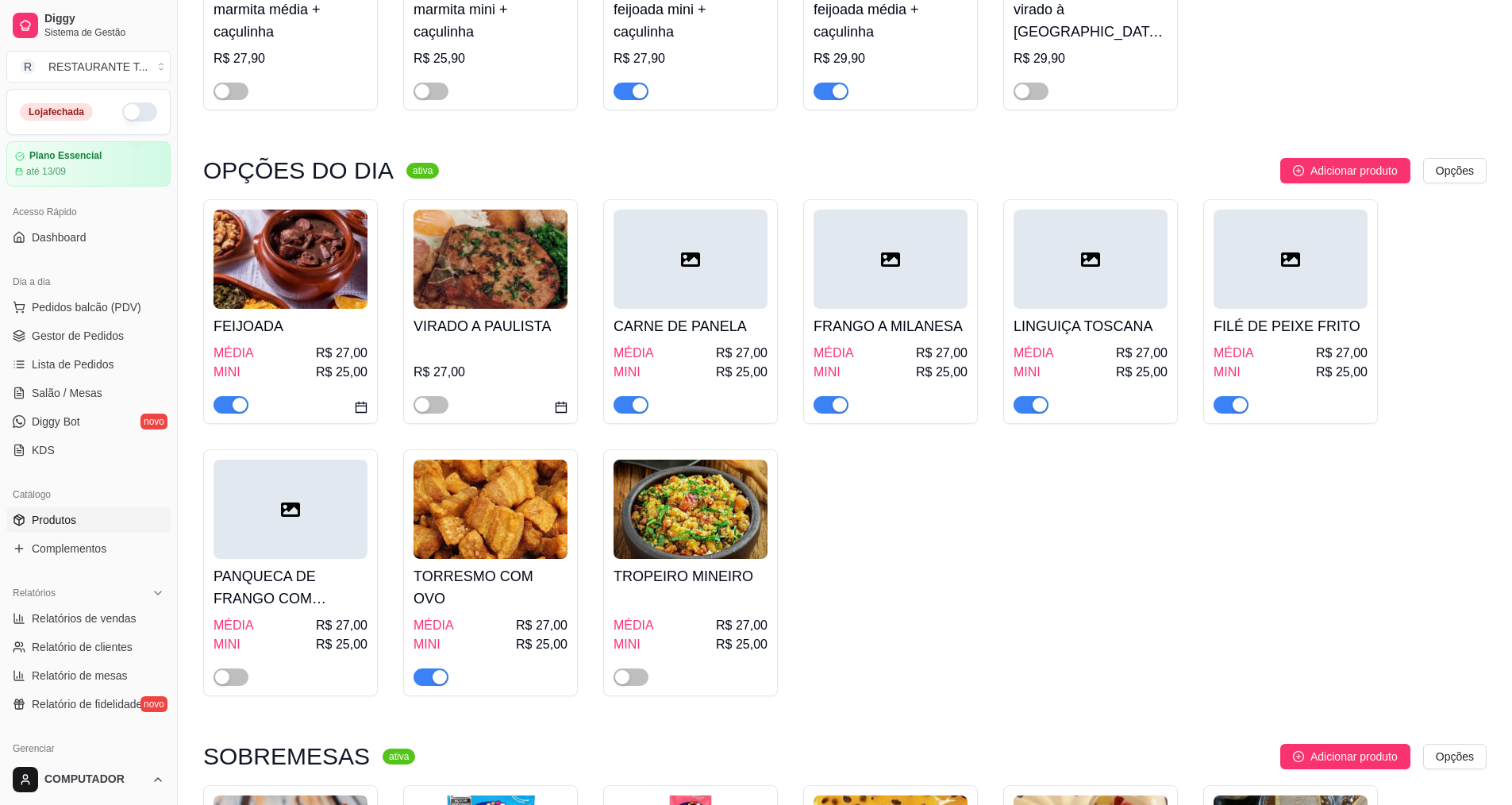
click at [231, 397] on div at bounding box center [231, 403] width 35 height 19
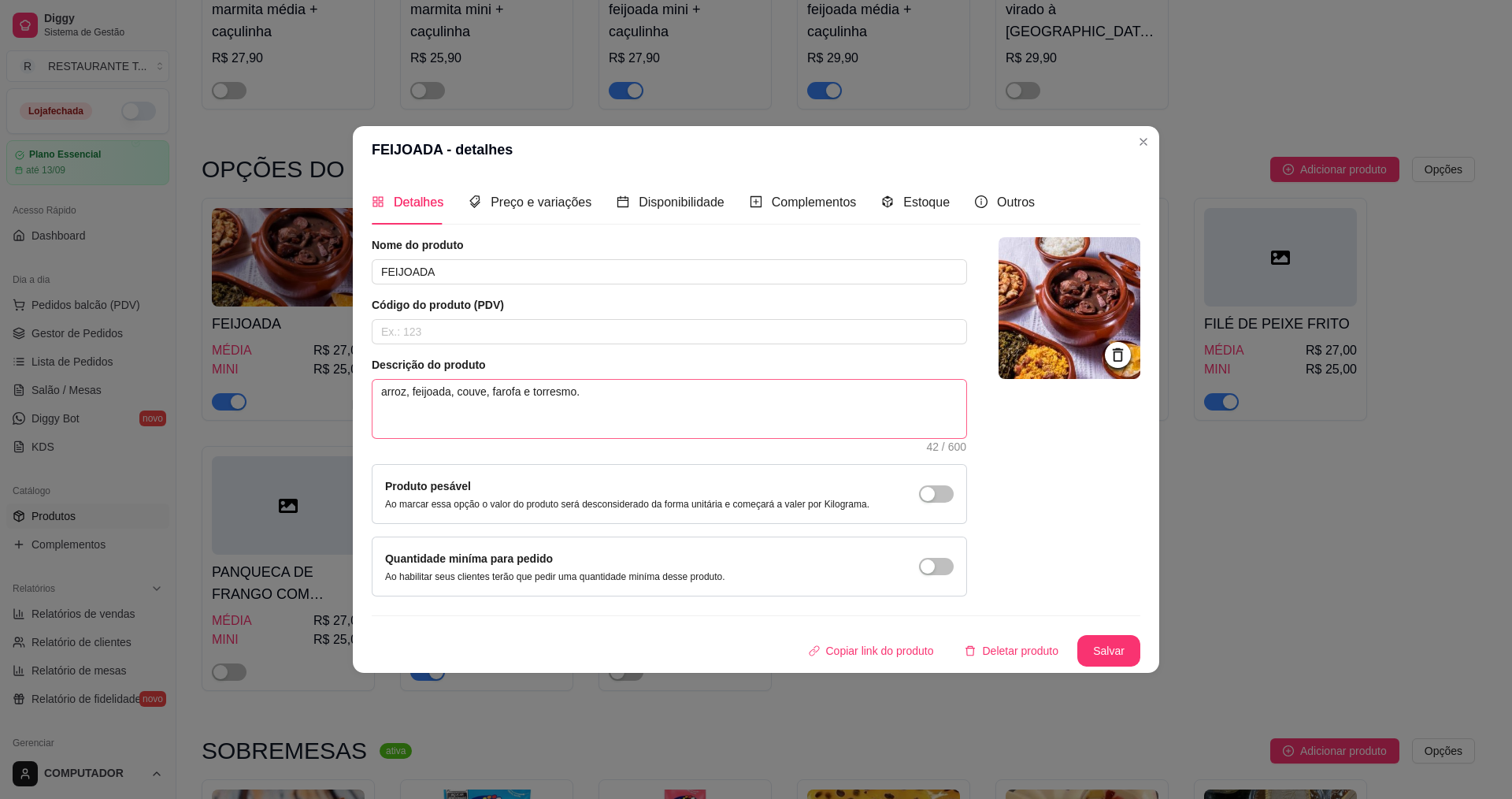
click at [633, 402] on textarea "arroz, feijoada, couve, farofa e torresmo." at bounding box center [669, 409] width 594 height 58
click at [833, 400] on textarea "arroz, feijoada, couve, farofa e torresmo." at bounding box center [669, 409] width 594 height 58
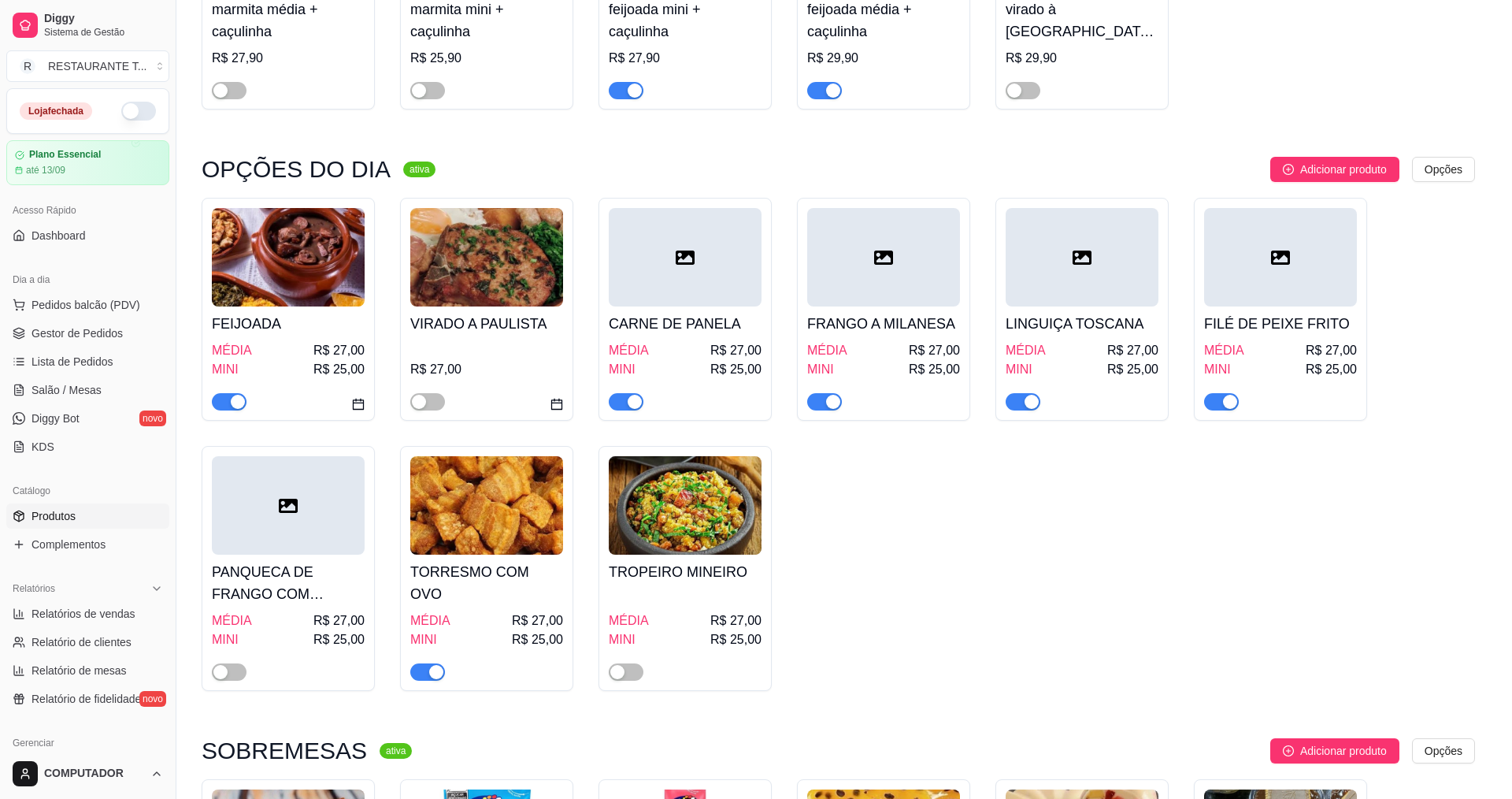
click at [1032, 404] on div at bounding box center [1070, 417] width 142 height 359
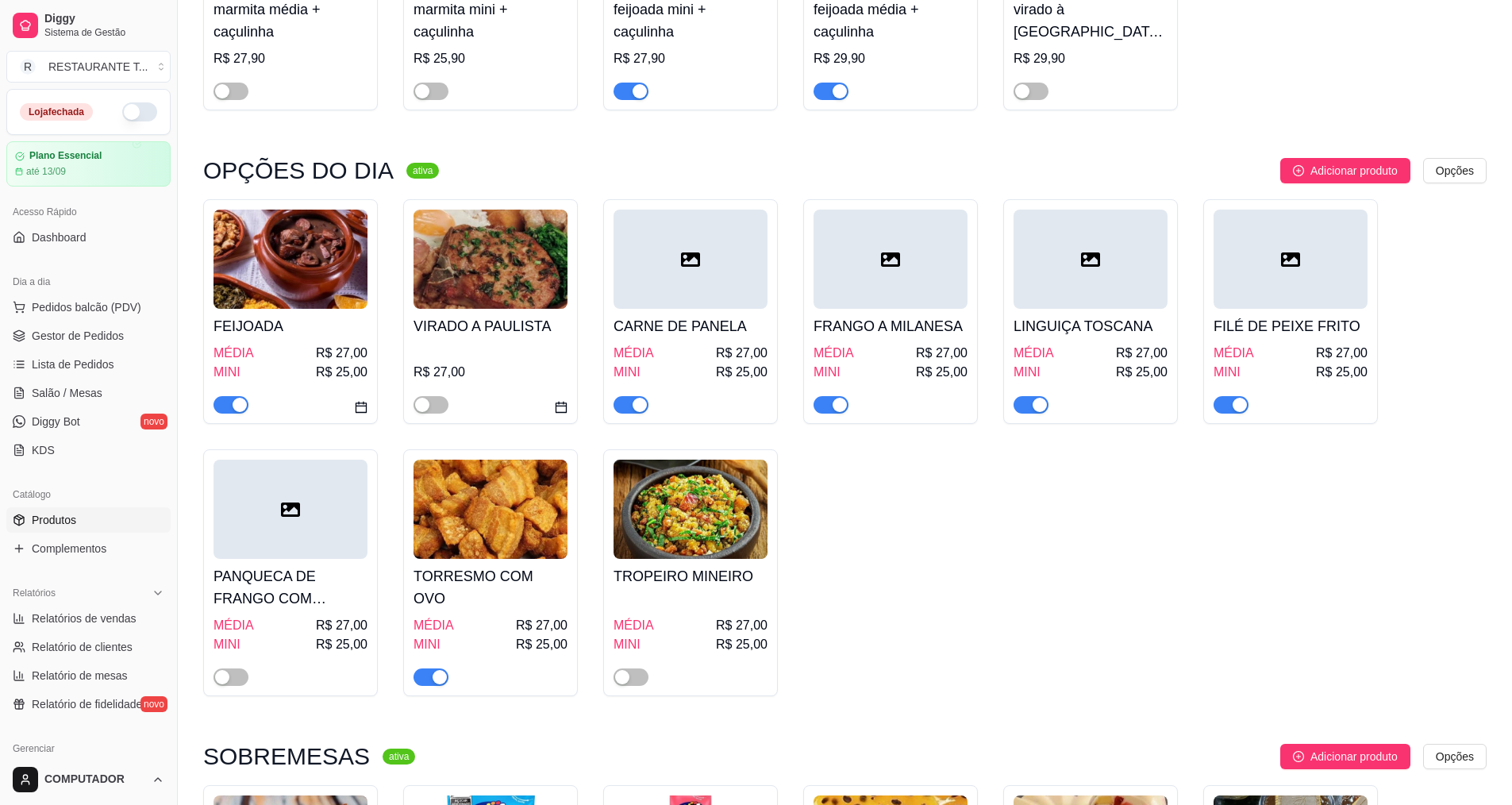
click at [234, 398] on span "button" at bounding box center [231, 404] width 35 height 17
click at [639, 405] on div "button" at bounding box center [639, 404] width 14 height 14
click at [836, 402] on div "button" at bounding box center [839, 404] width 14 height 14
click at [1037, 406] on div "button" at bounding box center [1039, 404] width 14 height 14
click at [1240, 404] on div "button" at bounding box center [1239, 404] width 14 height 14
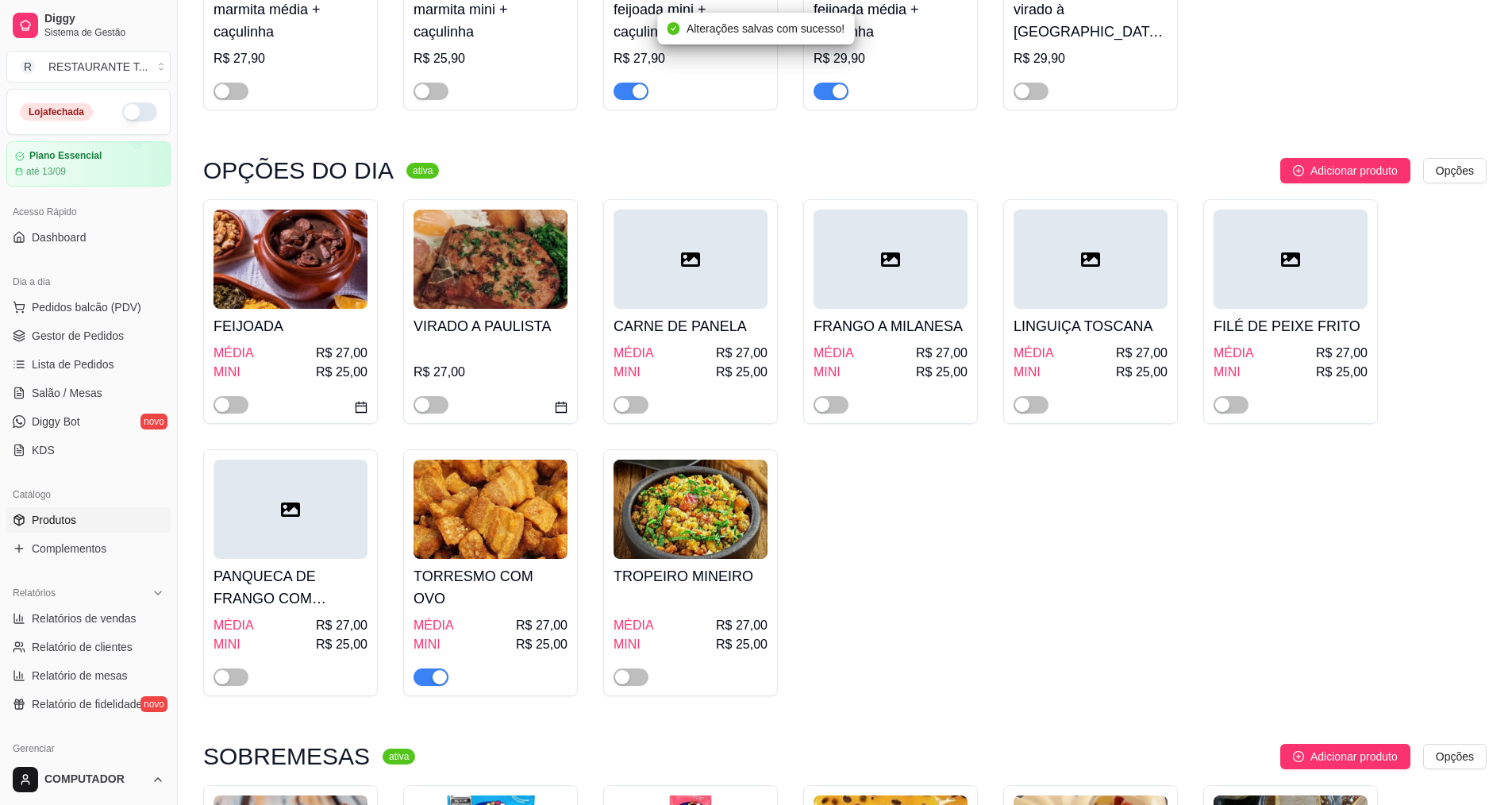
click at [436, 678] on div "button" at bounding box center [439, 676] width 14 height 14
